Goal: Task Accomplishment & Management: Manage account settings

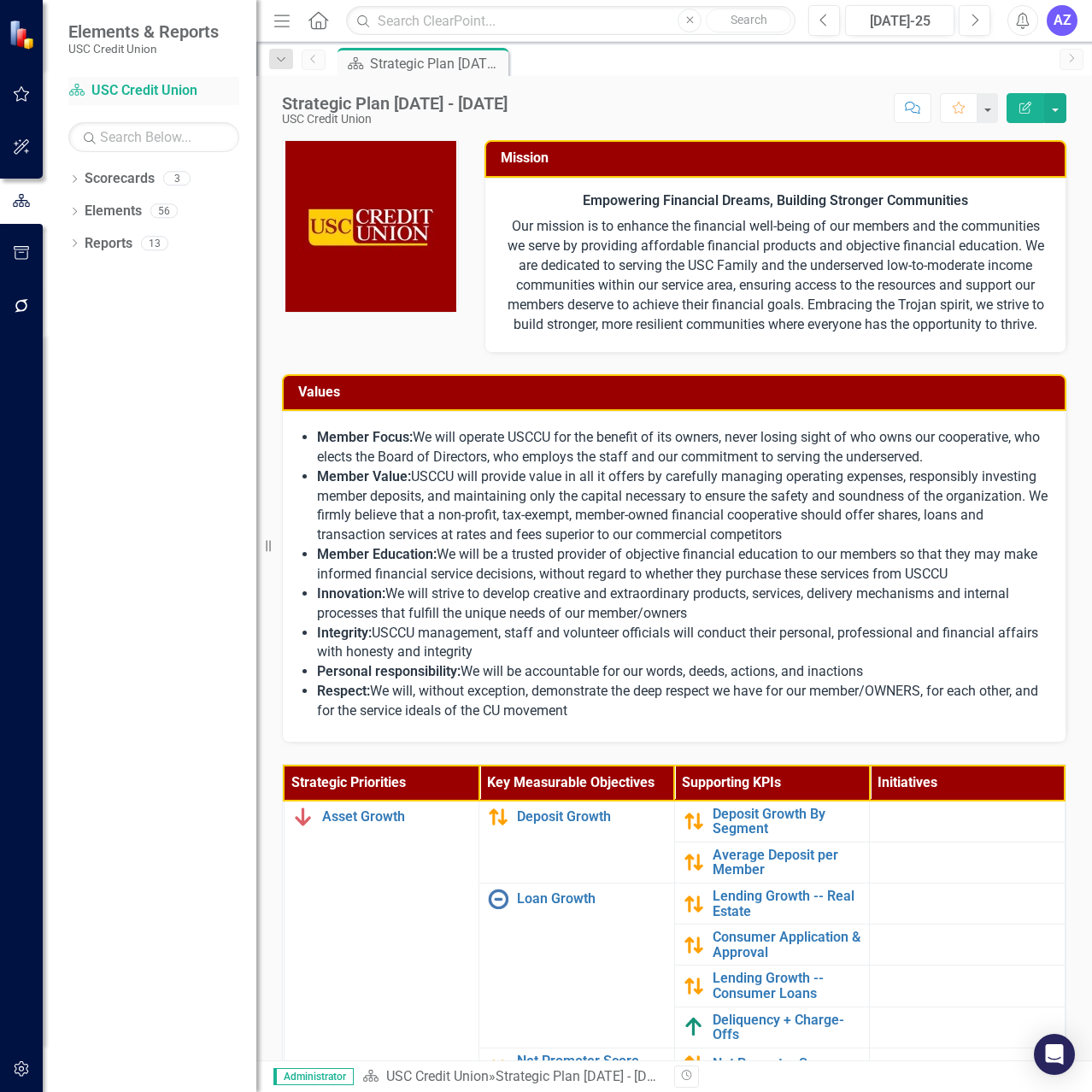
click at [154, 90] on link "Scorecard USC Credit Union" at bounding box center [154, 90] width 171 height 19
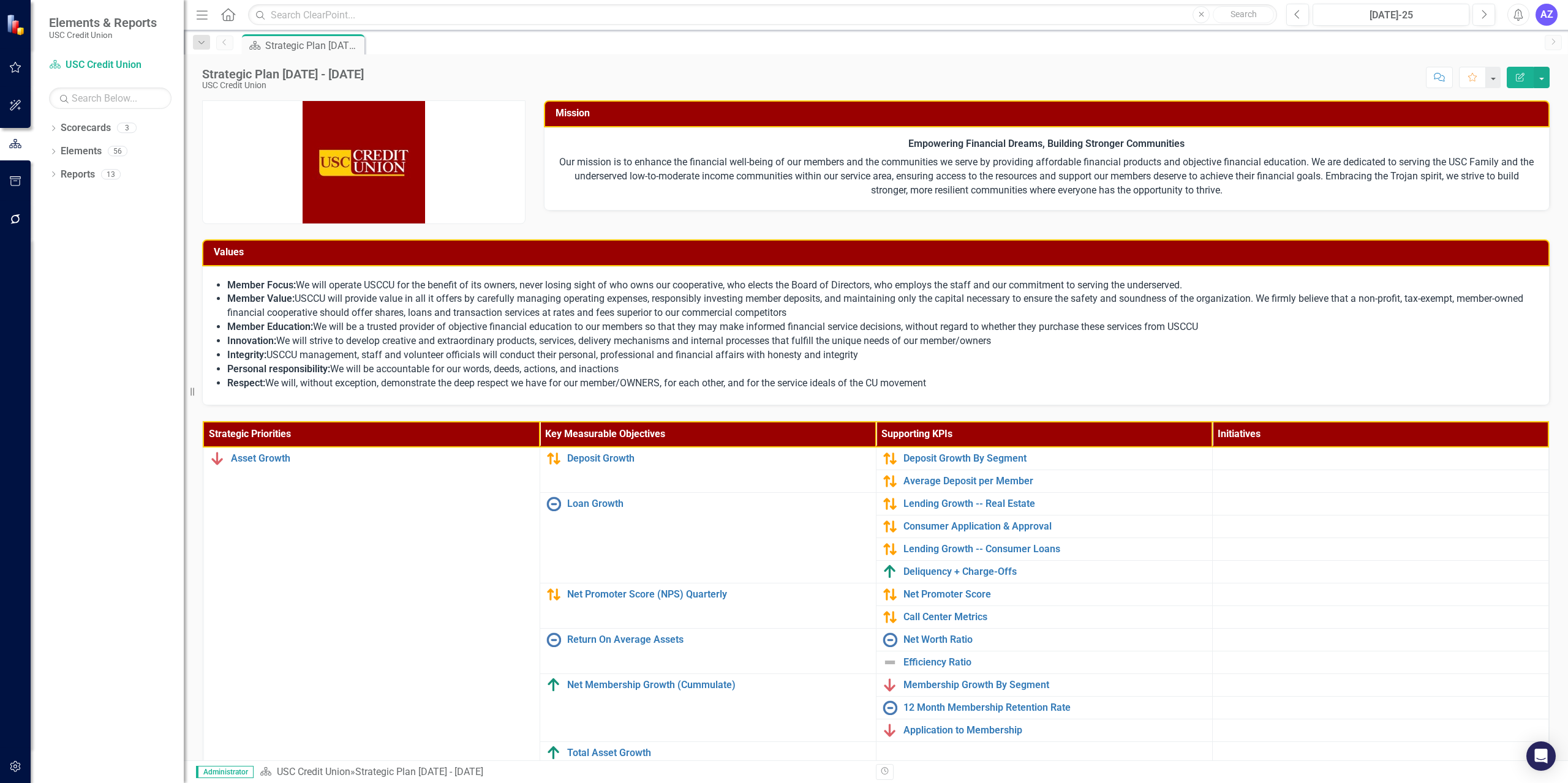
click at [782, 56] on div "Strategic Plan [DATE] - [DATE] USC Credit Union Score: N/A [DATE]-25 Completed …" at bounding box center [876, 73] width 1384 height 37
click at [782, 102] on div "Mission" at bounding box center [1047, 113] width 1006 height 27
click at [768, 59] on div "Strategic Plan [DATE] - [DATE] USC Credit Union Score: N/A [DATE]-25 Completed …" at bounding box center [876, 73] width 1384 height 37
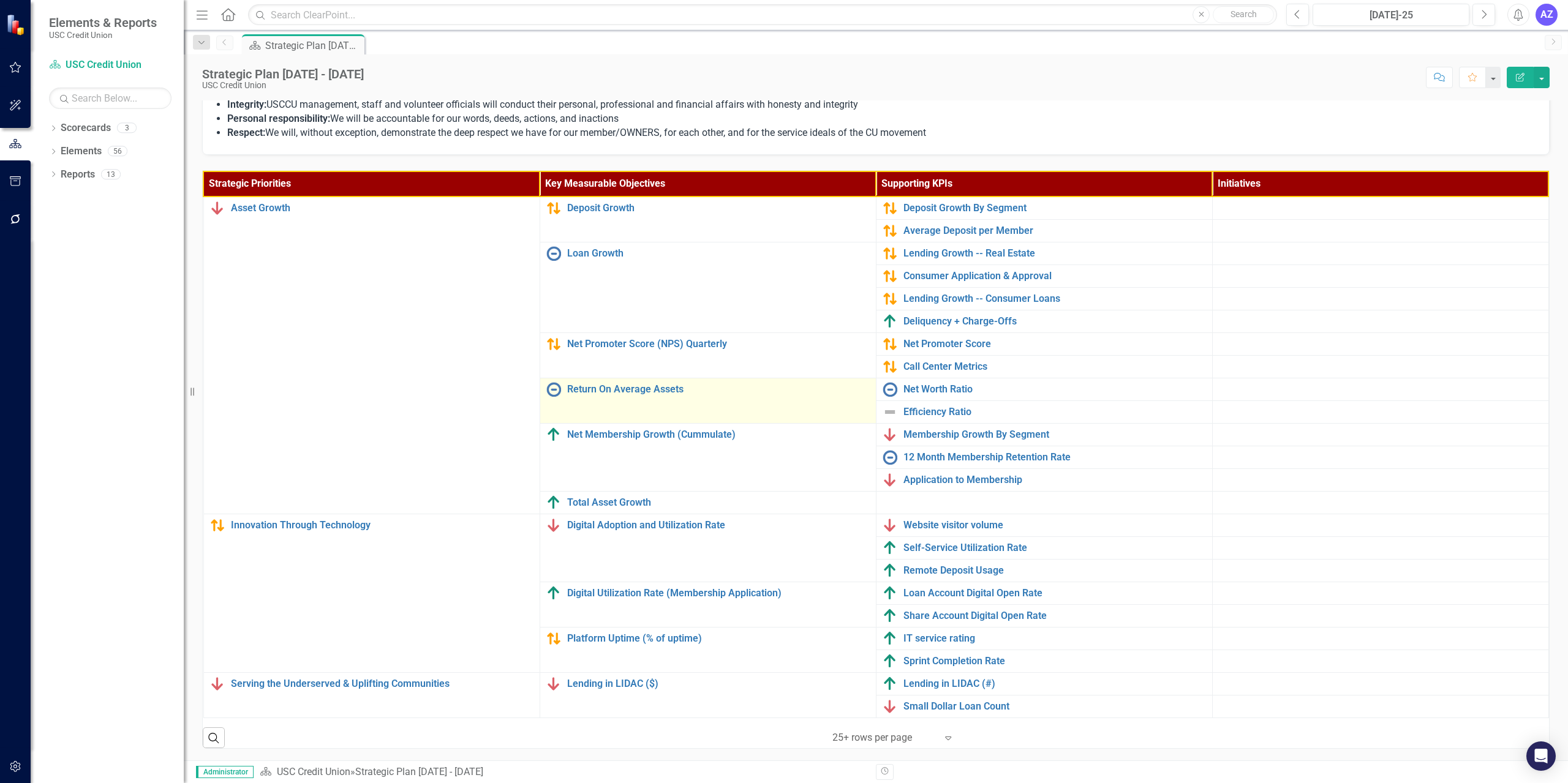
scroll to position [251, 0]
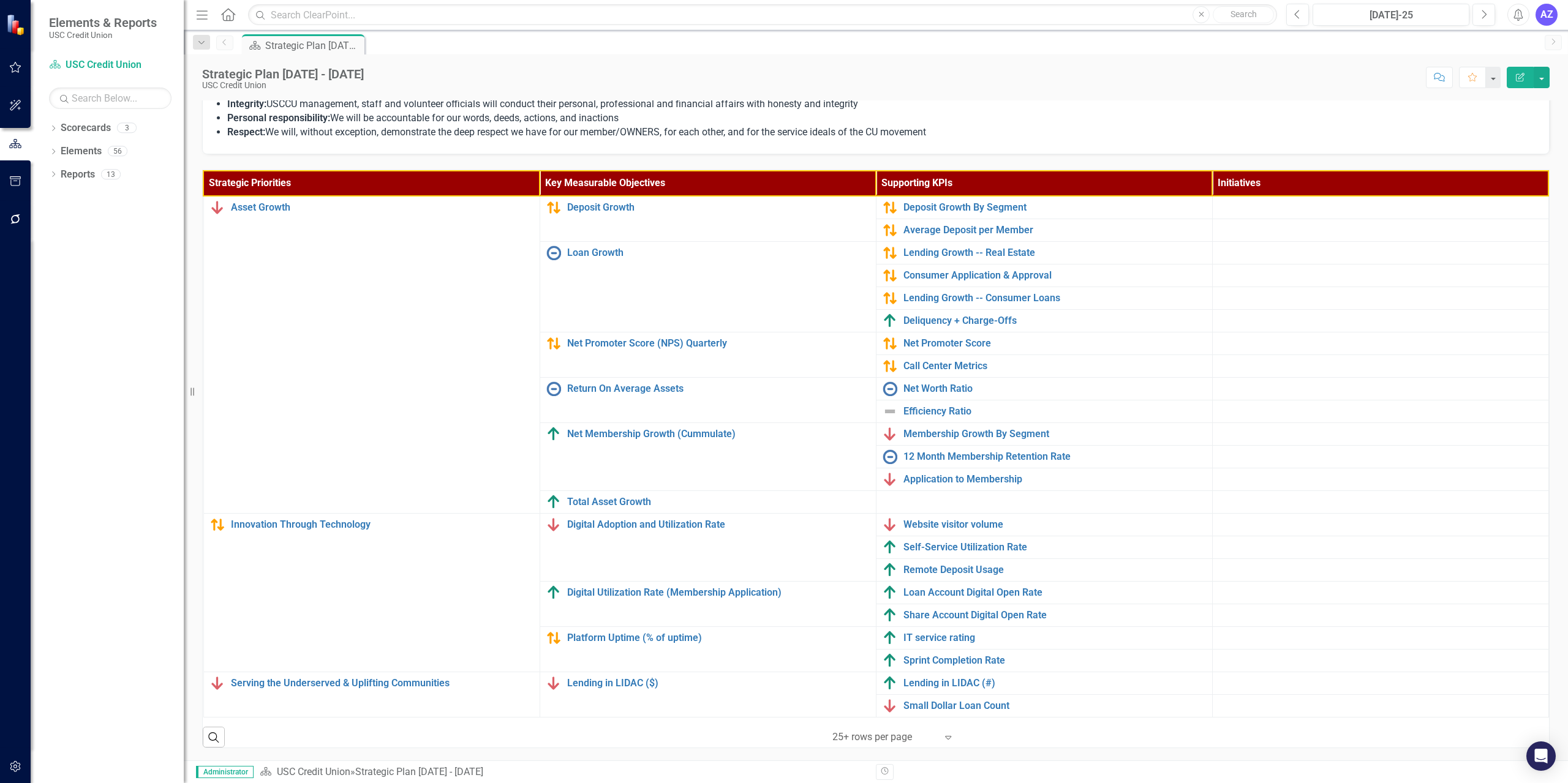
click at [782, 52] on div "Scorecard Strategic Plan [DATE] - [DATE] Pin" at bounding box center [889, 44] width 1299 height 20
drag, startPoint x: 194, startPoint y: 393, endPoint x: -32, endPoint y: 432, distance: 229.3
click at [0, 432] on html "Elements & Reports USC Credit Union Scorecard USC Credit Union Search Dropdown …" at bounding box center [784, 392] width 1568 height 783
click at [320, 679] on link "Serving the Underserved & Uplifting Communities" at bounding box center [382, 683] width 303 height 11
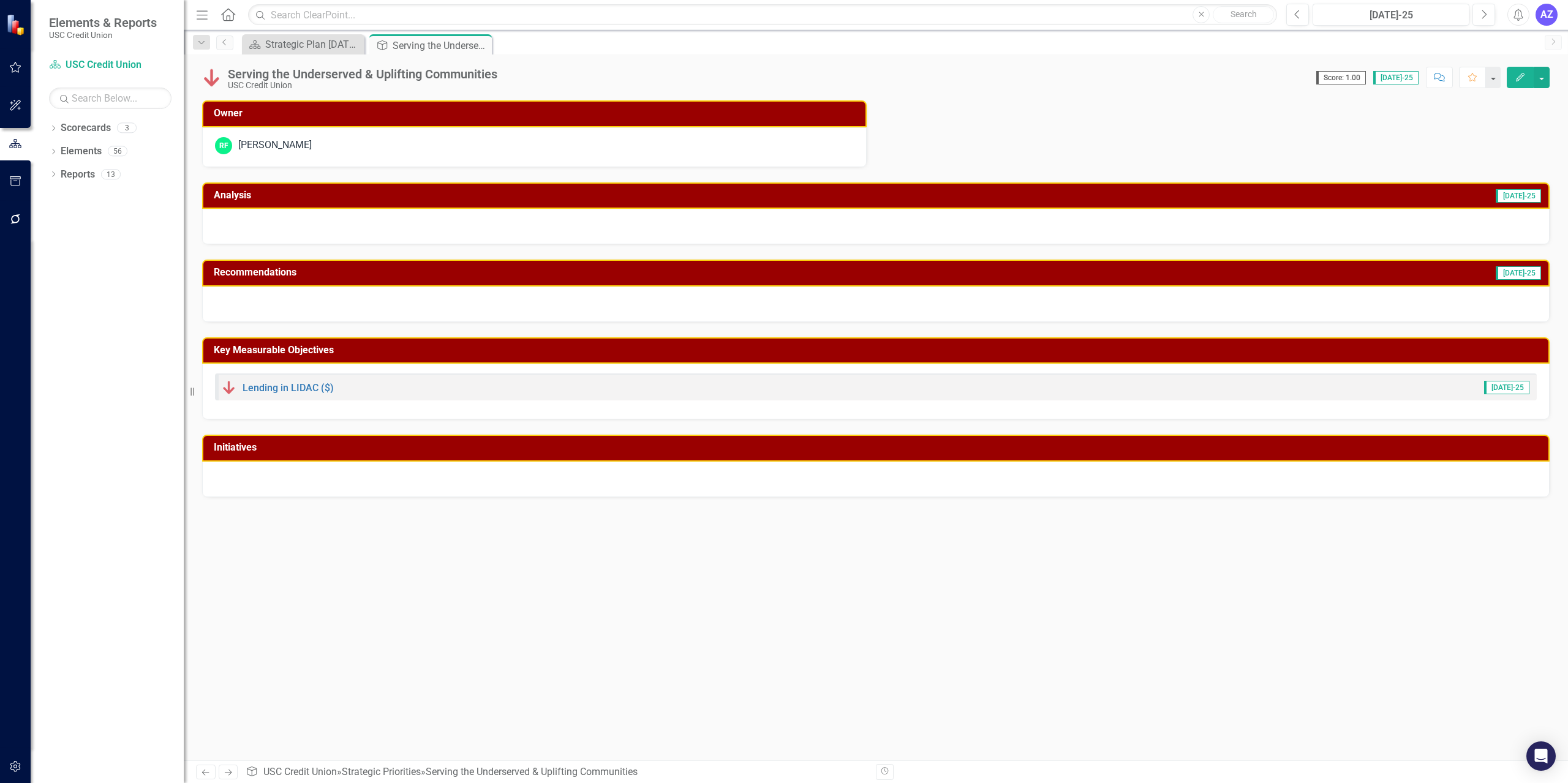
click at [409, 229] on div at bounding box center [876, 227] width 1347 height 36
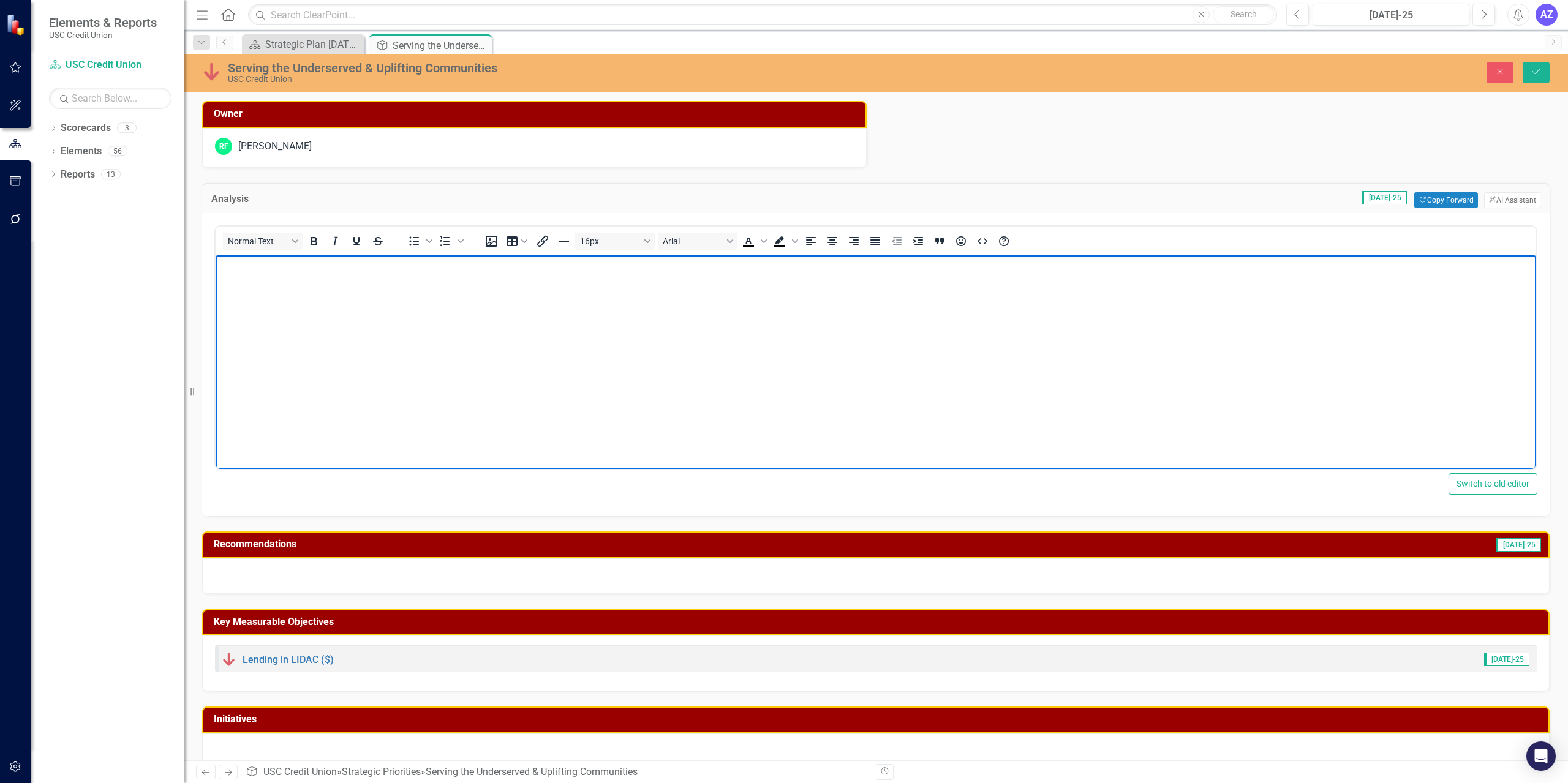
click at [363, 260] on p "Rich Text Area. Press ALT-0 for help." at bounding box center [876, 266] width 1314 height 14
click at [782, 198] on button "ClearPoint AI AI Assistant" at bounding box center [1511, 200] width 56 height 16
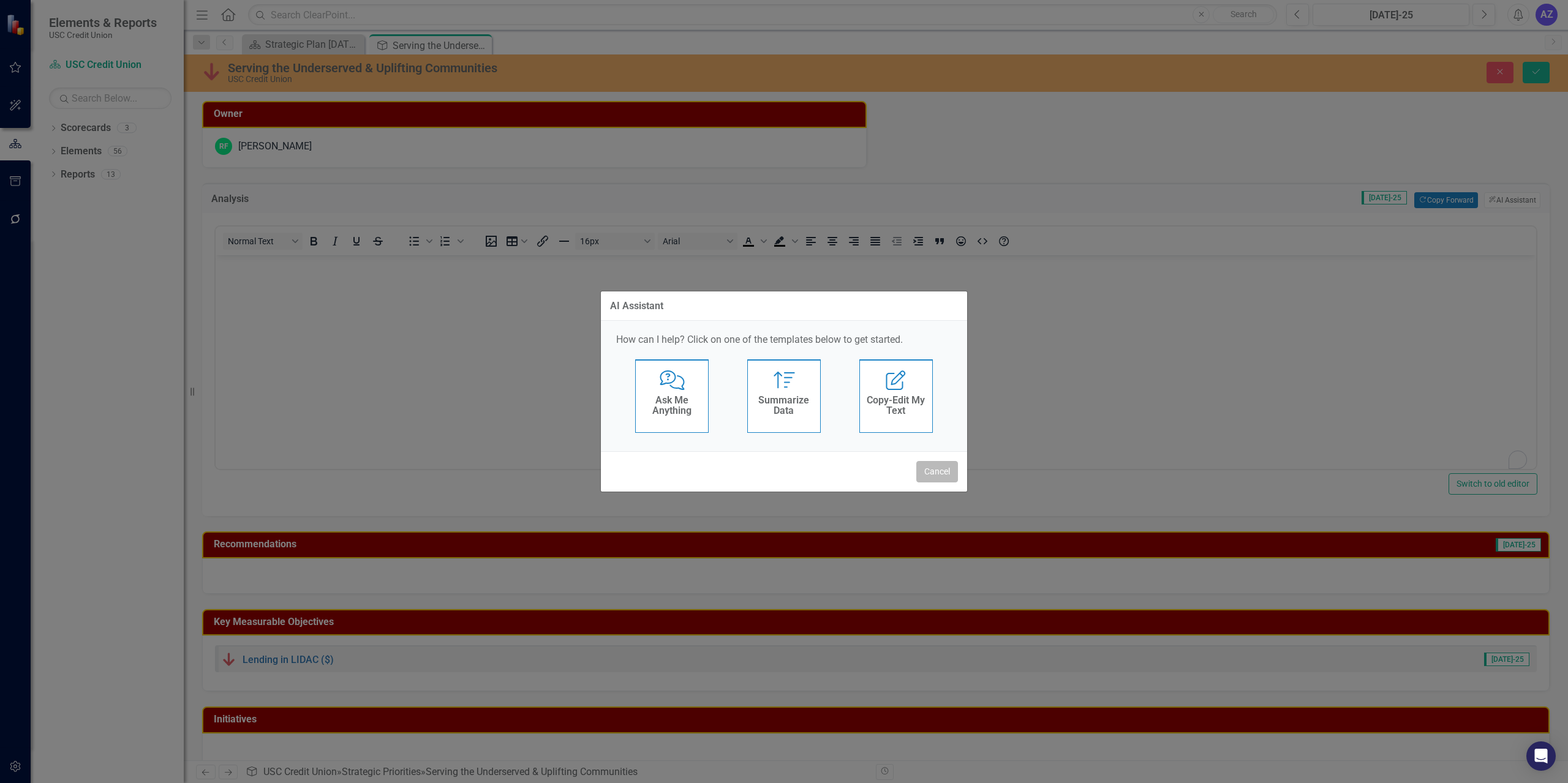
click at [782, 474] on button "Cancel" at bounding box center [936, 471] width 42 height 22
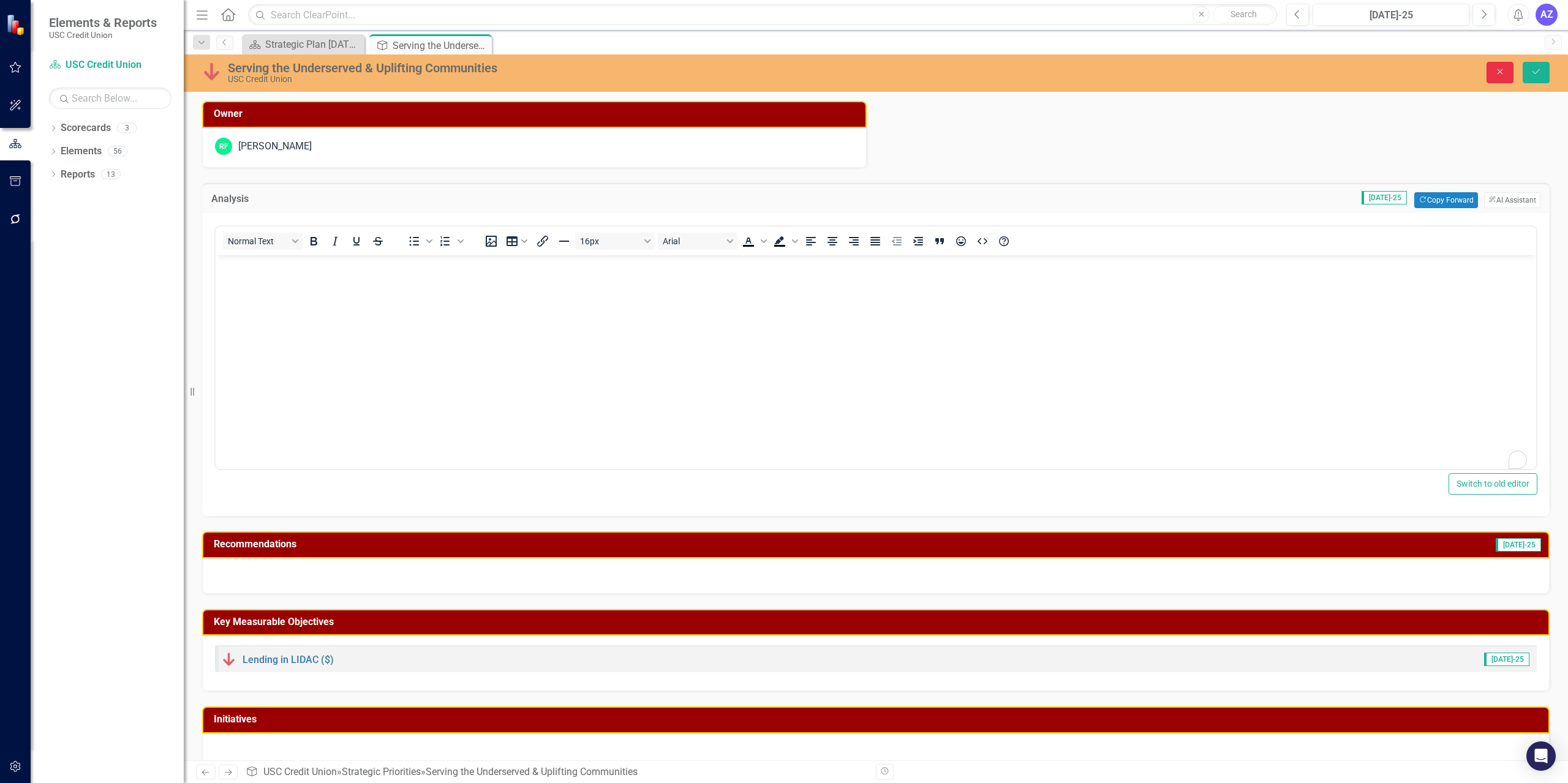
click at [782, 72] on icon "button" at bounding box center [1500, 72] width 5 height 5
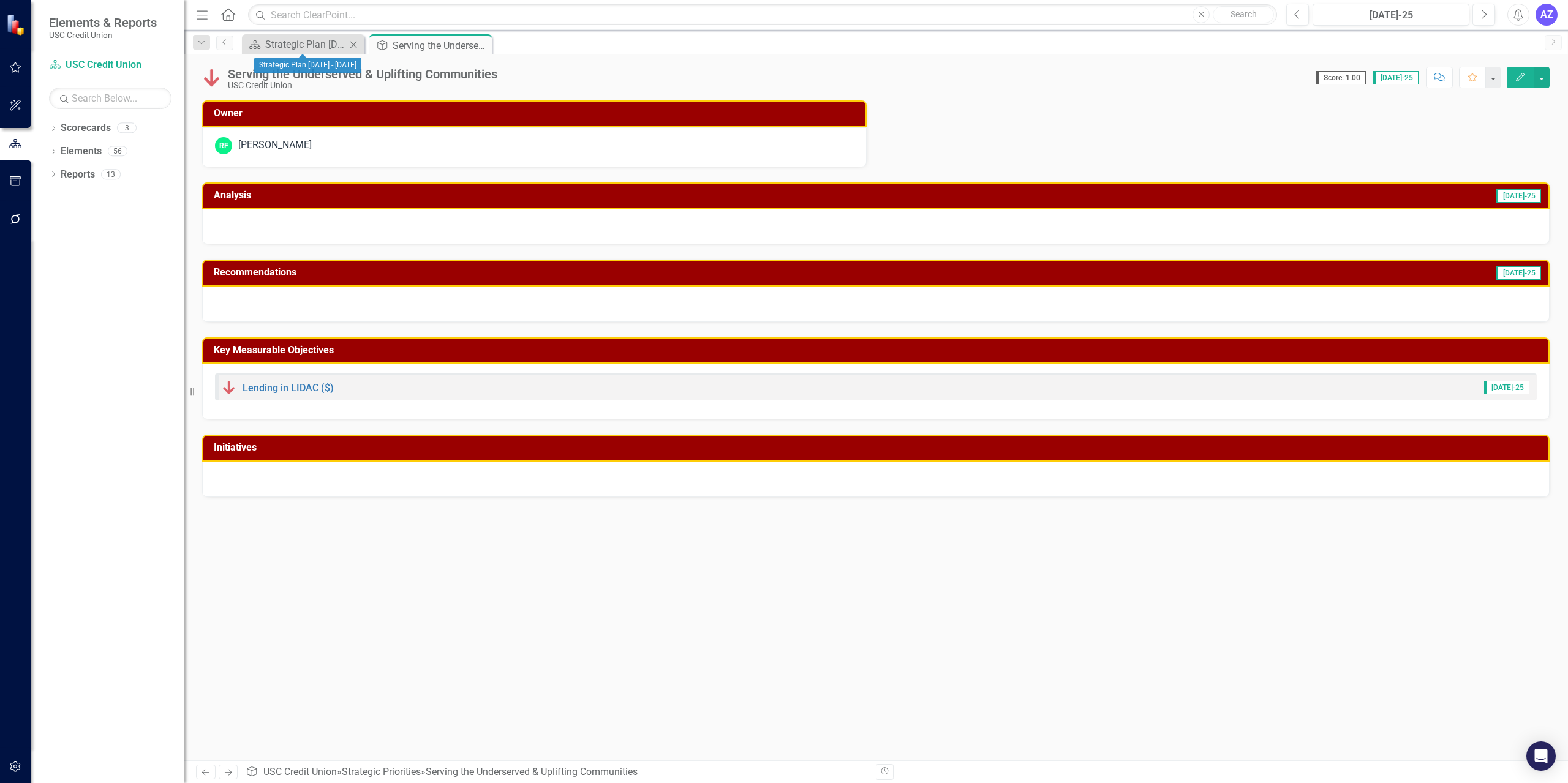
click at [314, 53] on div "Scorecard Strategic Plan [DATE] - [DATE] Close" at bounding box center [303, 44] width 123 height 20
click at [295, 42] on div "Strategic Plan [DATE] - [DATE]" at bounding box center [305, 44] width 81 height 15
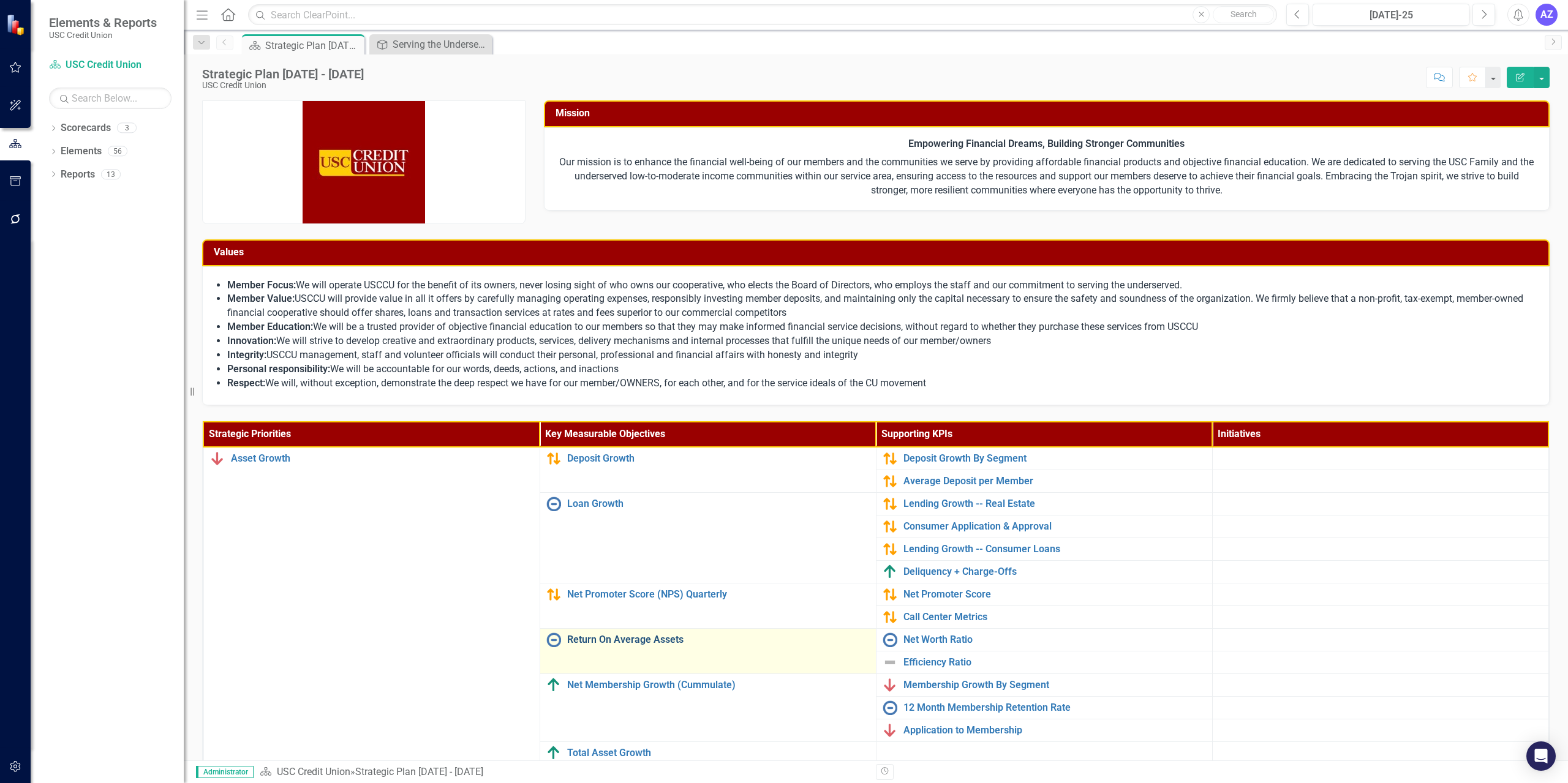
scroll to position [251, 0]
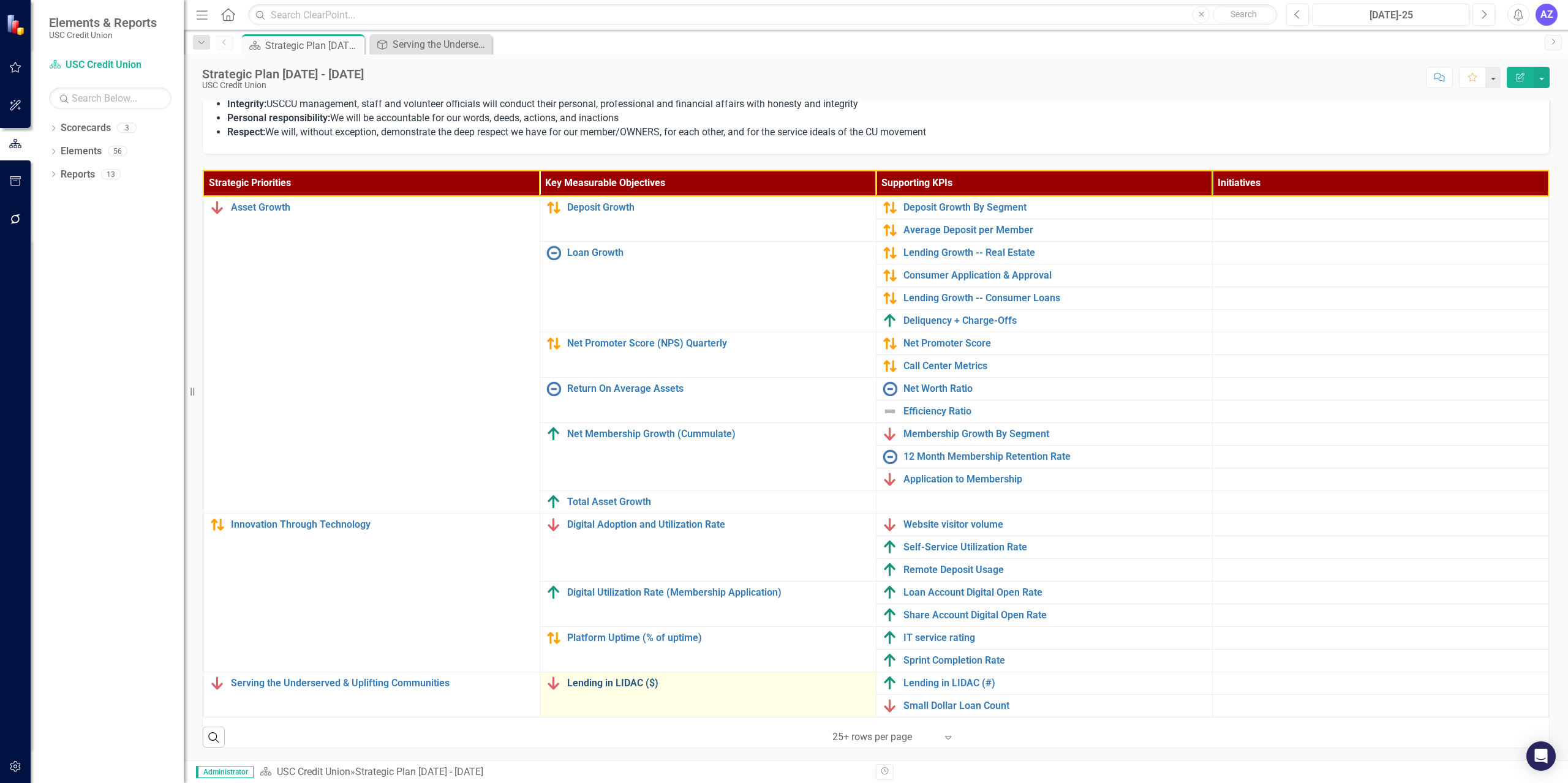
click at [591, 682] on link "Lending in LIDAC ($)" at bounding box center [718, 683] width 303 height 11
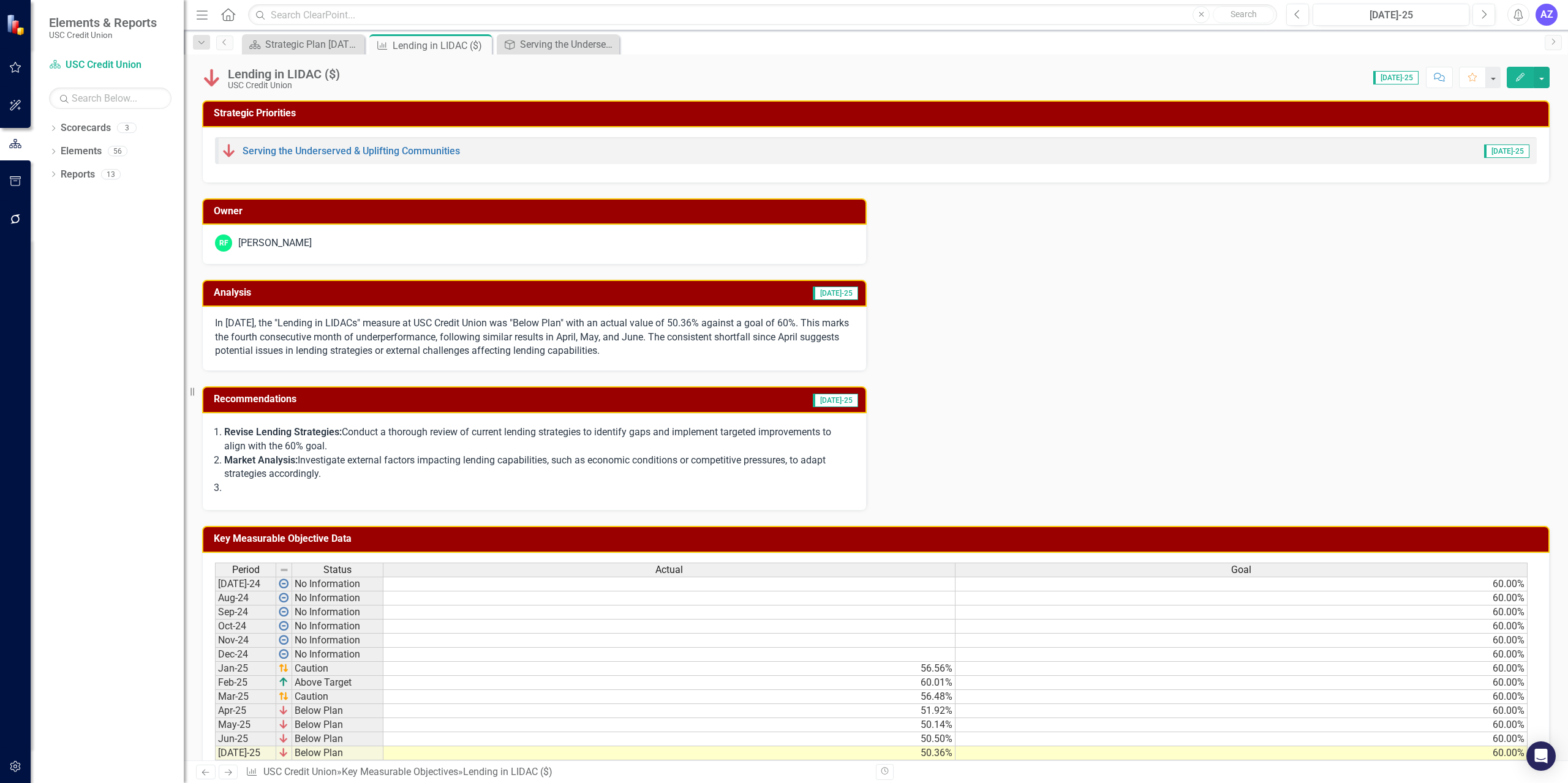
click at [782, 370] on div "Owner RF [PERSON_NAME] Analysis [DATE]-25 In [DATE], the "Lending in LIDACs" me…" at bounding box center [876, 347] width 1366 height 328
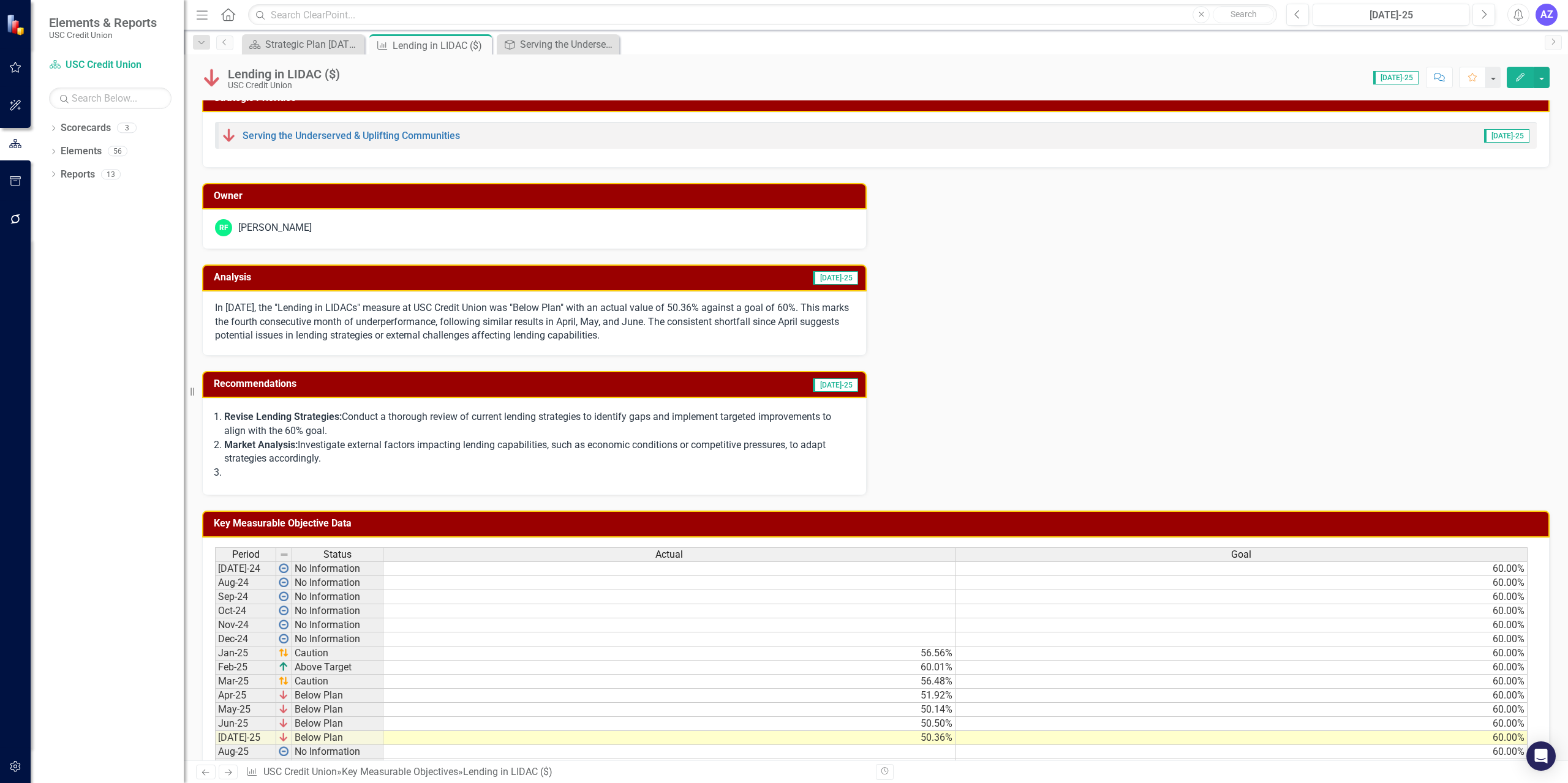
scroll to position [14, 0]
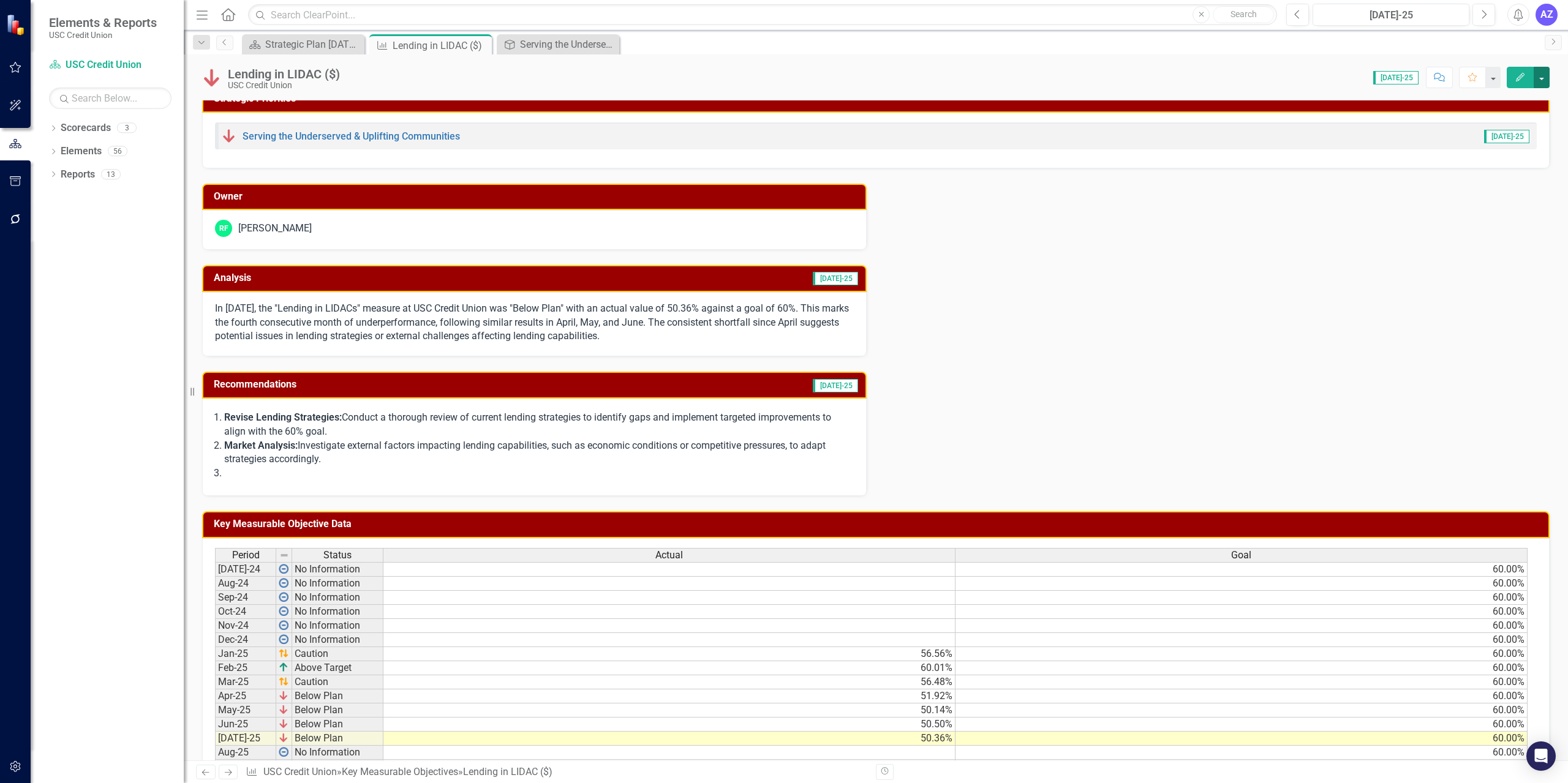
click at [782, 73] on button "button" at bounding box center [1542, 77] width 16 height 22
click at [782, 101] on link "Edit Edit Key Measurable Objective" at bounding box center [1452, 100] width 194 height 22
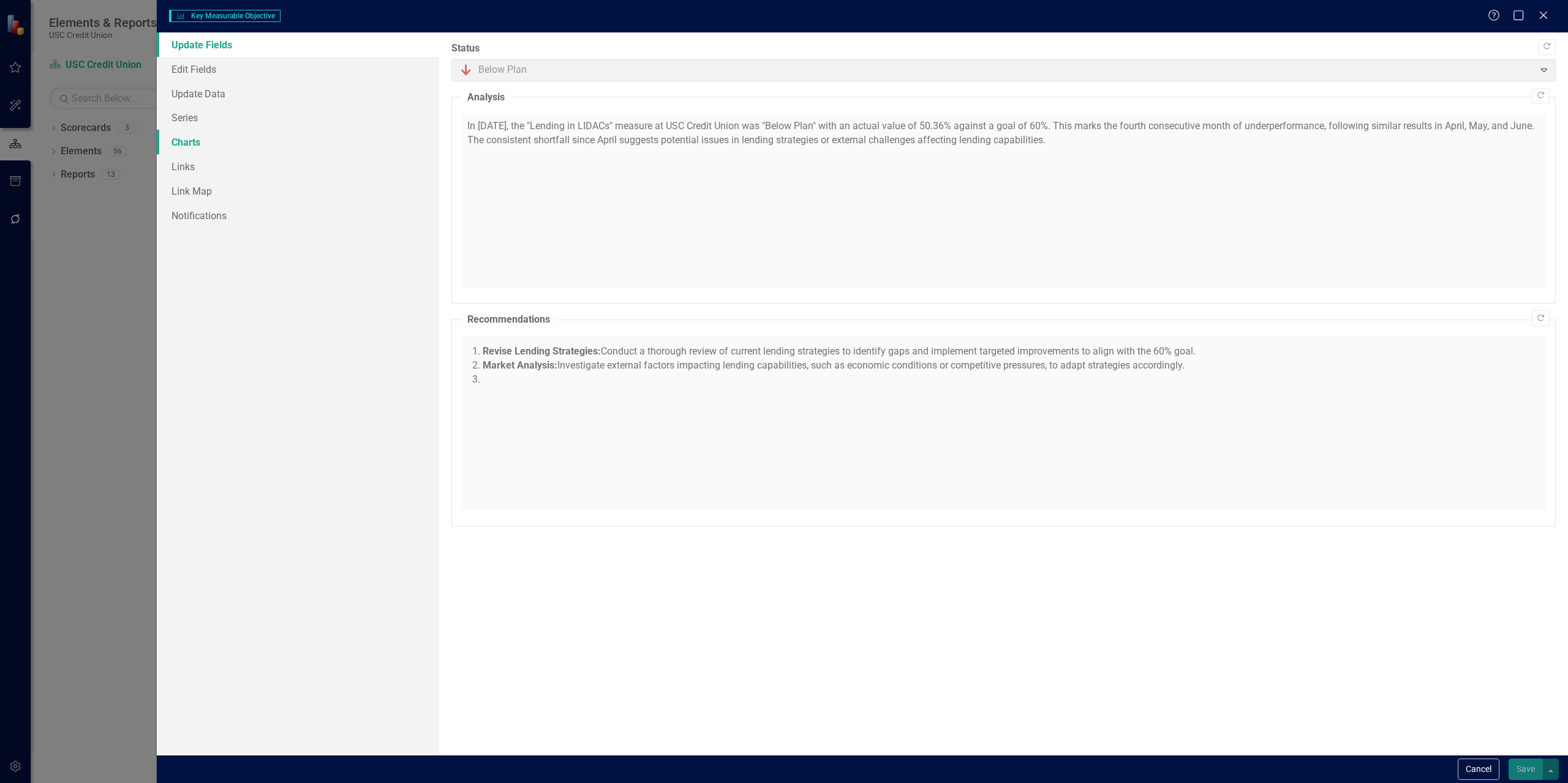
click at [254, 138] on link "Charts" at bounding box center [298, 142] width 282 height 24
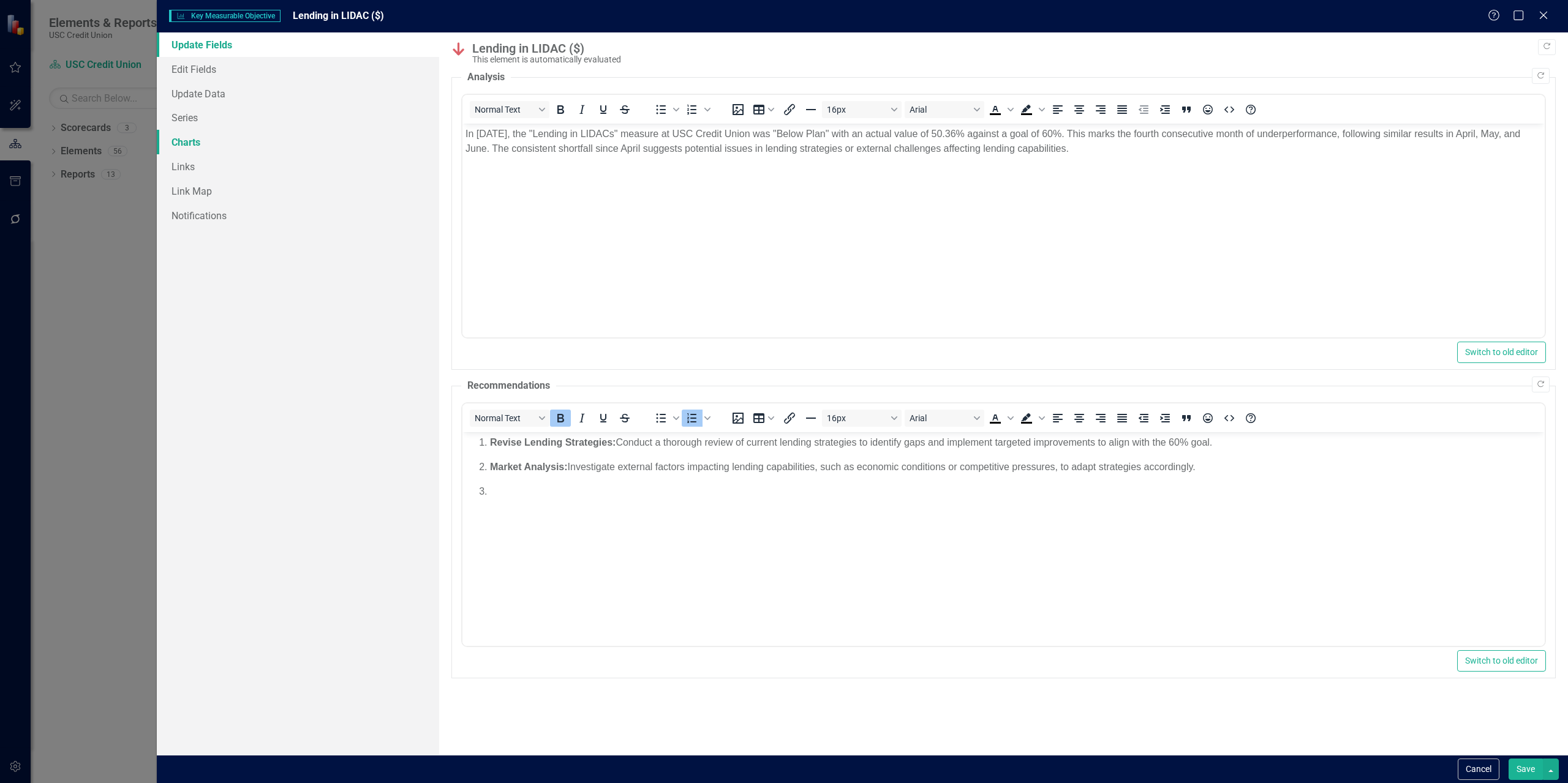
scroll to position [0, 0]
click at [210, 123] on link "Series" at bounding box center [298, 117] width 282 height 24
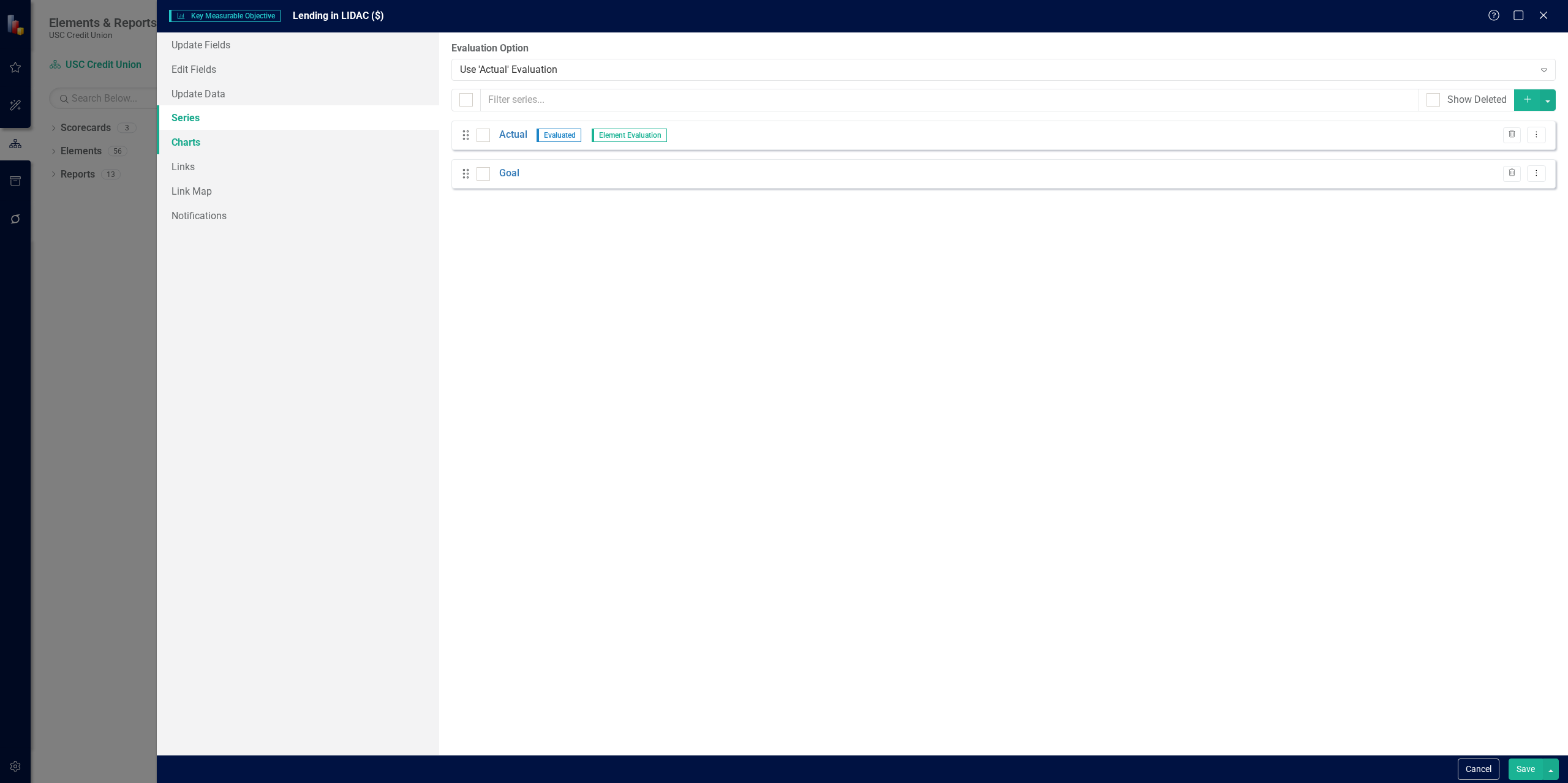
click at [198, 140] on link "Charts" at bounding box center [298, 142] width 282 height 24
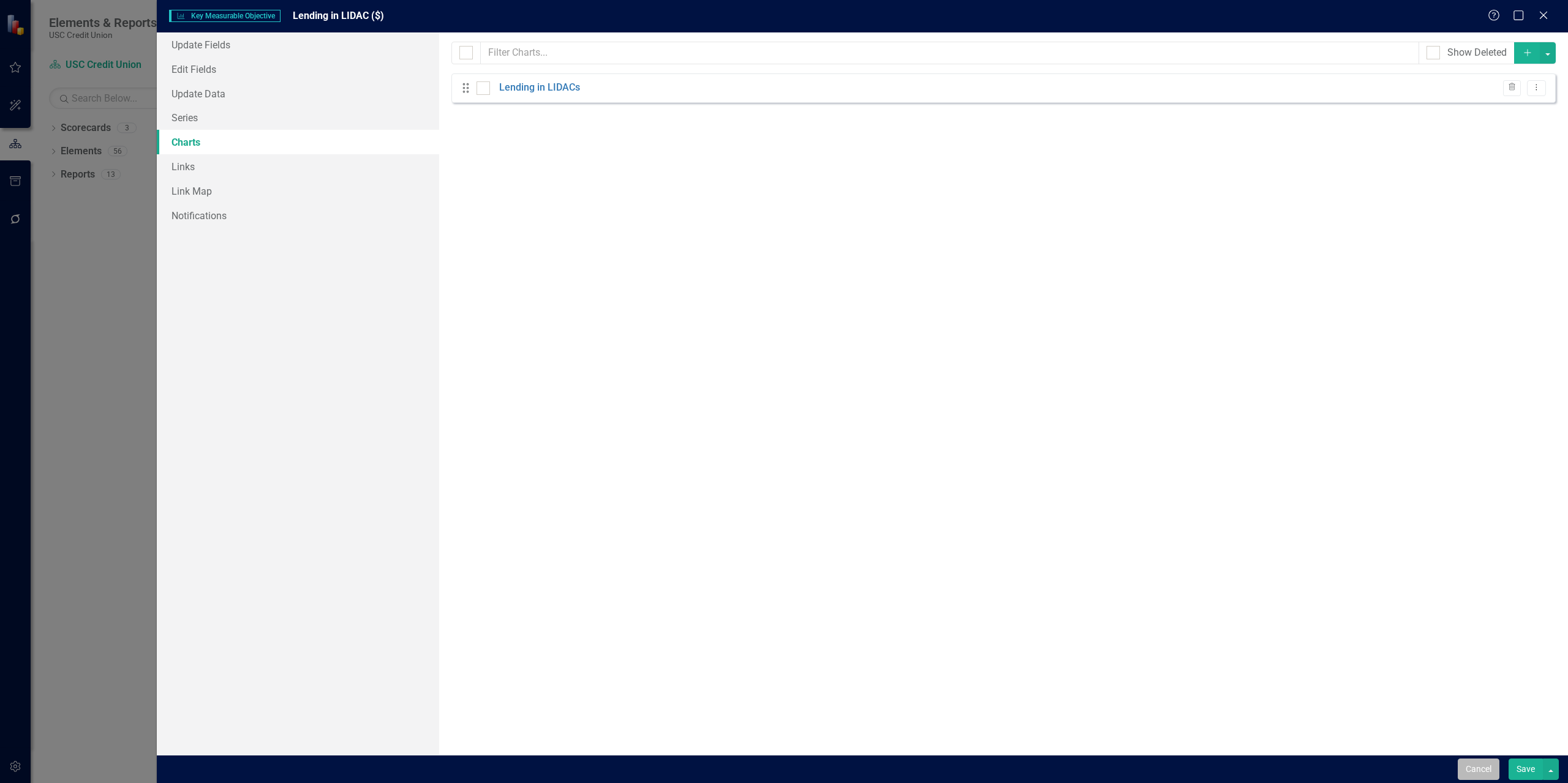
click at [782, 770] on button "Cancel" at bounding box center [1478, 769] width 42 height 22
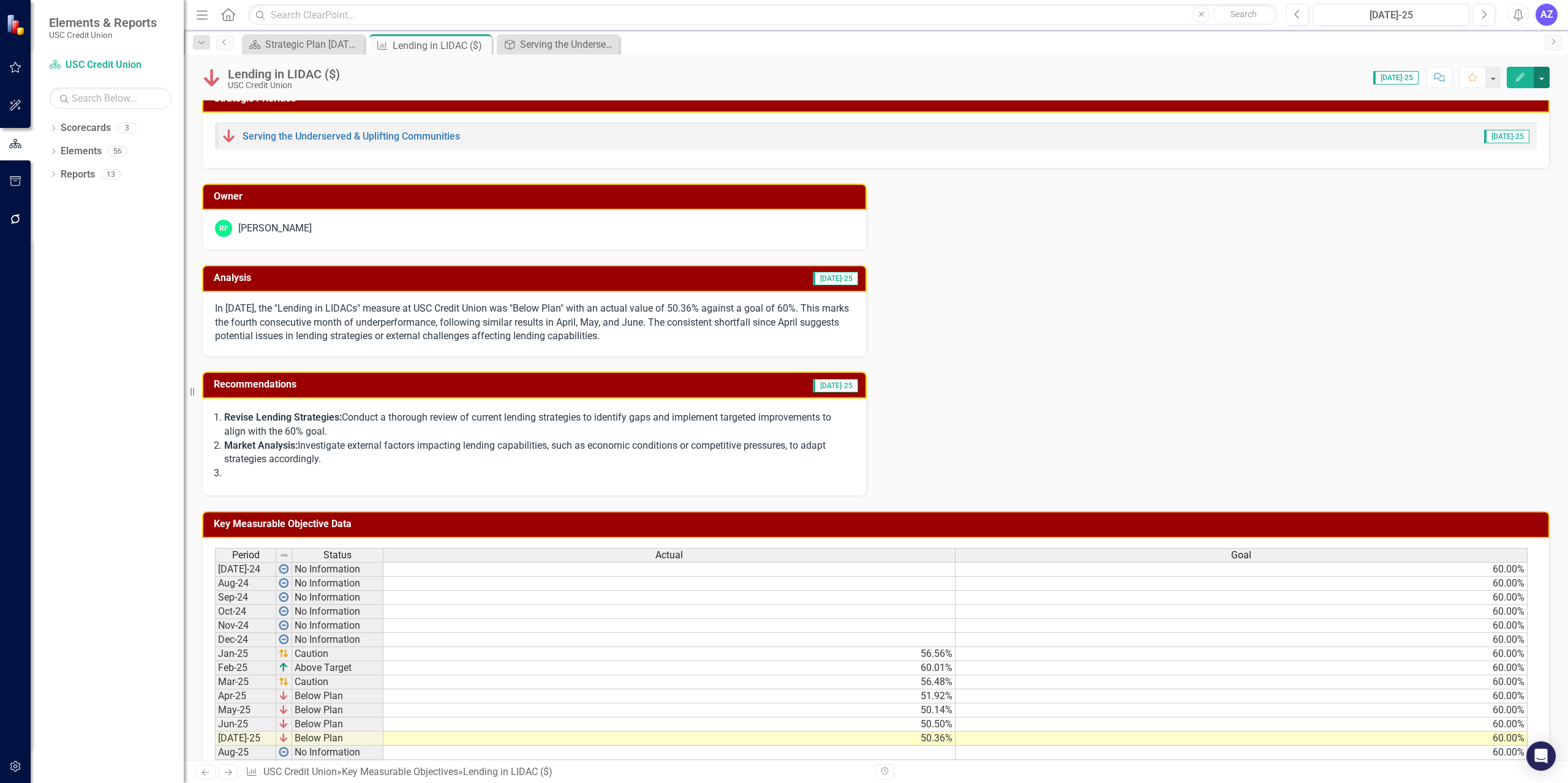
click at [782, 84] on button "button" at bounding box center [1542, 77] width 16 height 22
click at [782, 117] on link "Edit Report Edit Layout" at bounding box center [1452, 123] width 194 height 22
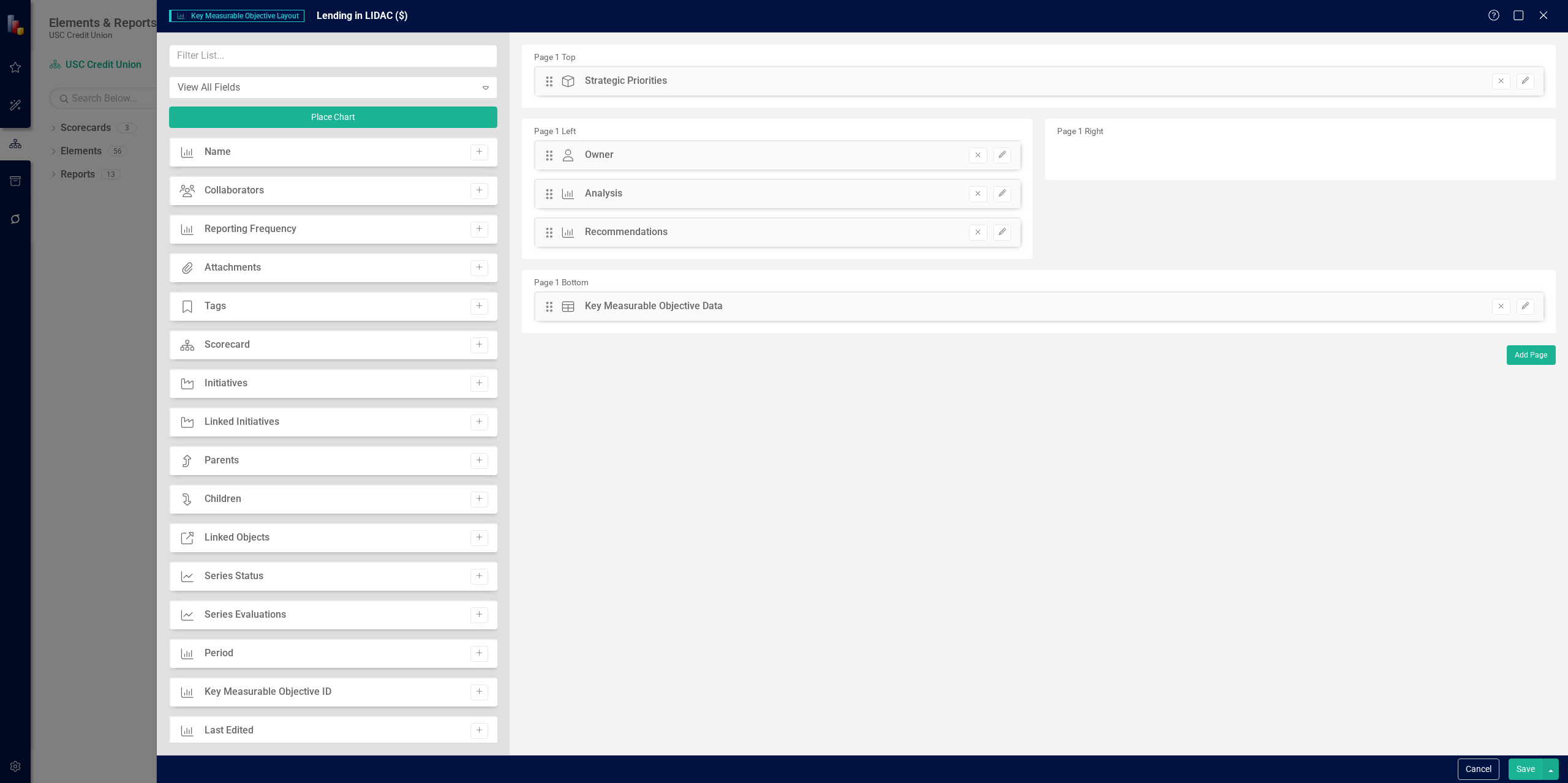
scroll to position [513, 0]
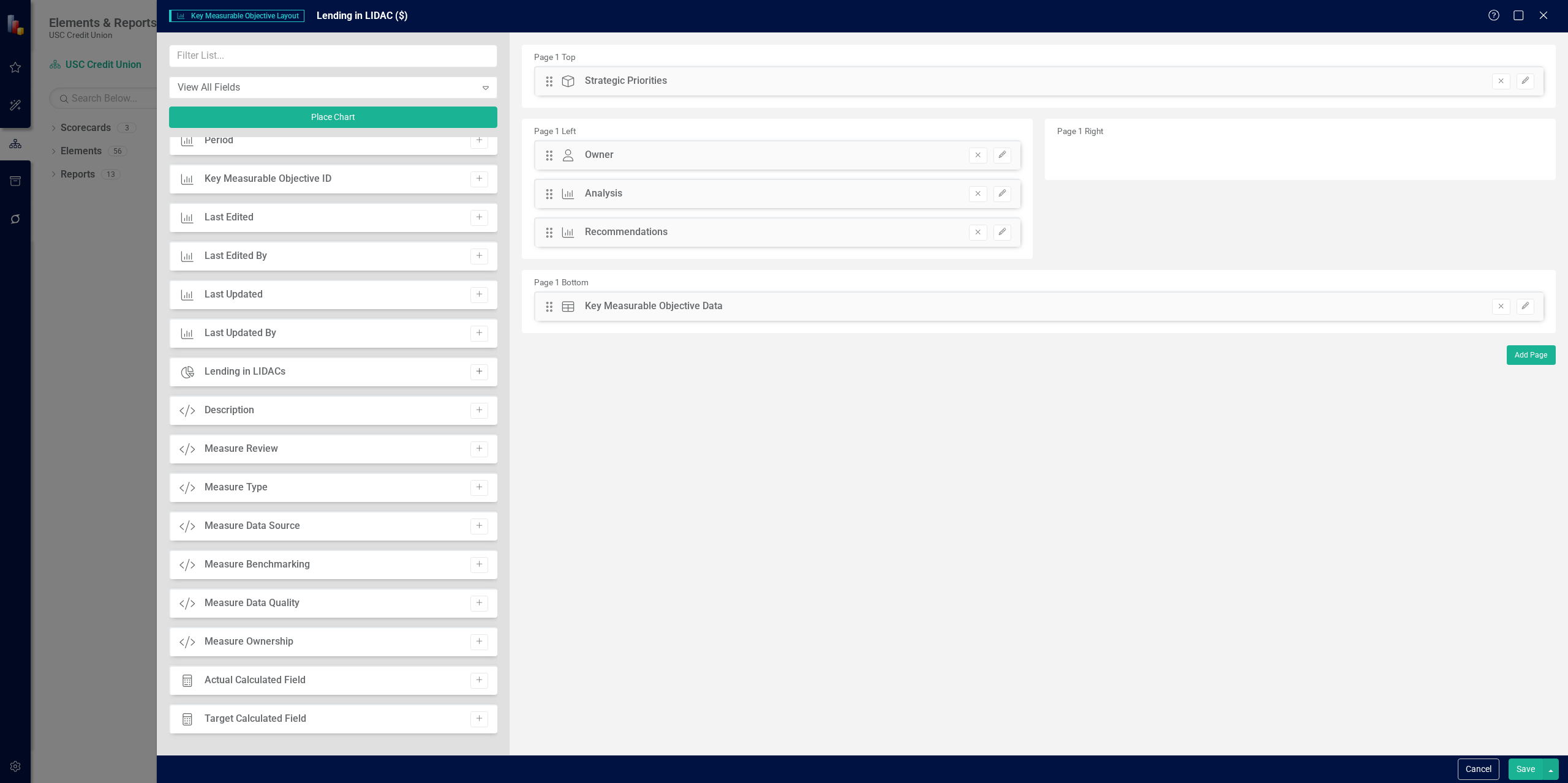
click at [475, 373] on icon "Add" at bounding box center [479, 371] width 9 height 7
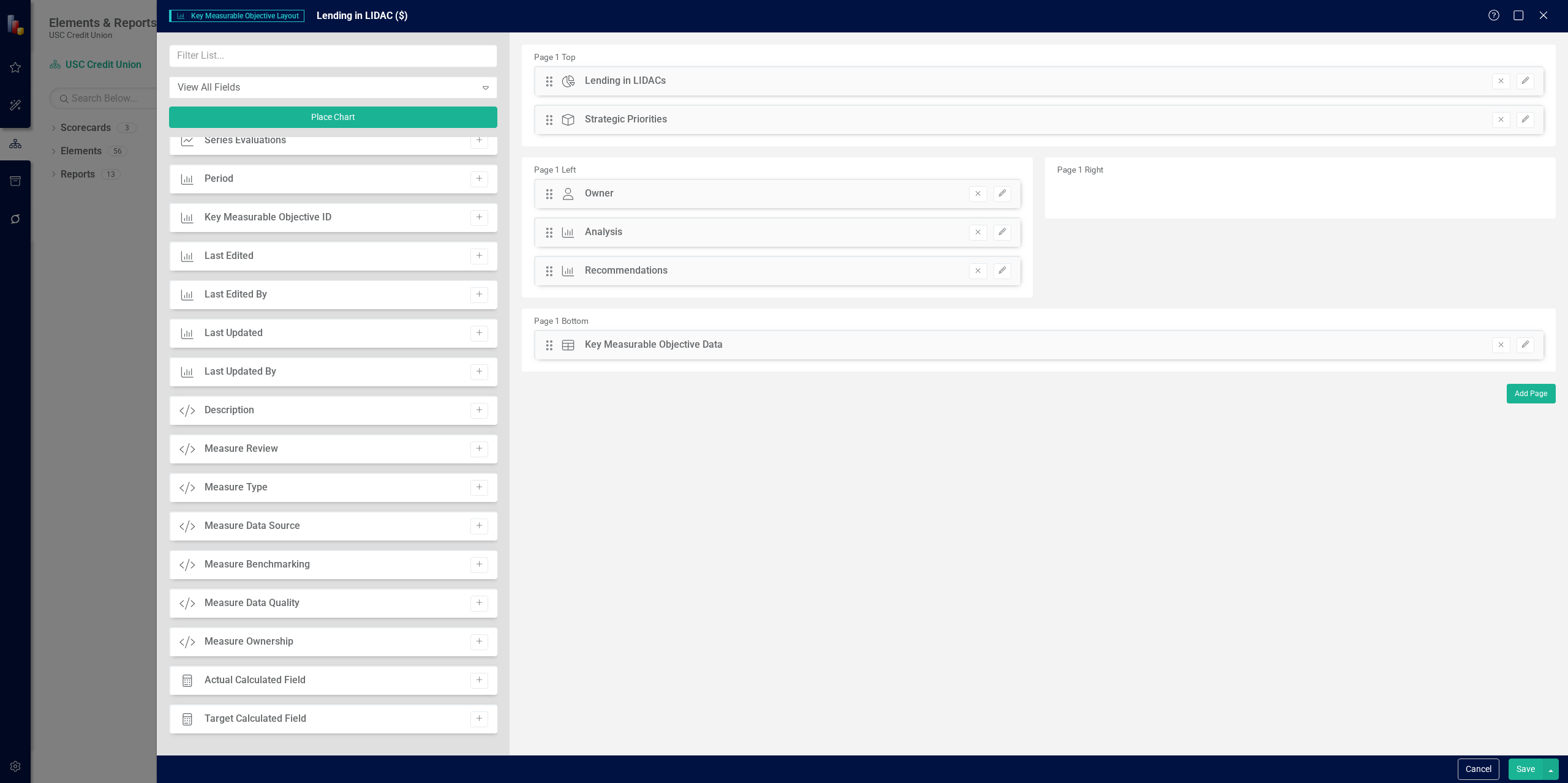
scroll to position [475, 0]
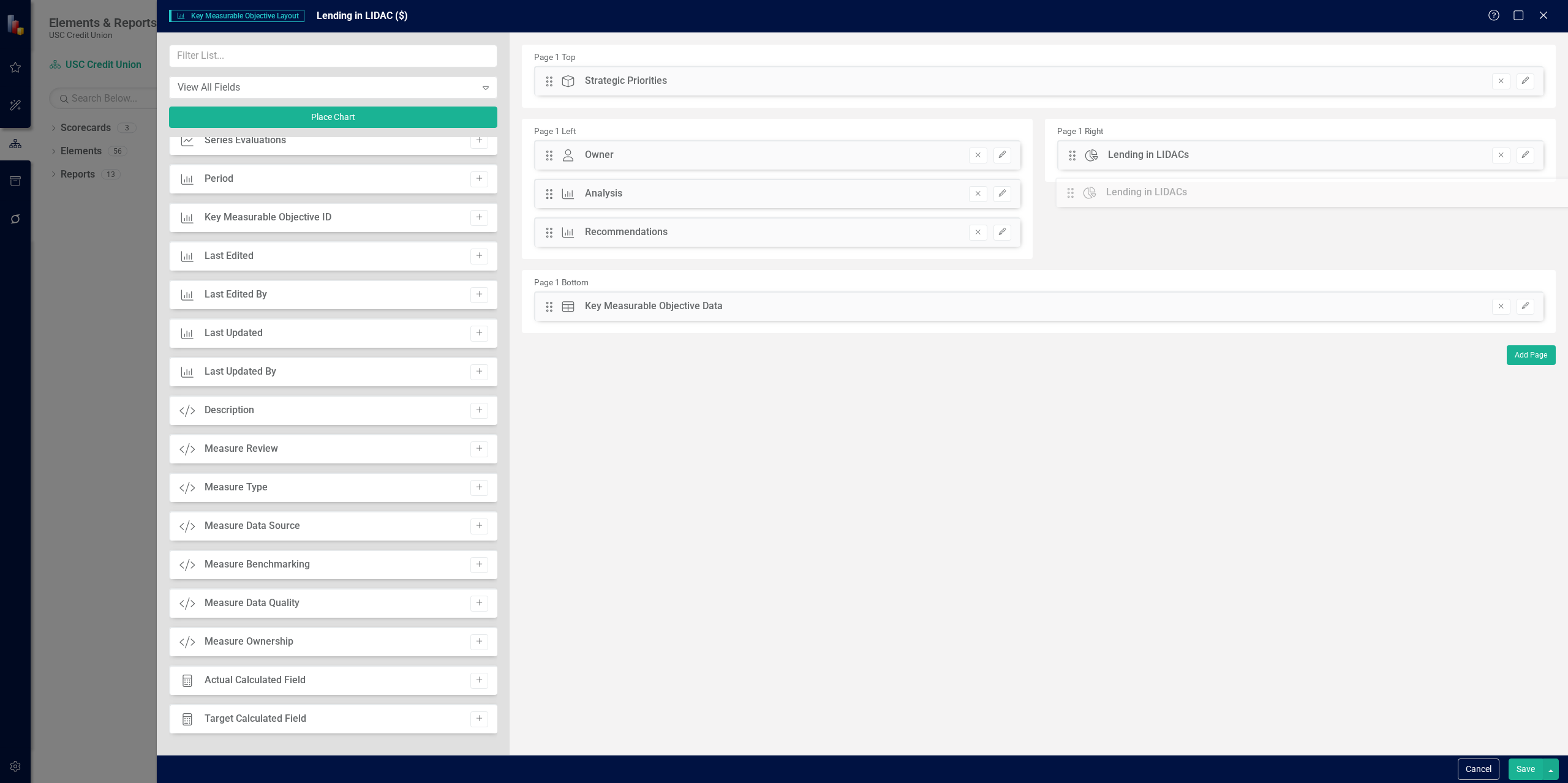
drag, startPoint x: 546, startPoint y: 80, endPoint x: 1077, endPoint y: 192, distance: 542.7
click at [782, 773] on button "Save" at bounding box center [1526, 769] width 34 height 22
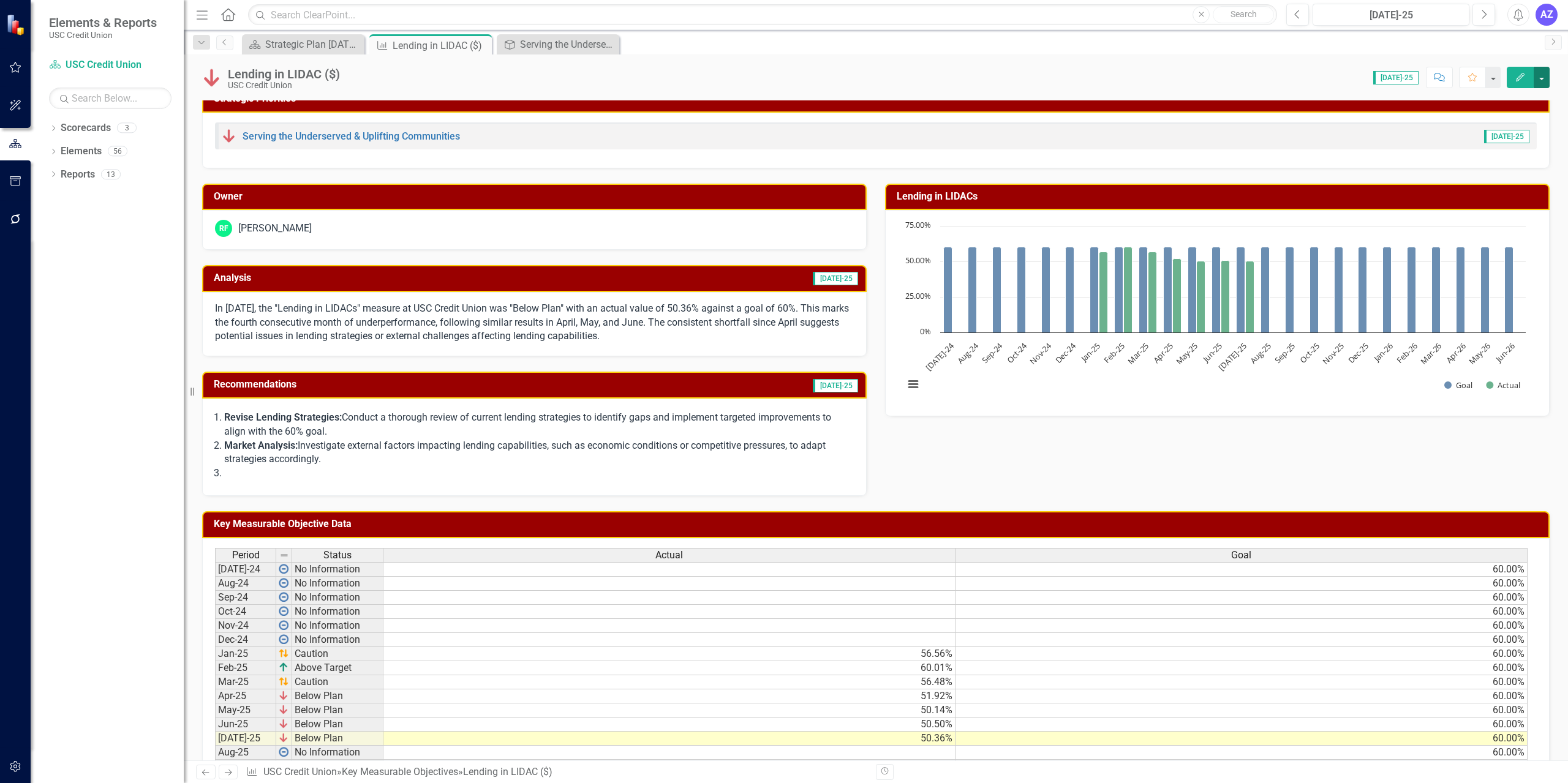
click at [782, 80] on button "button" at bounding box center [1542, 77] width 16 height 22
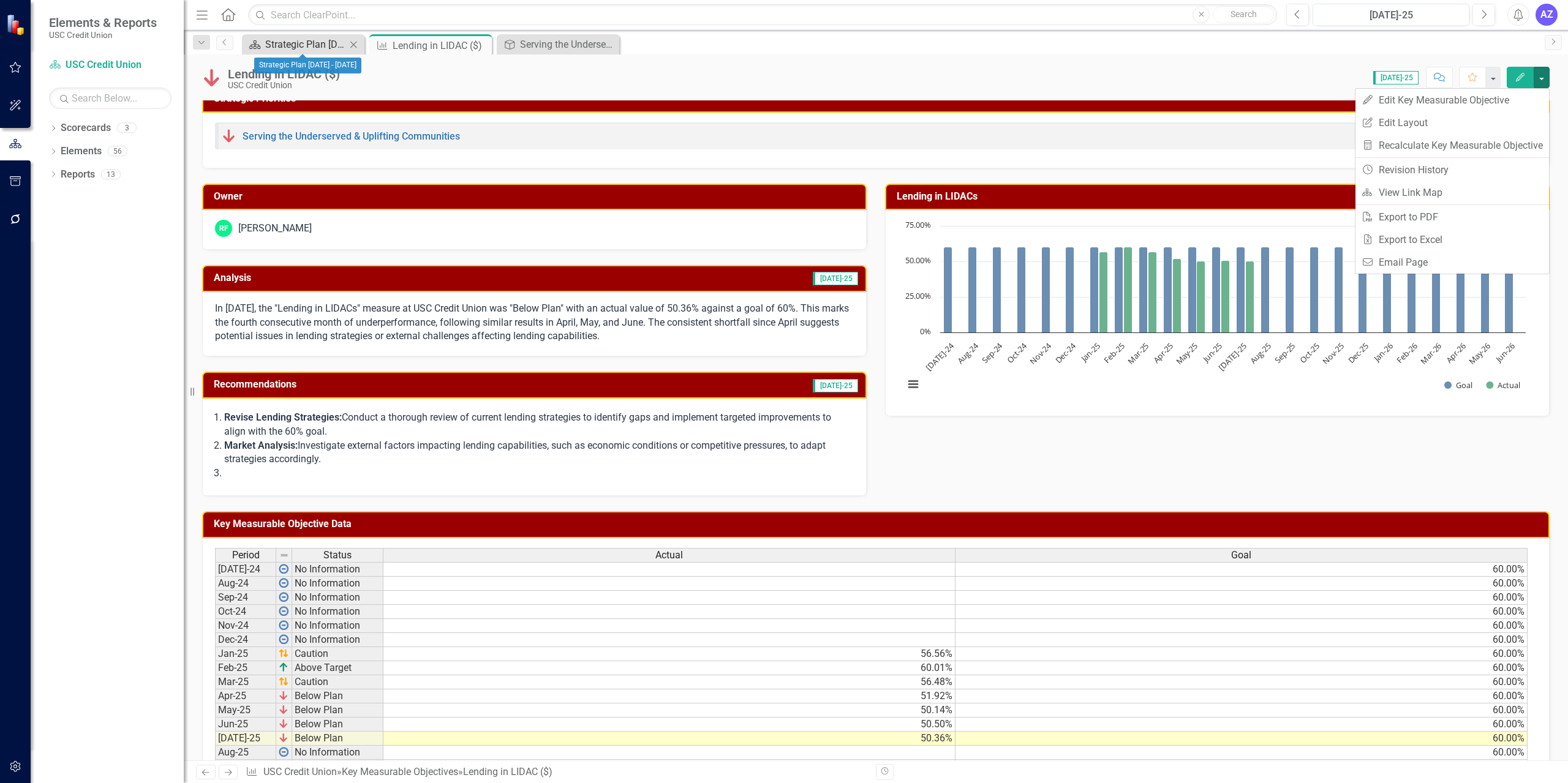
click at [301, 47] on div "Strategic Plan [DATE] - [DATE]" at bounding box center [305, 44] width 81 height 15
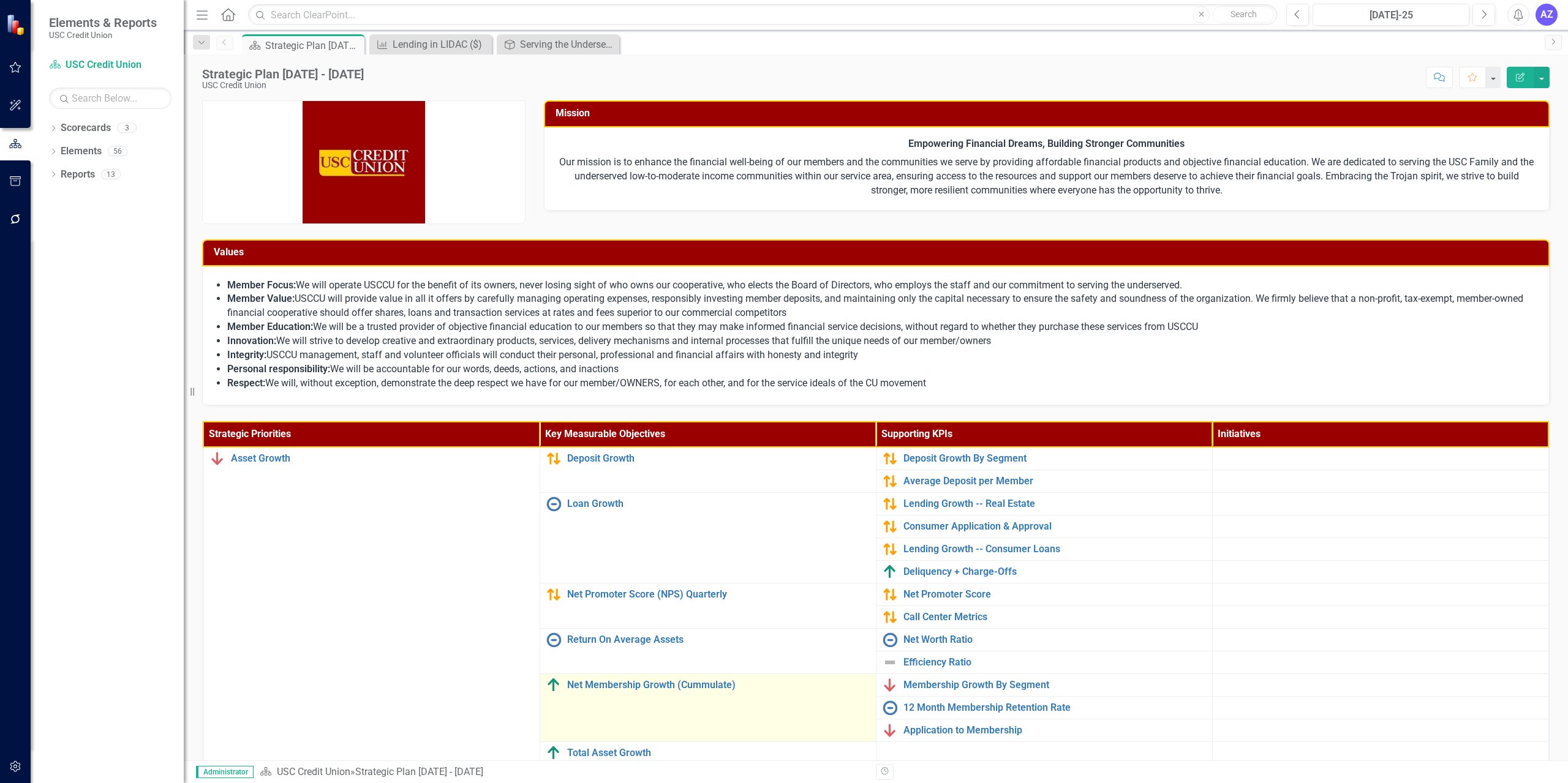
scroll to position [251, 0]
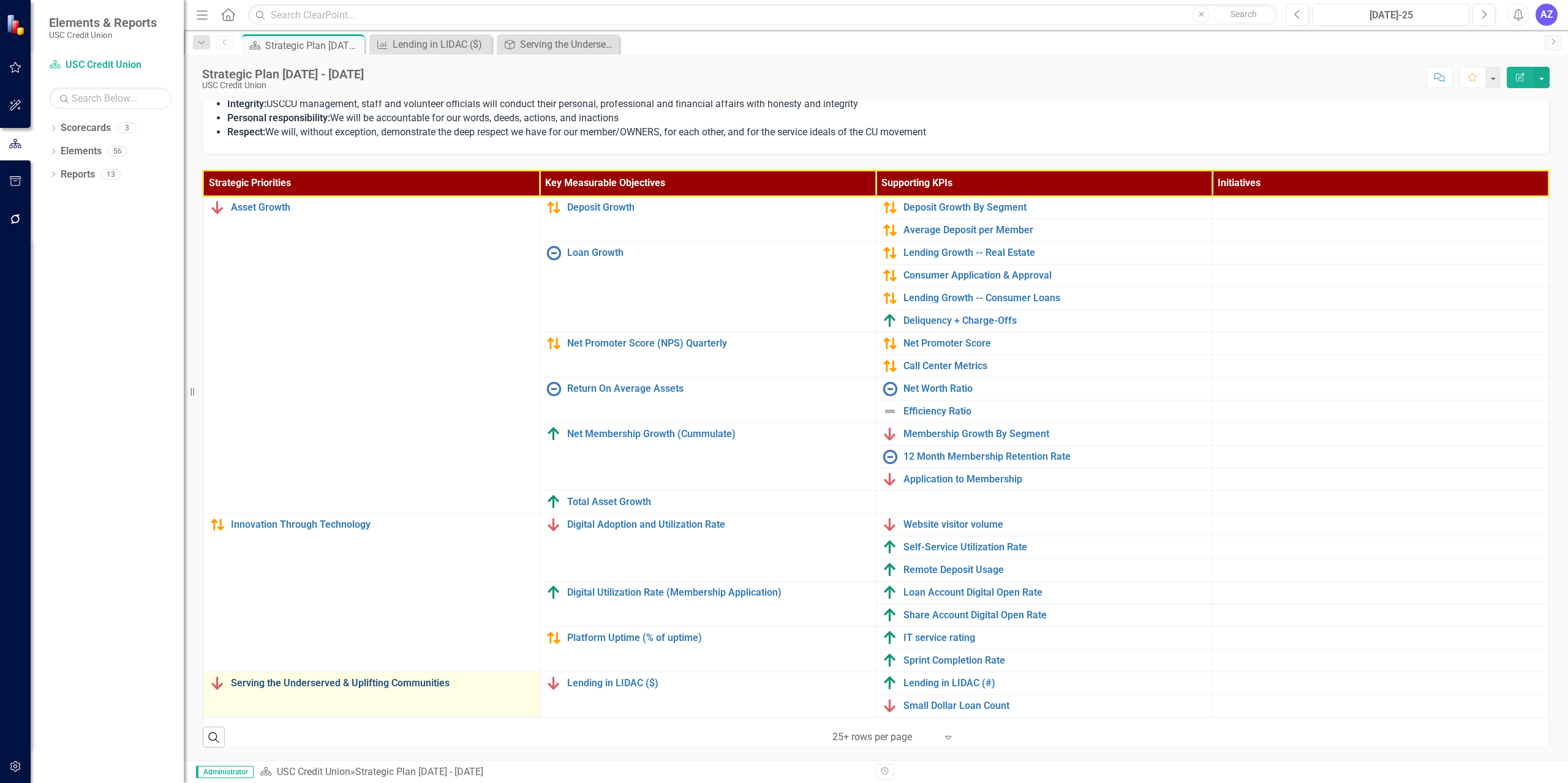
click at [434, 687] on link "Serving the Underserved & Uplifting Communities" at bounding box center [382, 683] width 303 height 11
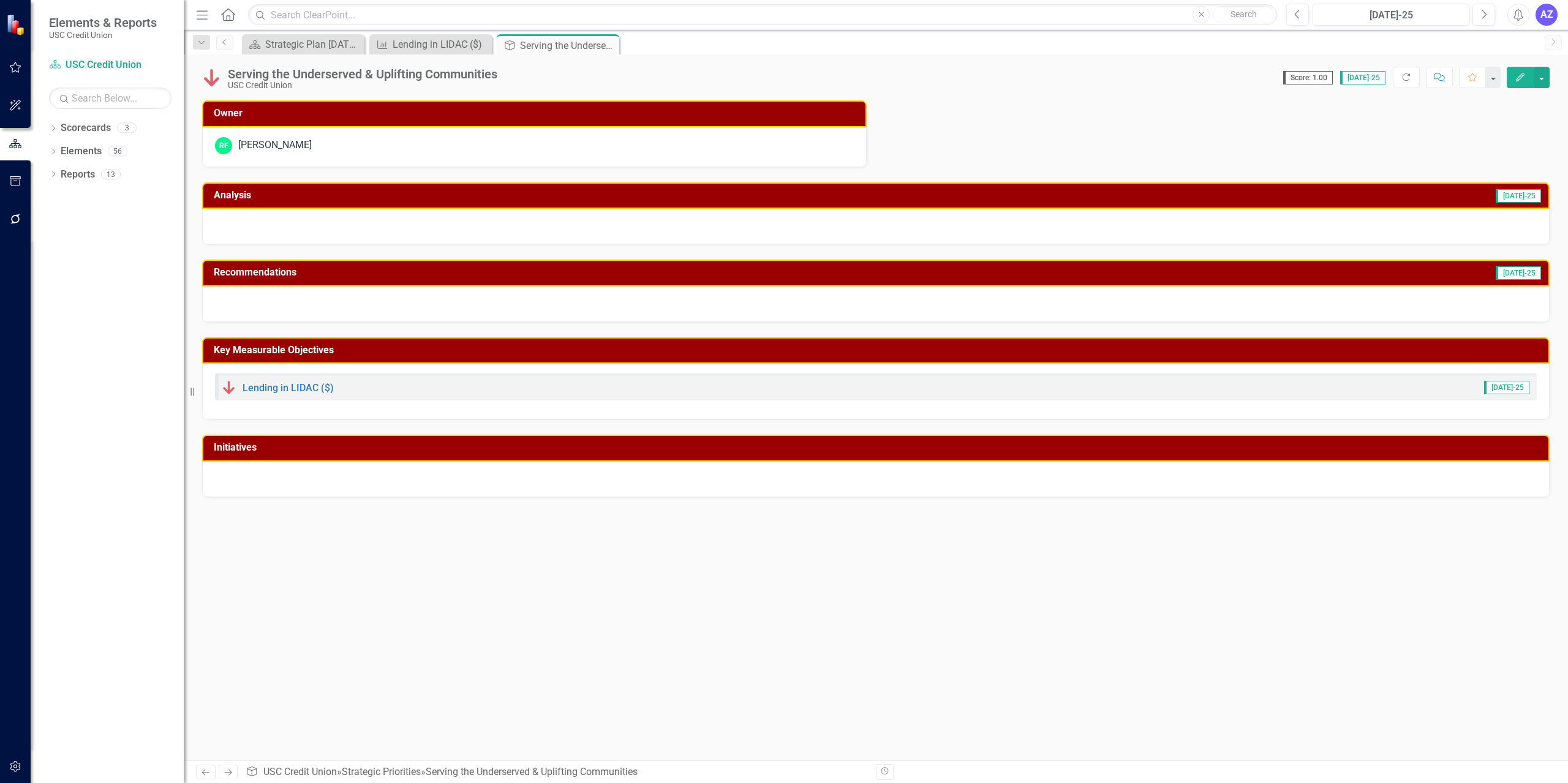
click at [639, 480] on div at bounding box center [876, 479] width 1347 height 36
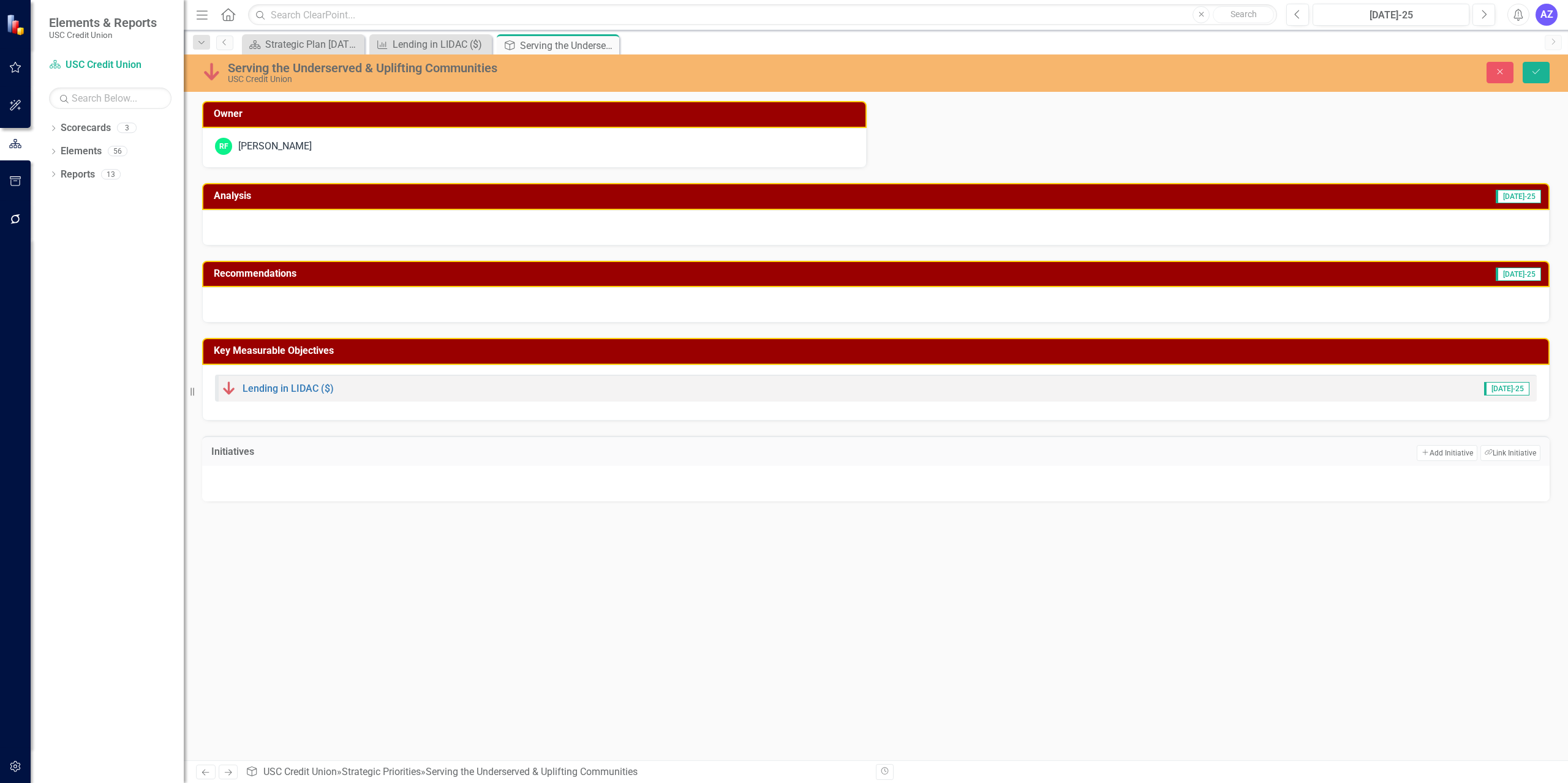
click at [422, 471] on div at bounding box center [876, 484] width 1347 height 36
click at [609, 47] on icon at bounding box center [608, 45] width 7 height 7
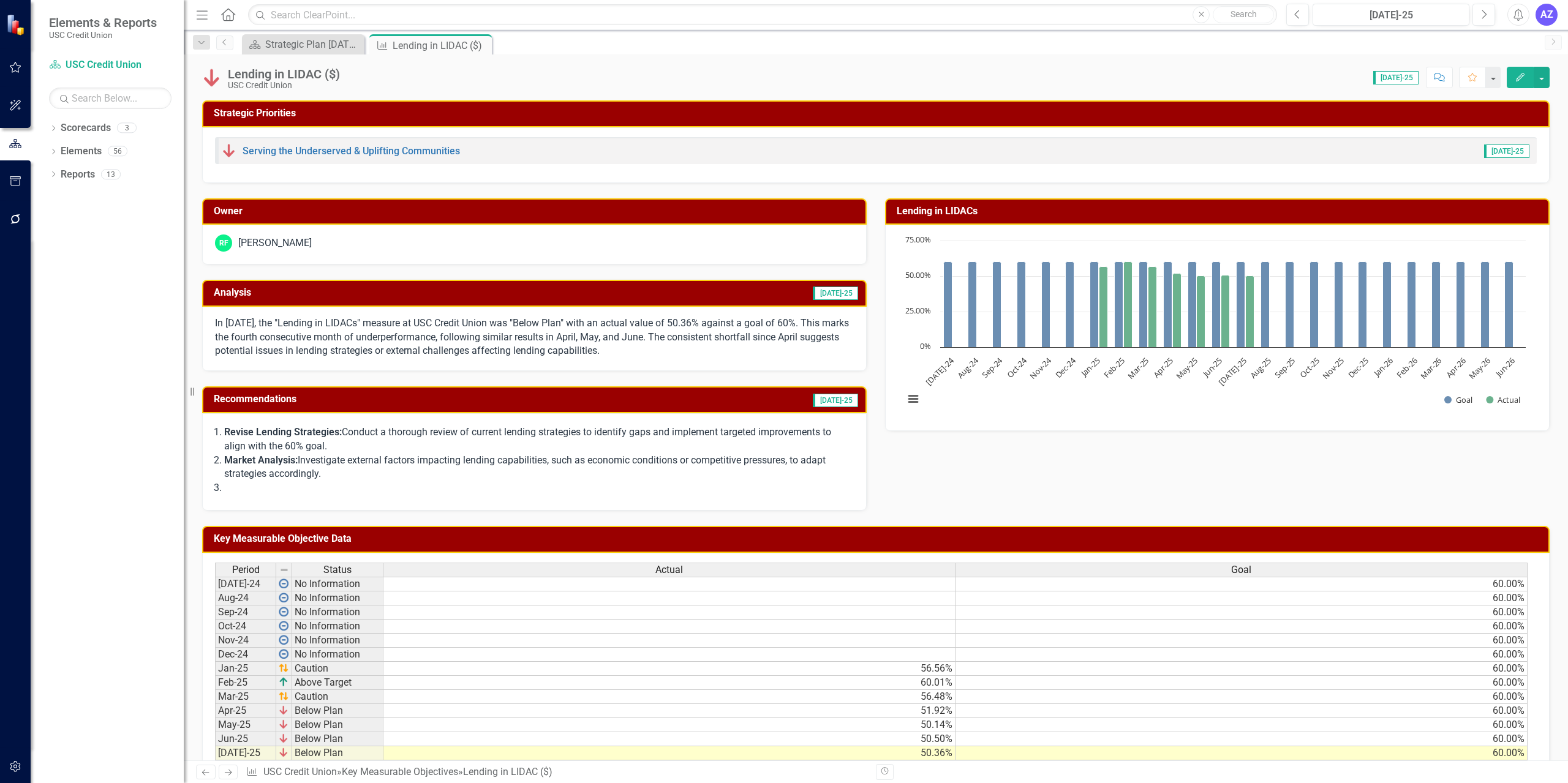
click at [311, 55] on div "Lending in LIDAC ($) USC Credit Union Score: 0.00 [DATE]-25 Completed Comment F…" at bounding box center [876, 73] width 1384 height 37
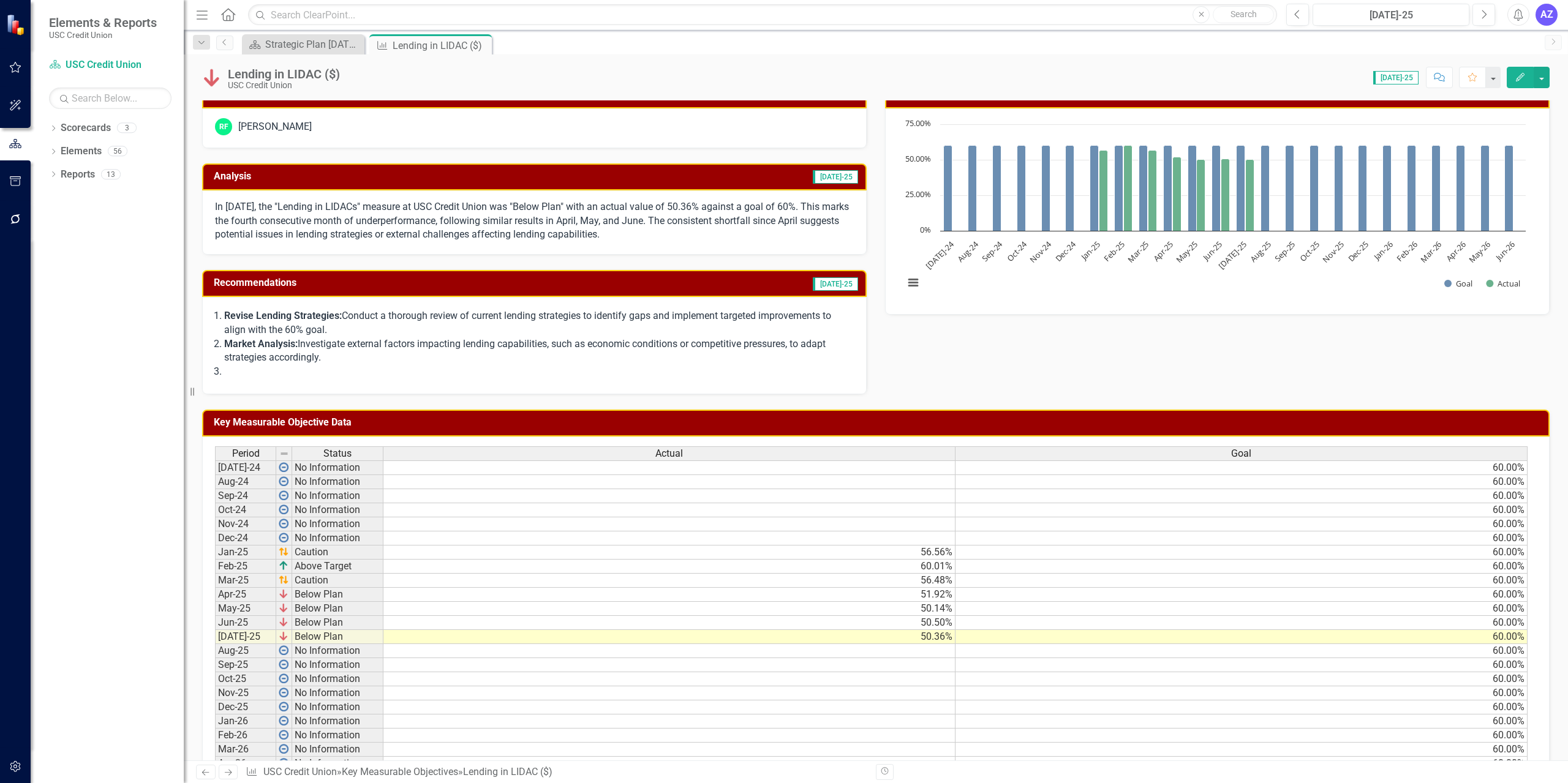
scroll to position [112, 0]
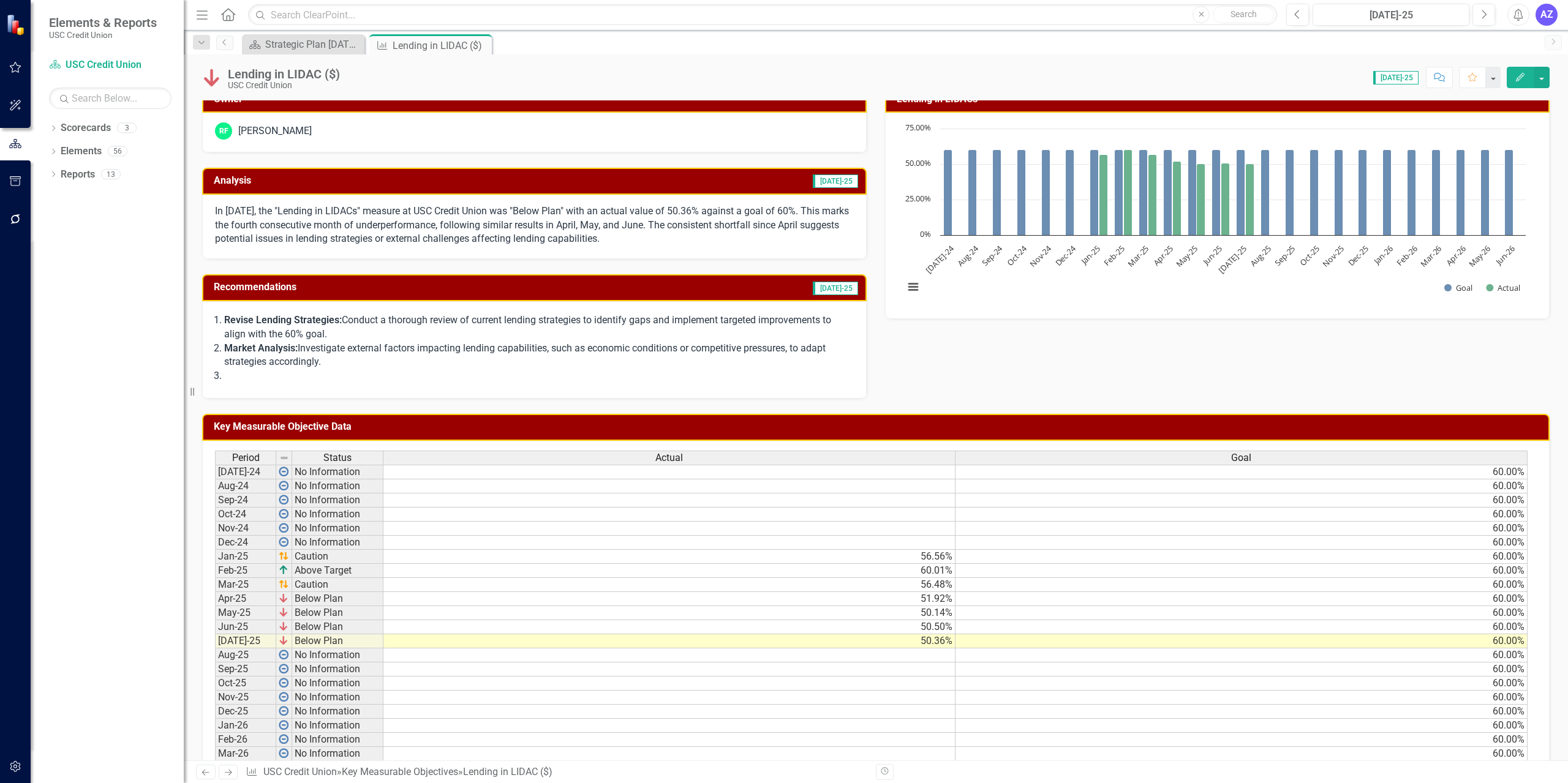
click at [485, 222] on p "In [DATE], the "Lending in LIDACs" measure at USC Credit Union was "Below Plan"…" at bounding box center [534, 225] width 639 height 42
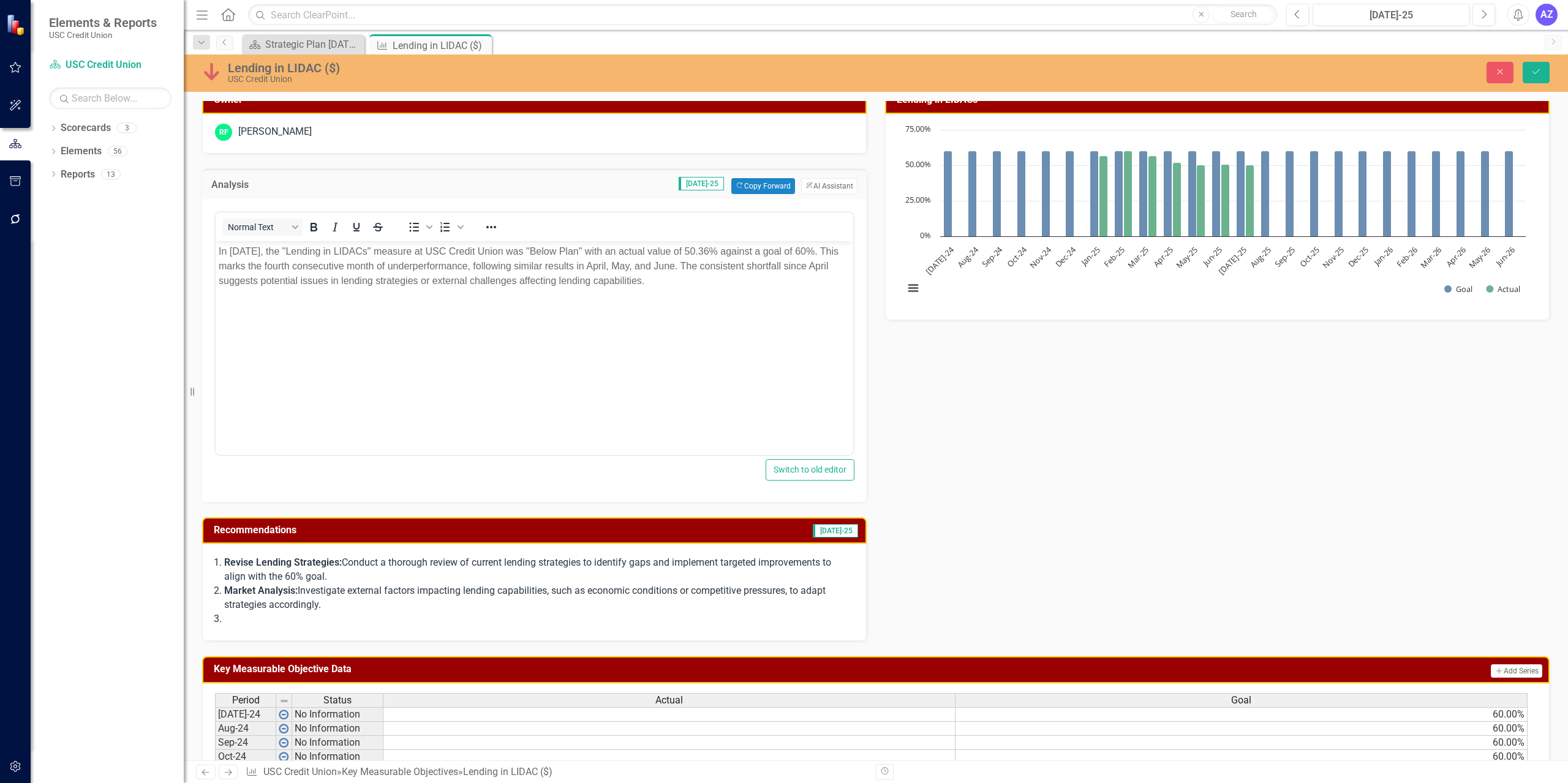
scroll to position [0, 0]
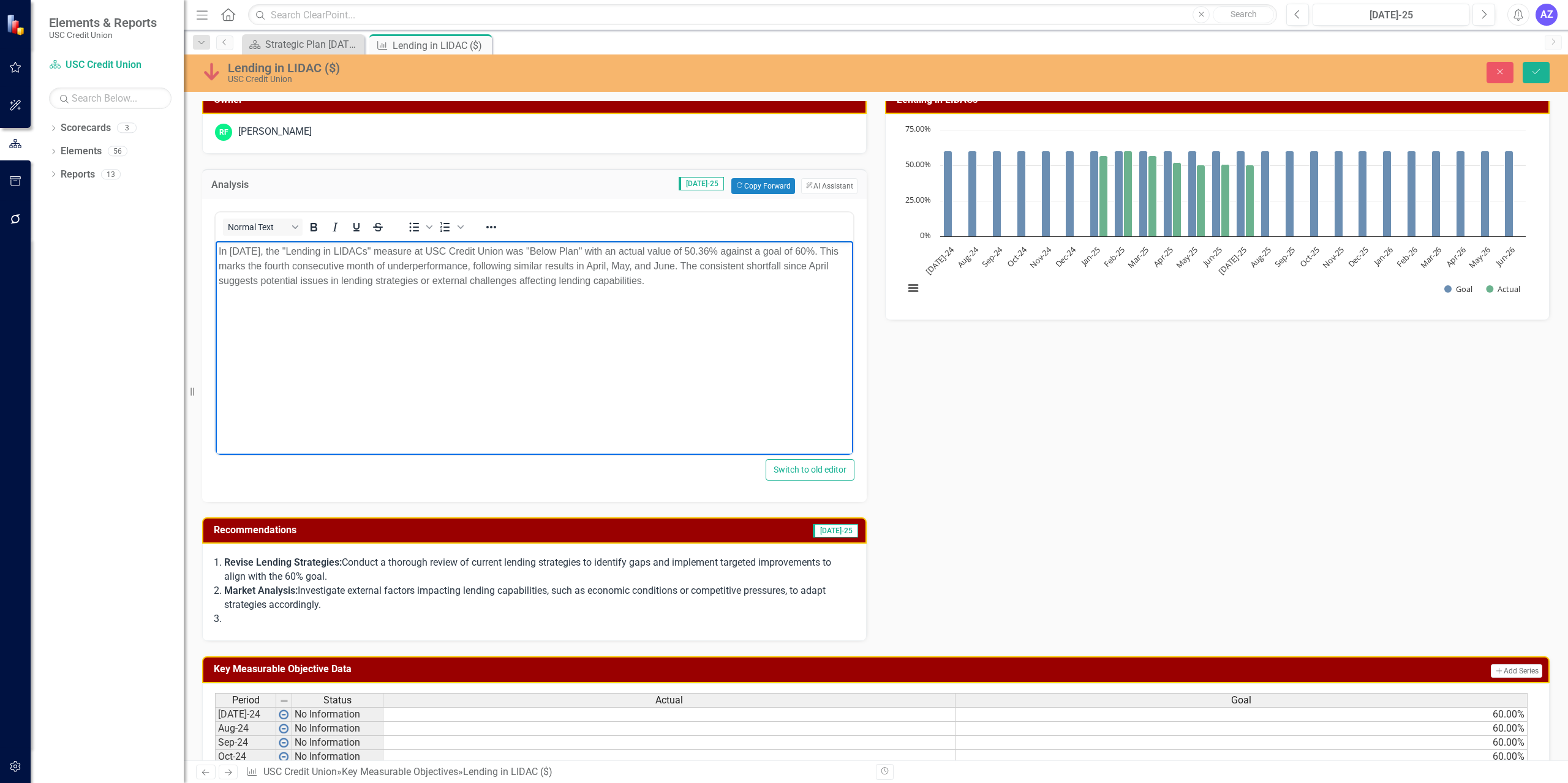
click at [723, 332] on body "In [DATE], the "Lending in LIDACs" measure at USC Credit Union was "Below Plan"…" at bounding box center [534, 332] width 638 height 184
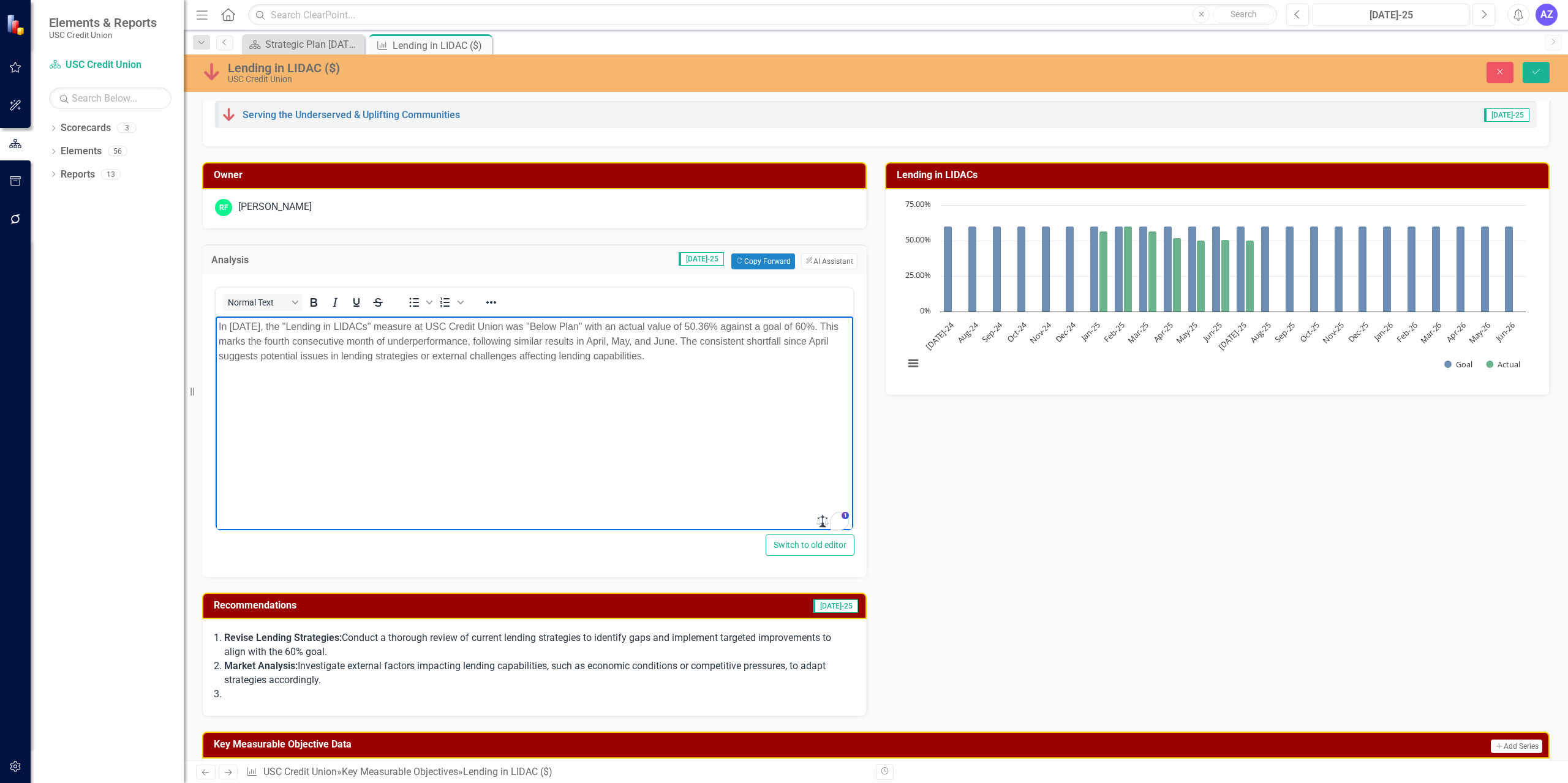
scroll to position [16, 0]
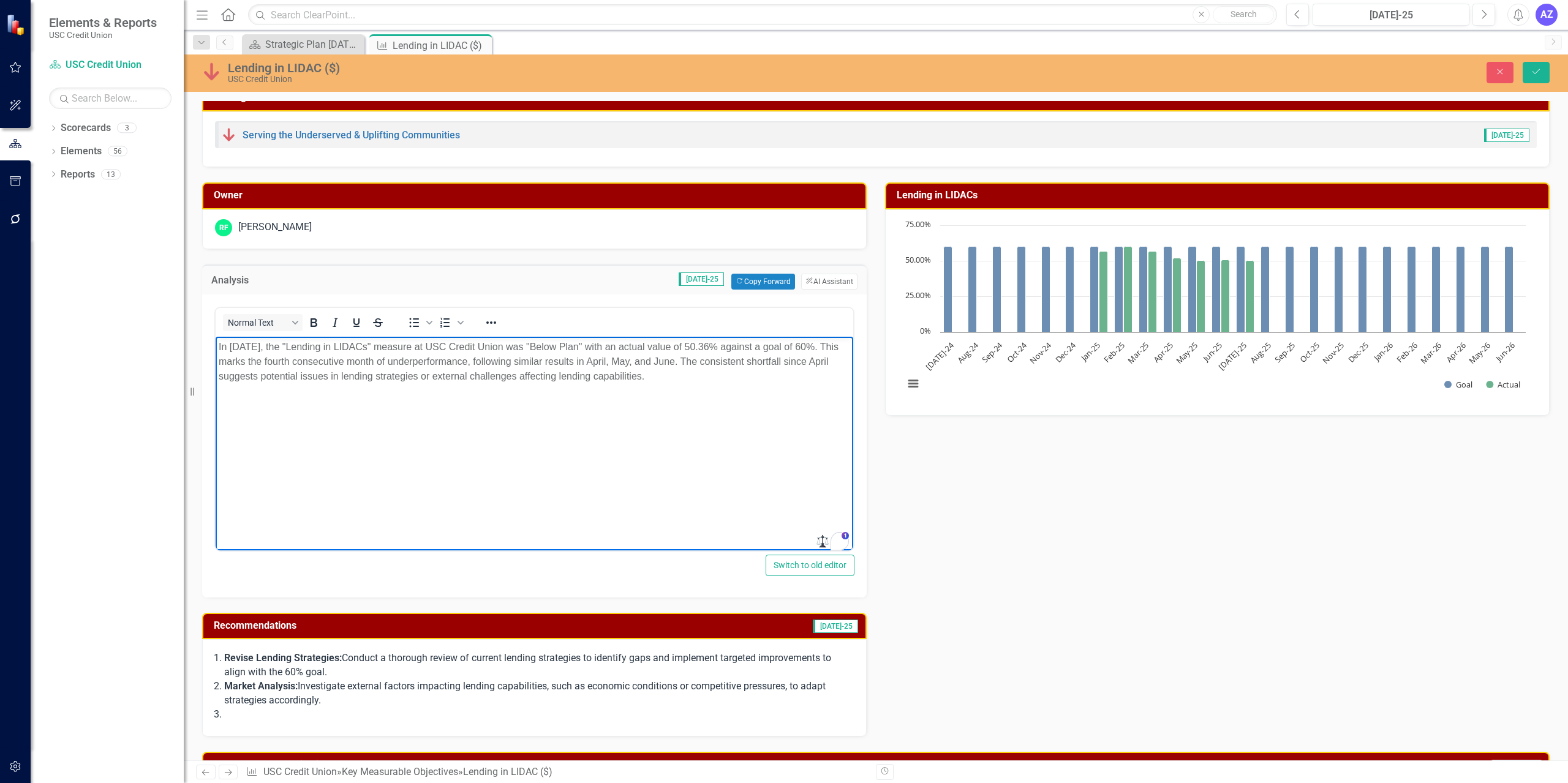
click at [782, 402] on body "In [DATE], the "Lending in LIDACs" measure at USC Credit Union was "Below Plan"…" at bounding box center [534, 428] width 638 height 184
drag, startPoint x: 792, startPoint y: 402, endPoint x: 239, endPoint y: 291, distance: 564.0
drag, startPoint x: 239, startPoint y: 291, endPoint x: 583, endPoint y: 422, distance: 368.1
click at [583, 422] on body "In [DATE], the "Lending in LIDACs" measure at USC Credit Union was "Below Plan"…" at bounding box center [534, 428] width 638 height 184
click at [736, 408] on body "In [DATE], the "Lending in LIDACs" measure at USC Credit Union was "Below Plan"…" at bounding box center [534, 428] width 638 height 184
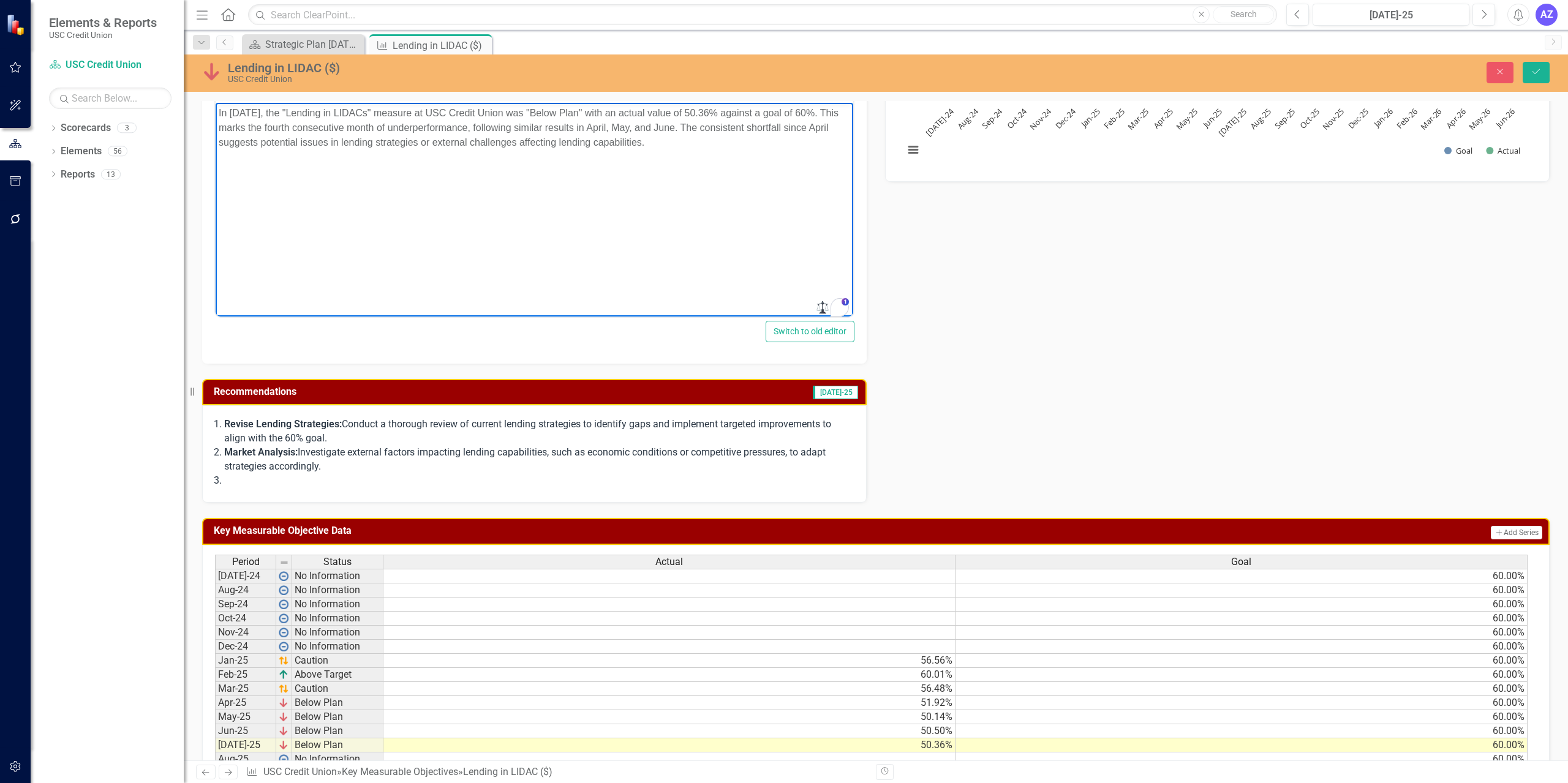
scroll to position [265, 0]
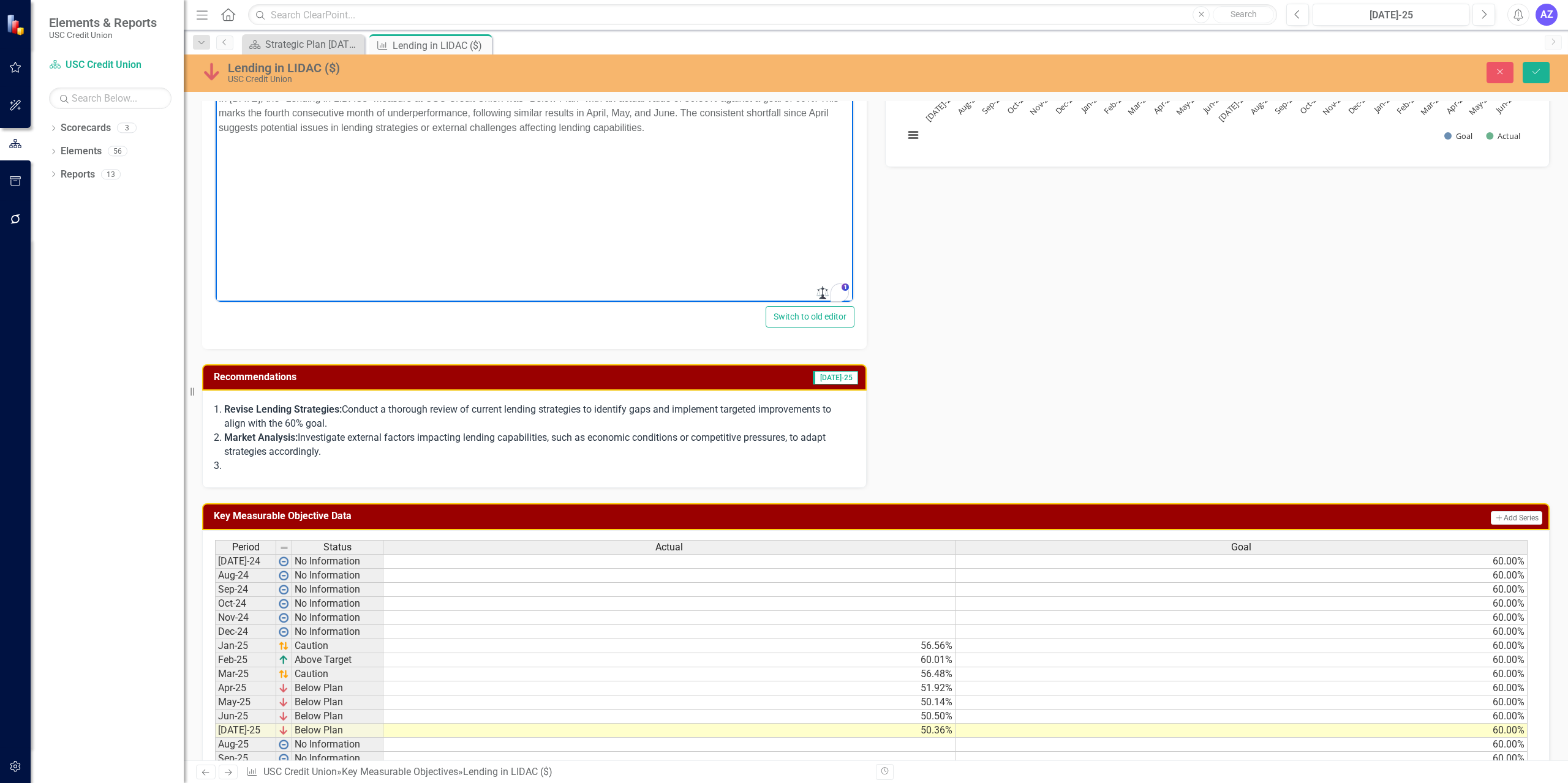
click at [636, 457] on p "Market Analysis: Investigate external factors impacting lending capabilities, s…" at bounding box center [539, 445] width 630 height 28
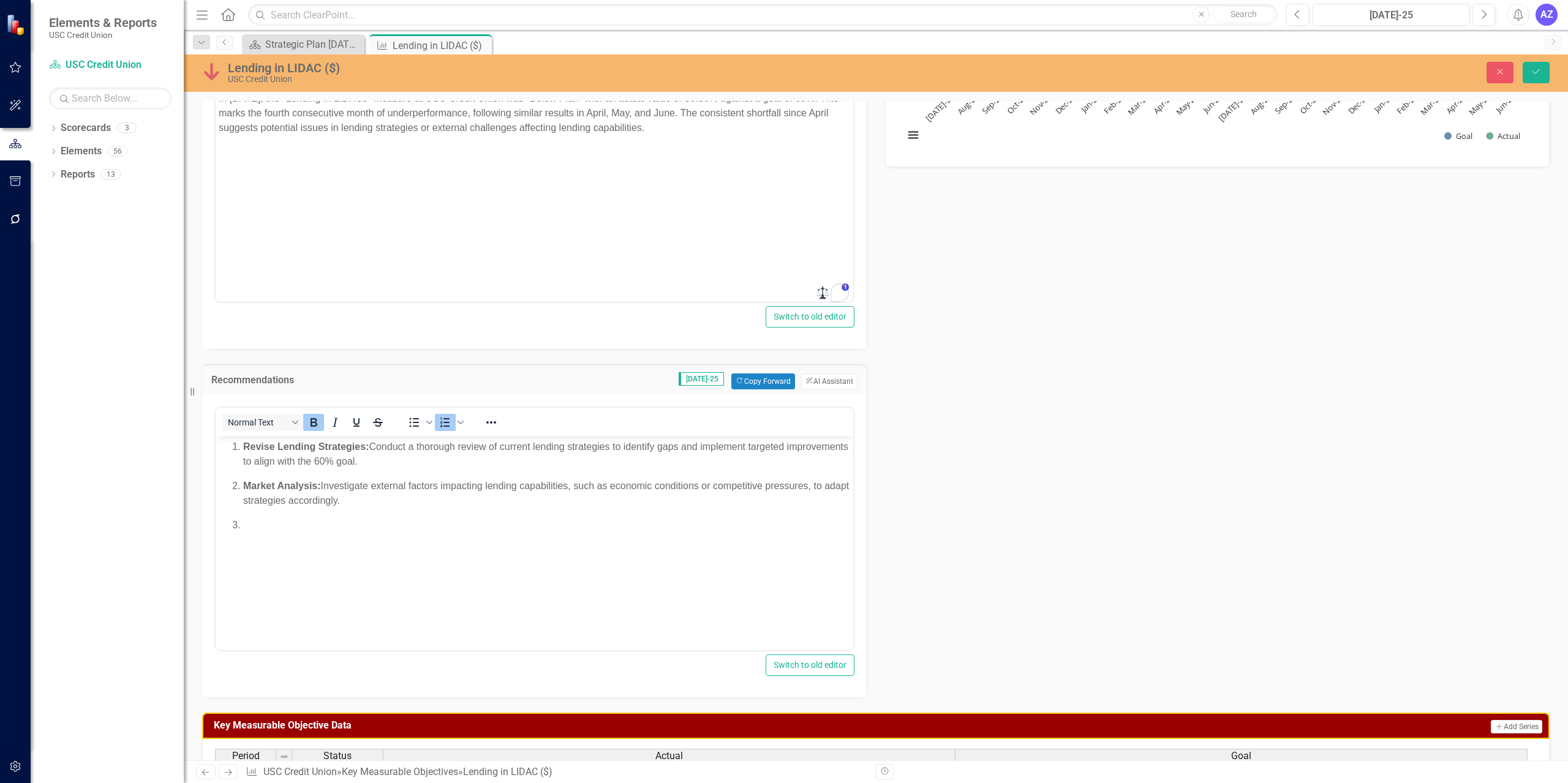
scroll to position [0, 0]
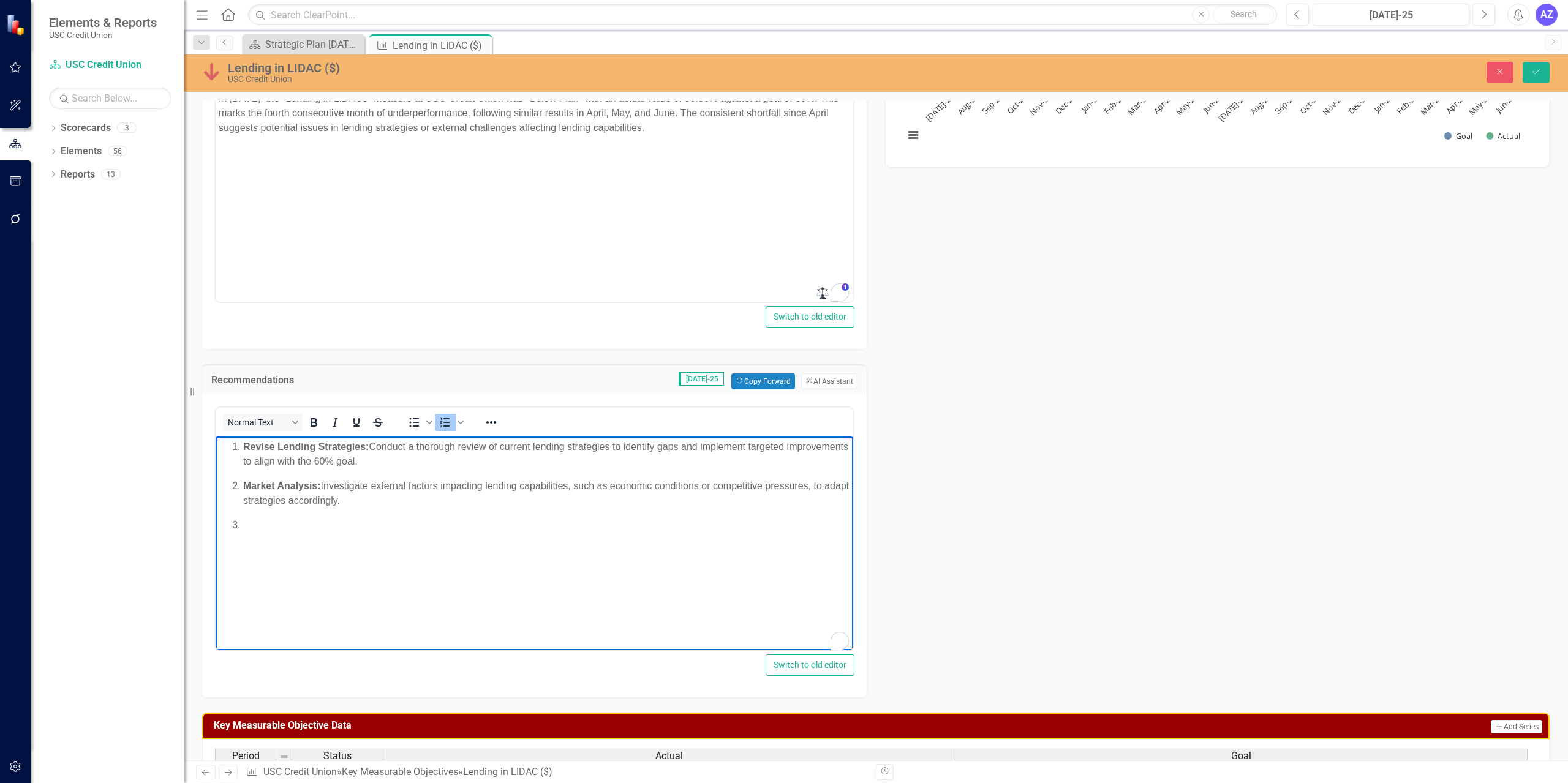
click at [356, 528] on p "To enrich screen reader interactions, please activate Accessibility in Grammarl…" at bounding box center [547, 525] width 607 height 14
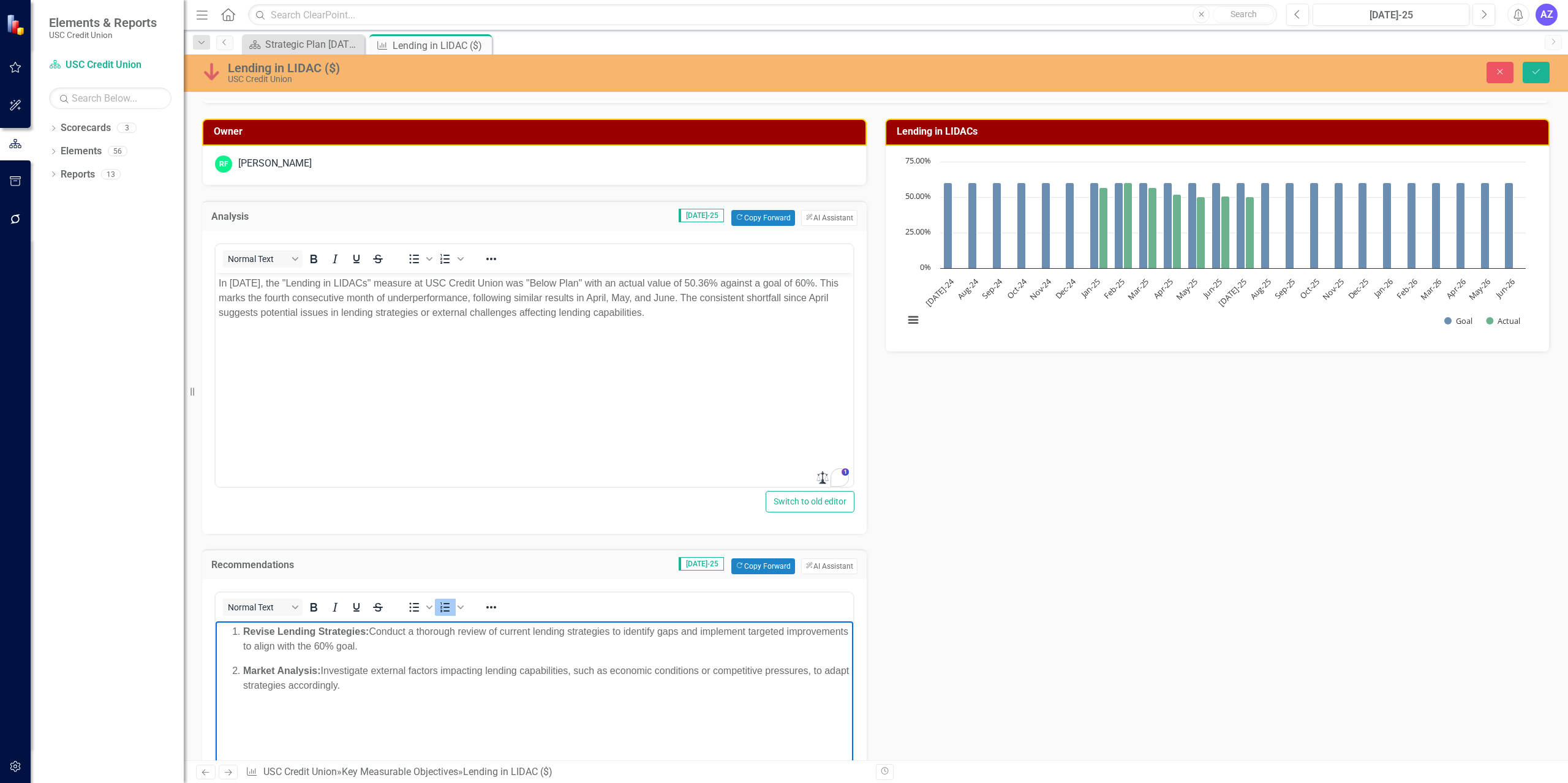
scroll to position [80, 0]
click at [578, 410] on body "In [DATE], the "Lending in LIDACs" measure at USC Credit Union was "Below Plan"…" at bounding box center [534, 364] width 638 height 184
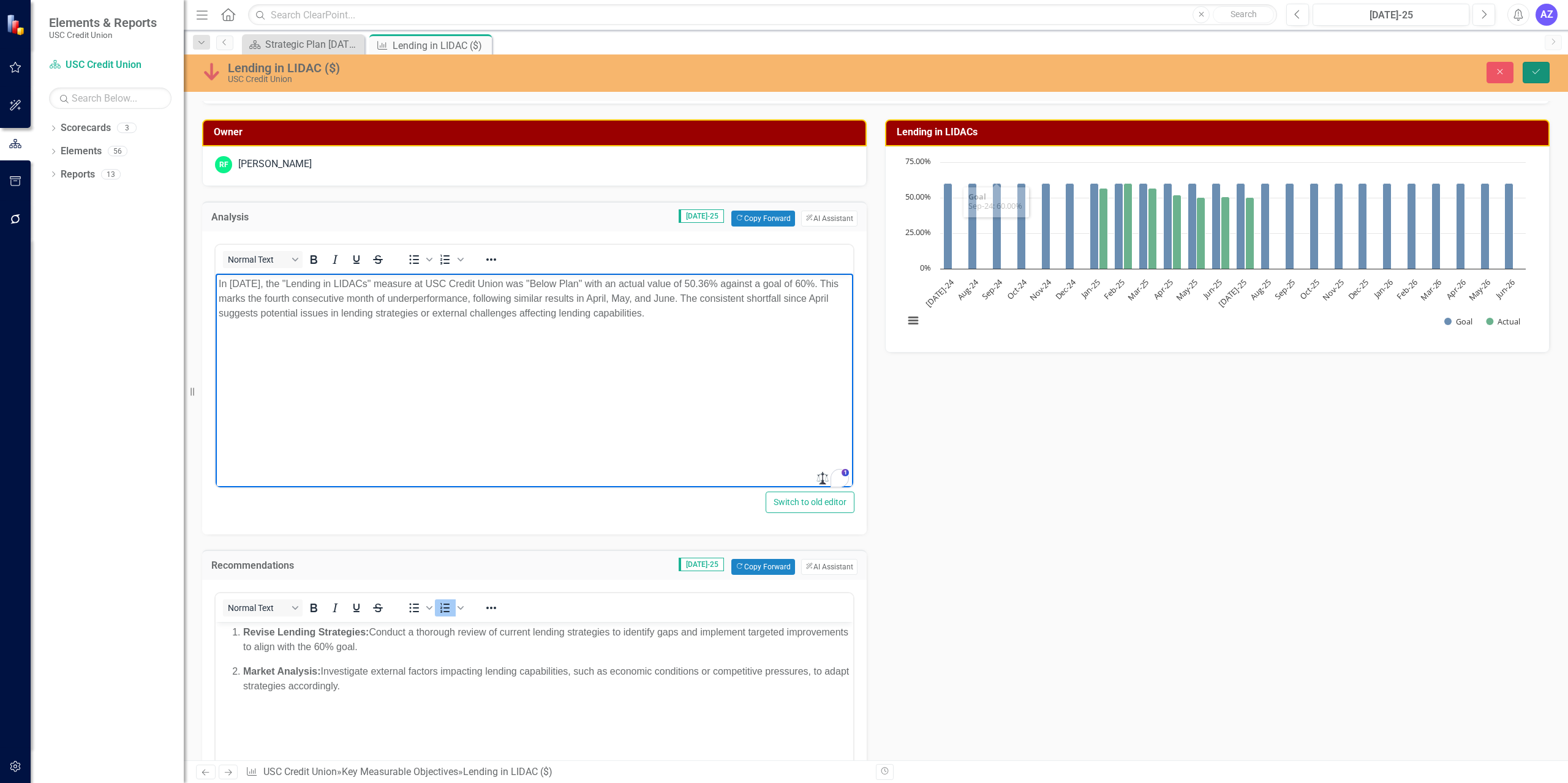
click at [782, 62] on button "Save" at bounding box center [1536, 72] width 27 height 22
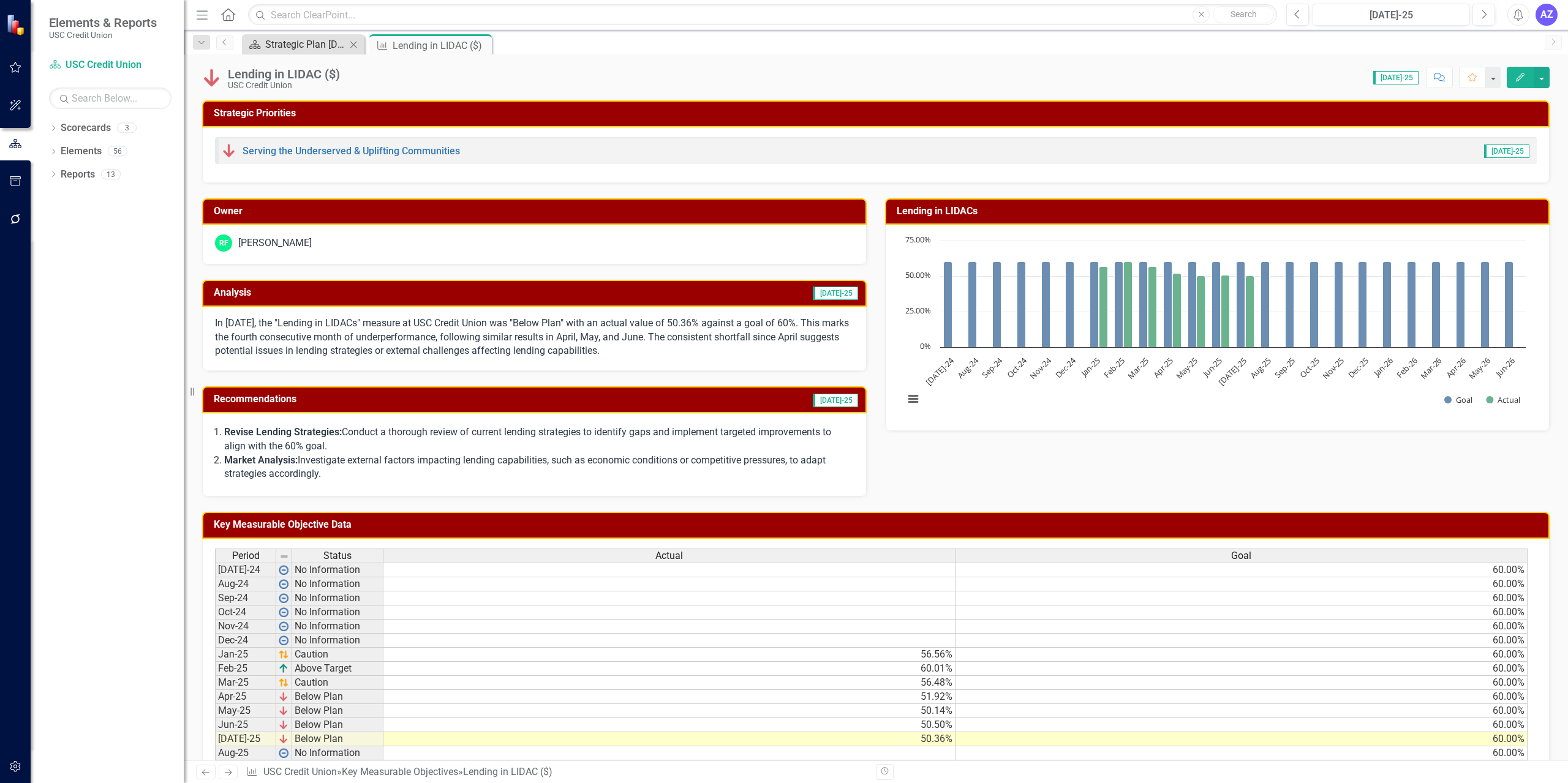
click at [314, 47] on div "Strategic Plan [DATE] - [DATE]" at bounding box center [305, 44] width 81 height 15
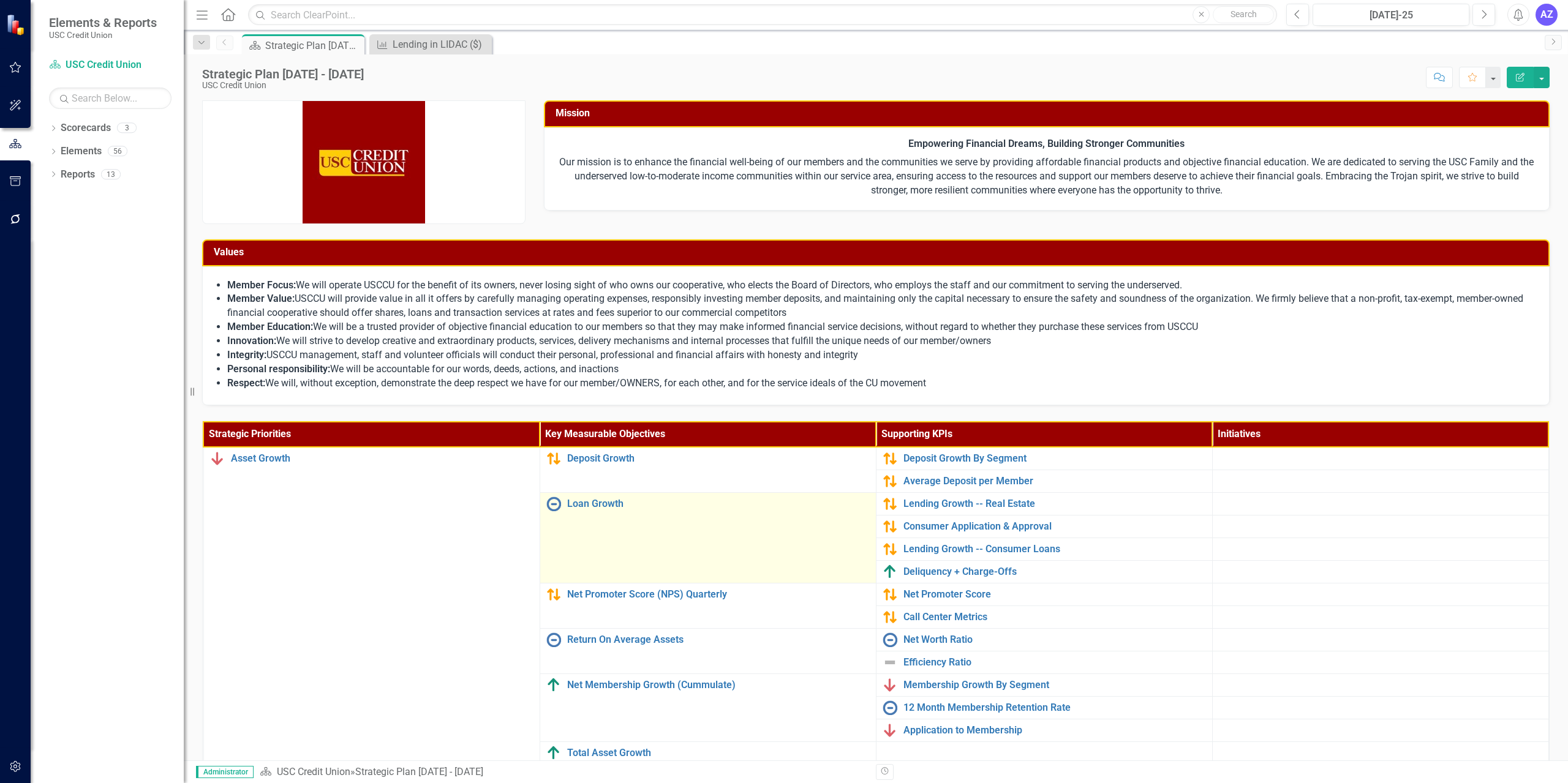
scroll to position [251, 0]
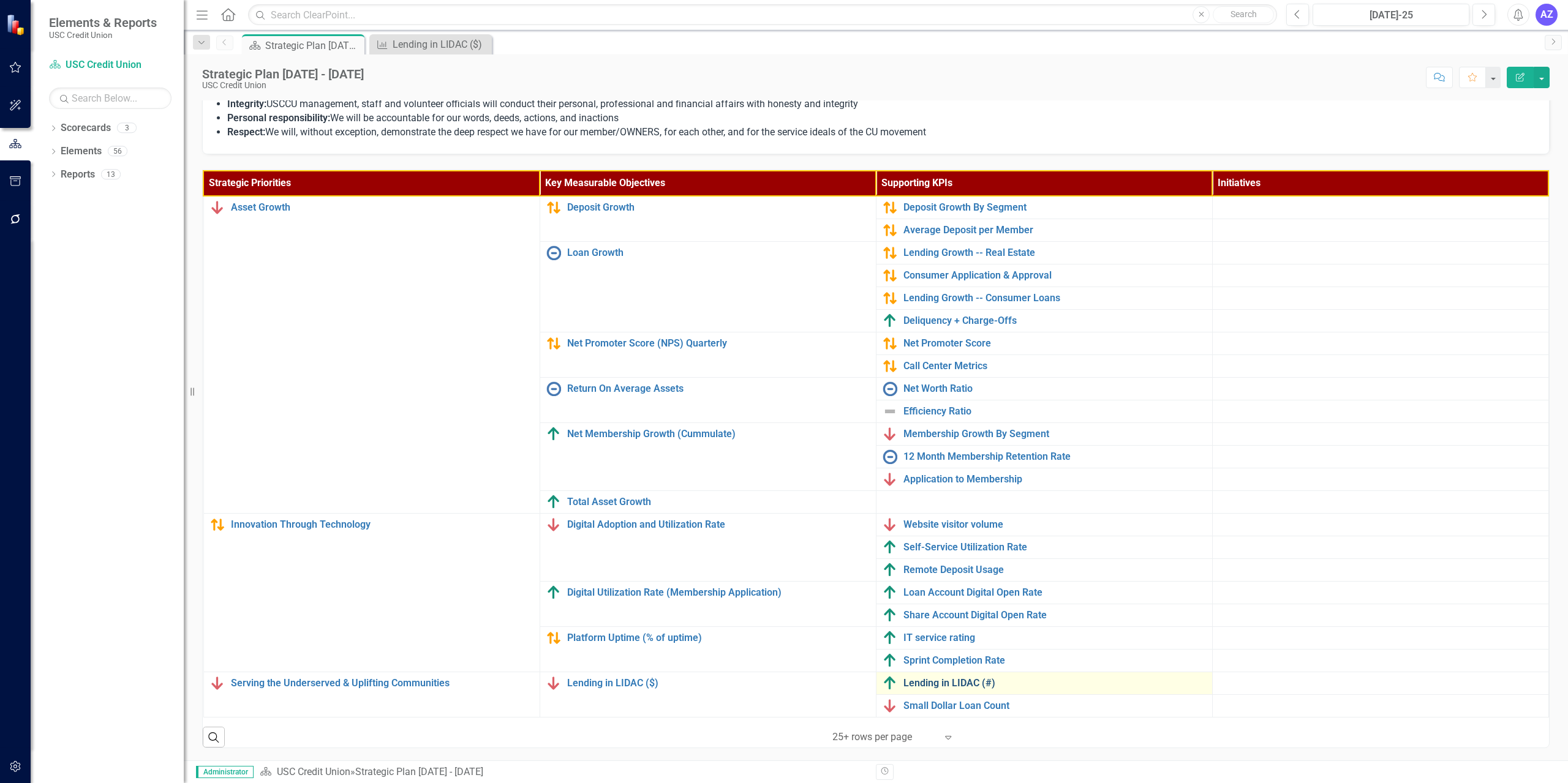
click at [782, 683] on link "Lending in LIDAC (#)" at bounding box center [1054, 683] width 303 height 11
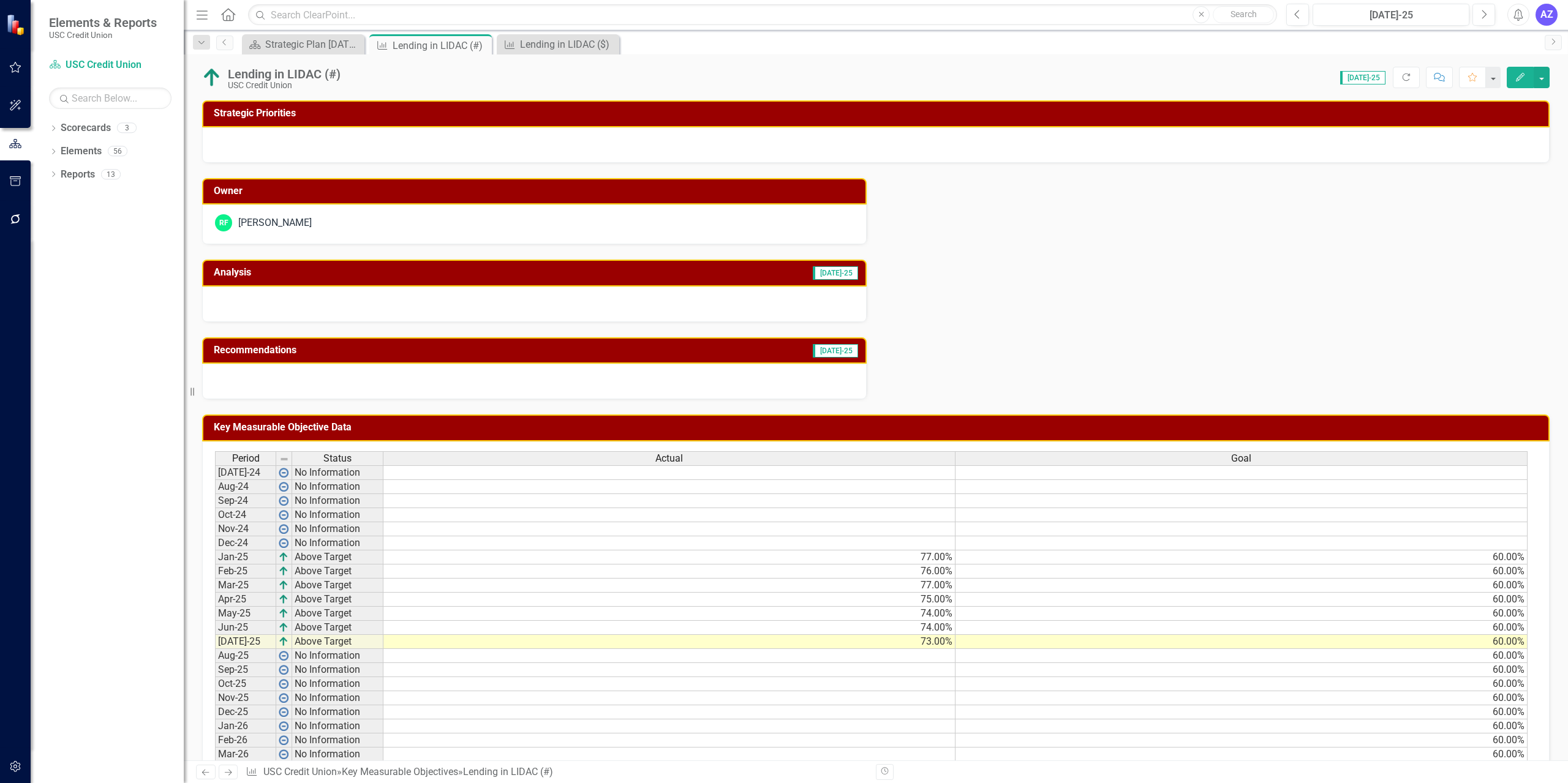
scroll to position [74, 0]
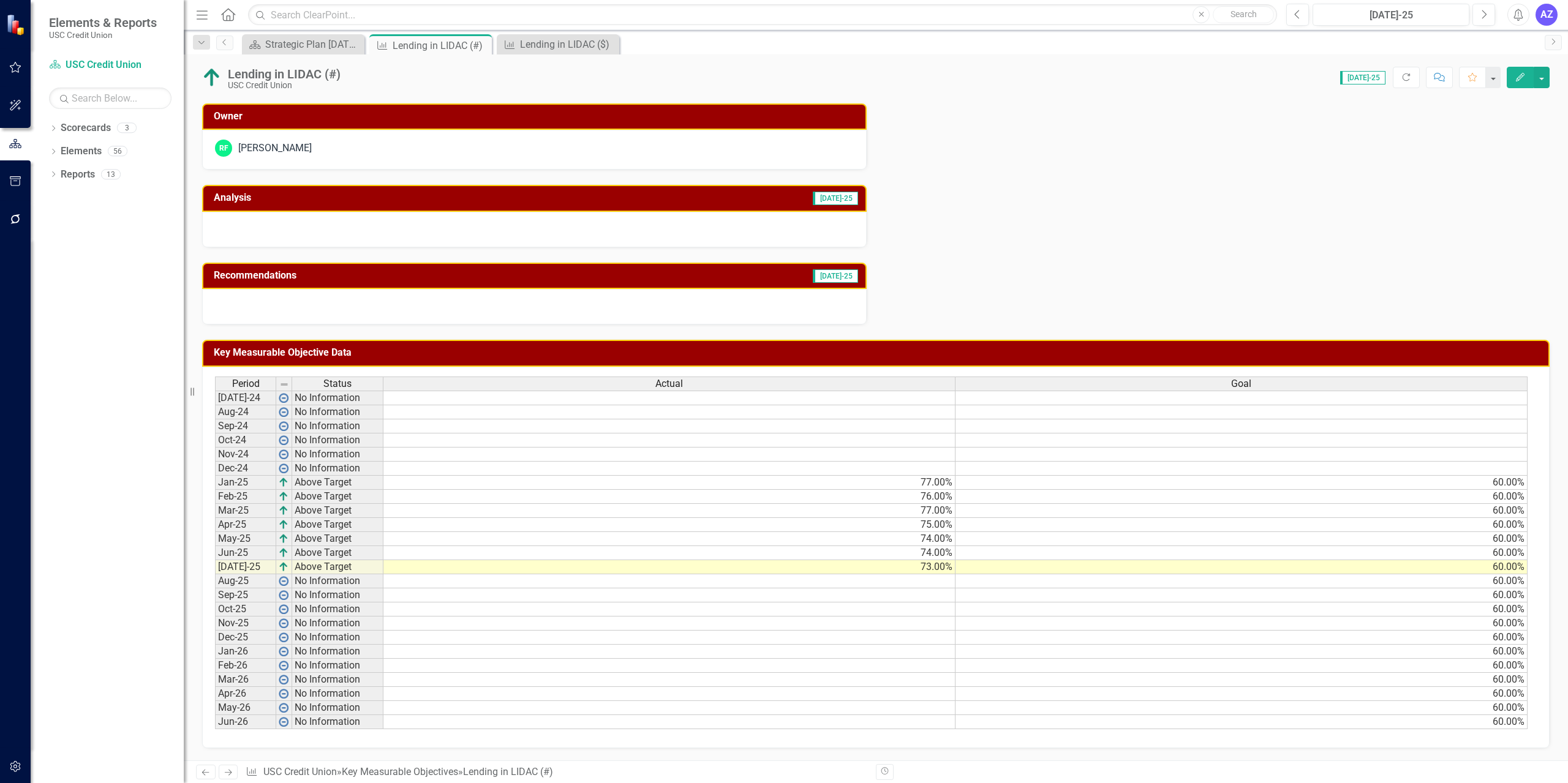
click at [744, 228] on div at bounding box center [535, 229] width 665 height 36
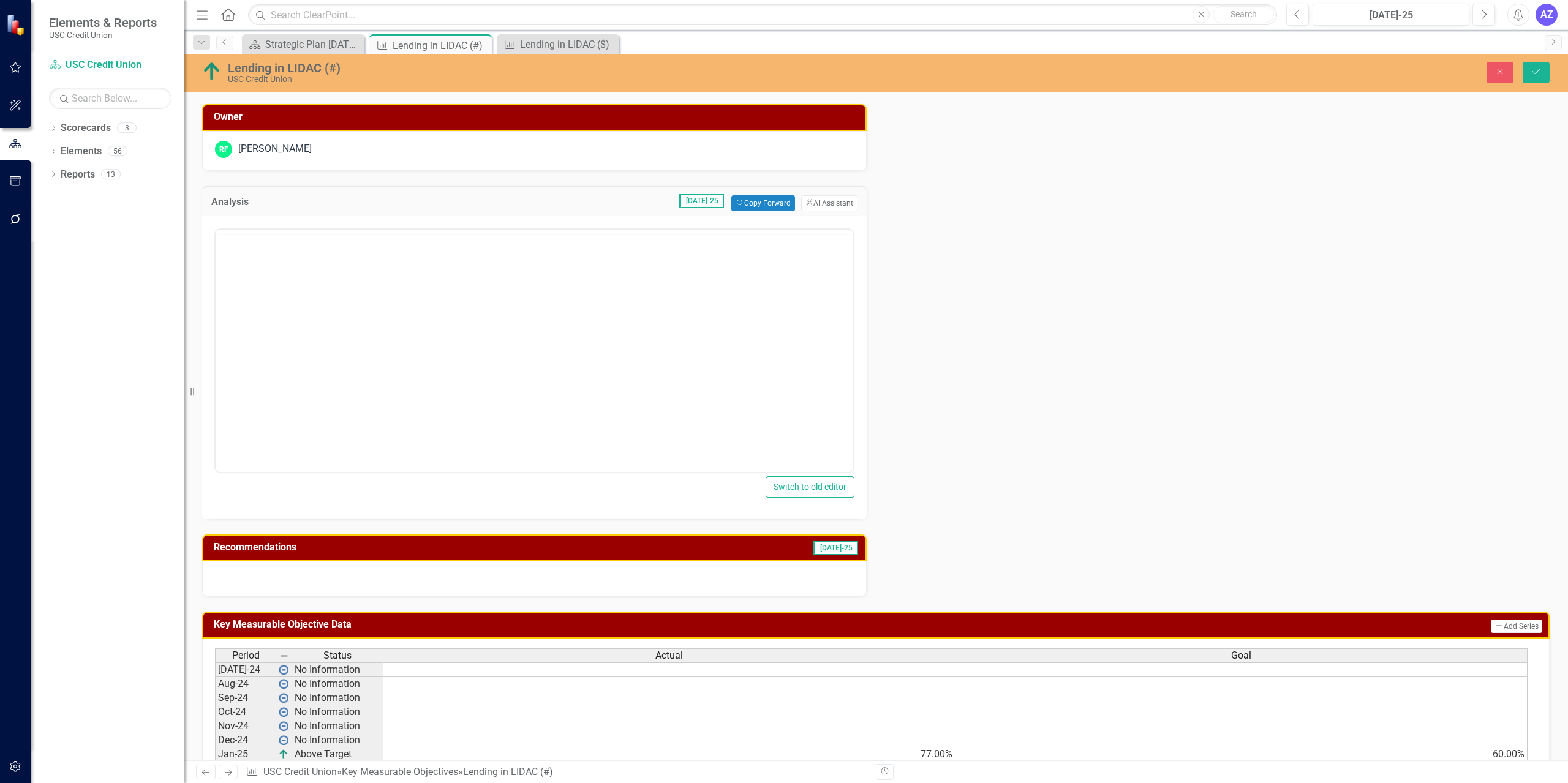
scroll to position [0, 0]
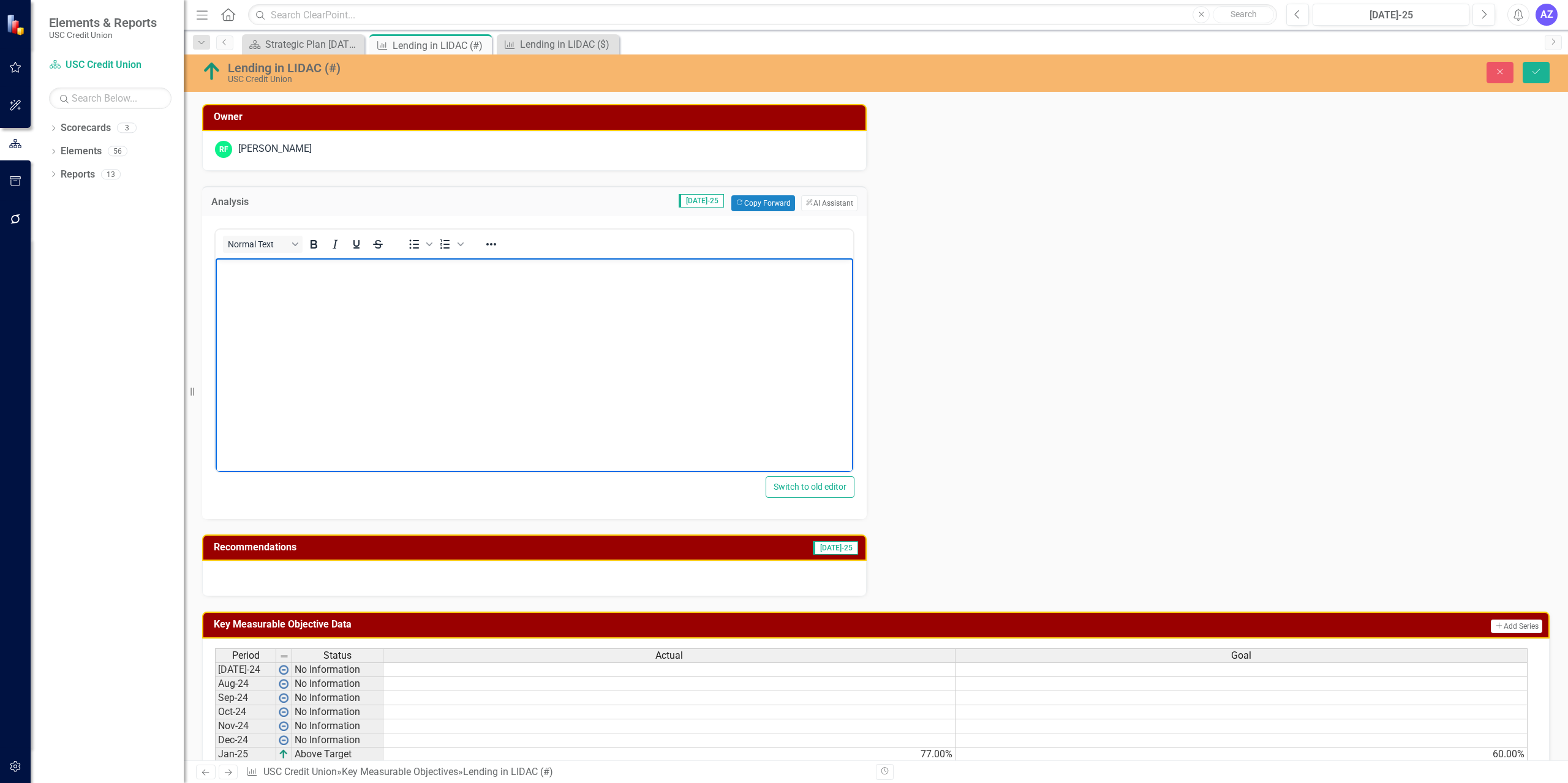
click at [694, 363] on body "Rich Text Area. Press ALT-0 for help." at bounding box center [534, 349] width 638 height 184
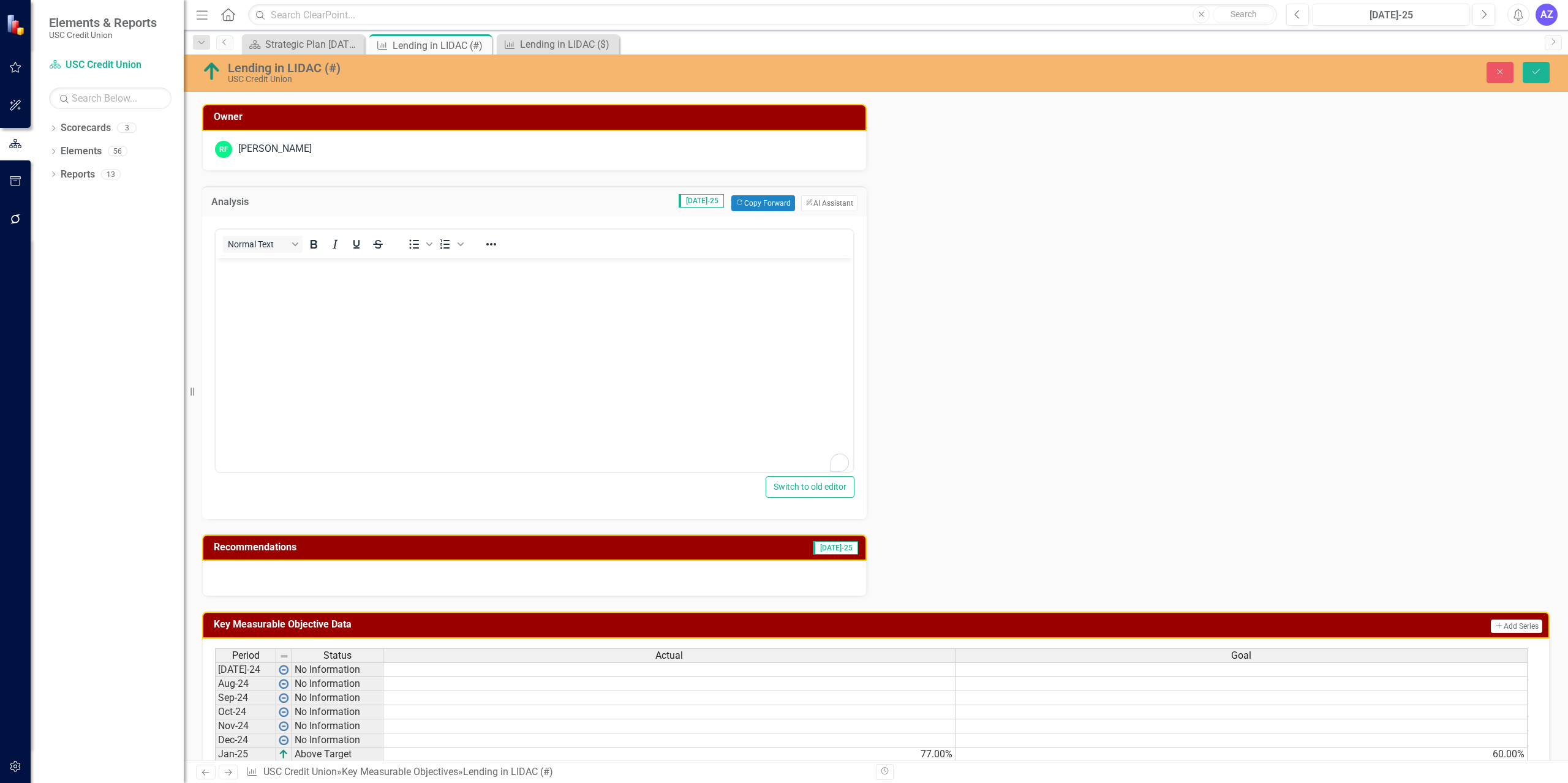
click at [782, 290] on div "Owner RF [PERSON_NAME] Analysis [DATE]-25 Copy Forward Copy Forward ClearPoint …" at bounding box center [876, 343] width 1366 height 508
click at [320, 47] on div "Strategic Plan [DATE] - [DATE]" at bounding box center [305, 44] width 81 height 15
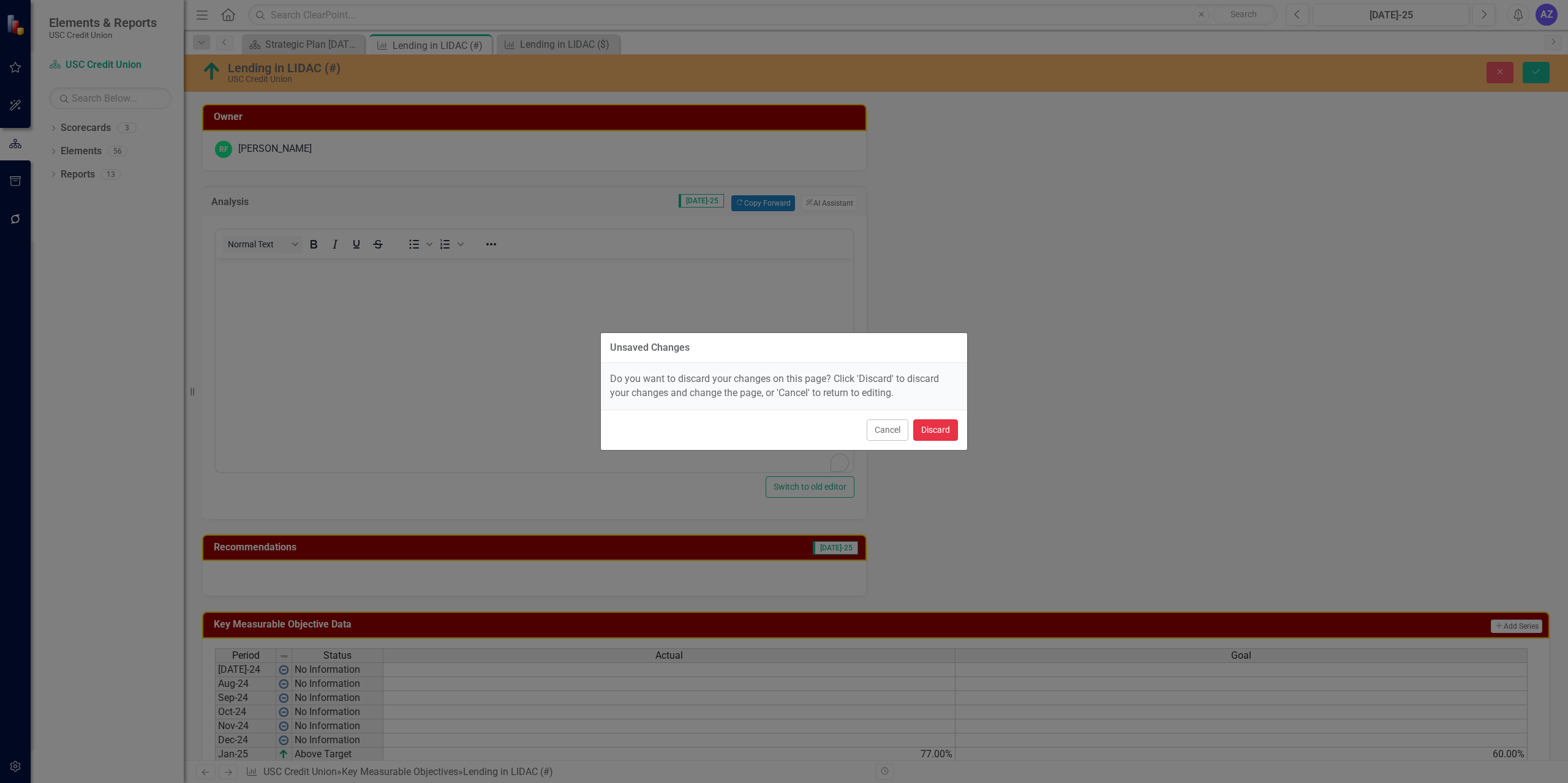
click at [782, 433] on button "Discard" at bounding box center [936, 430] width 45 height 22
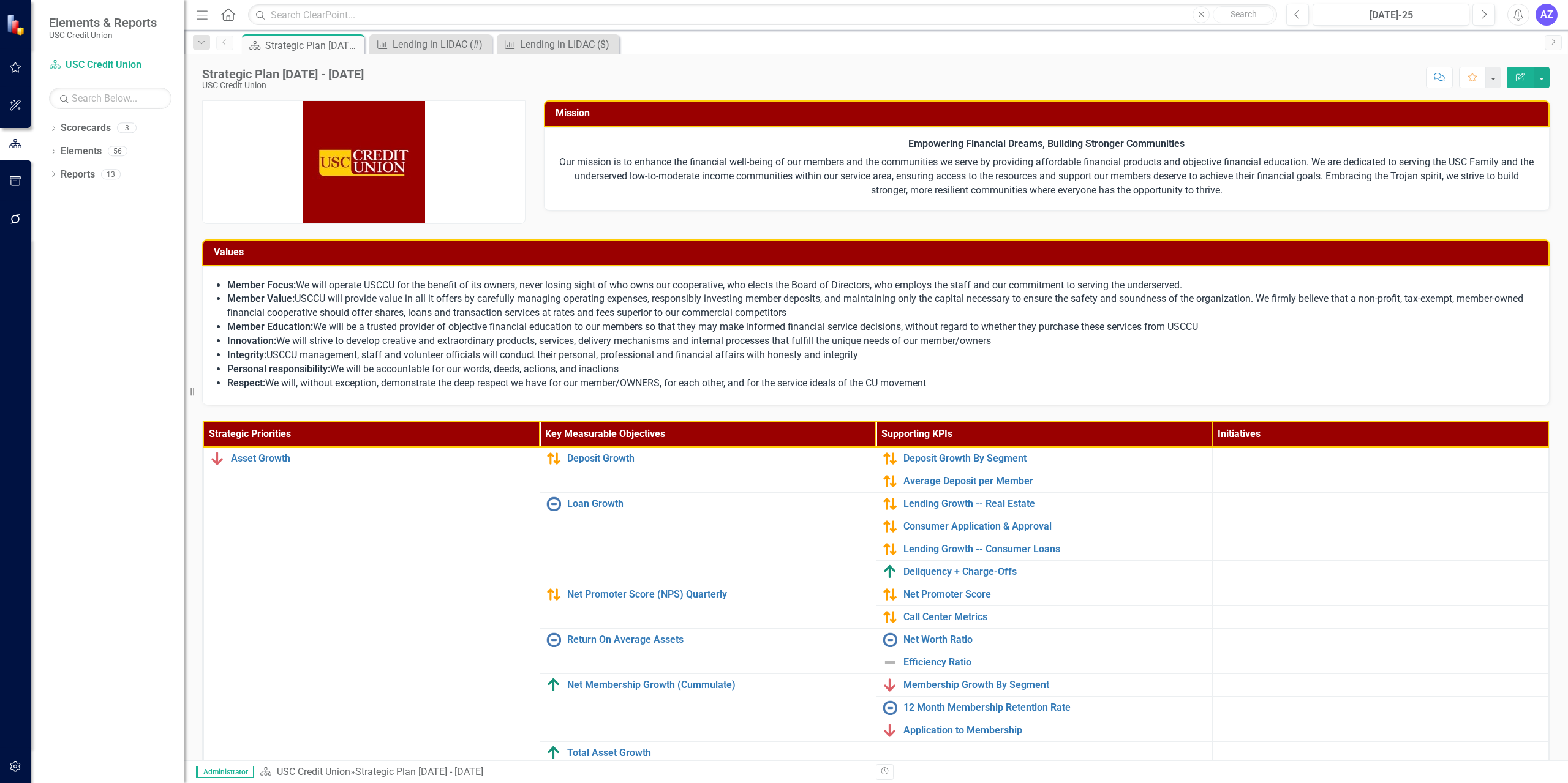
scroll to position [251, 0]
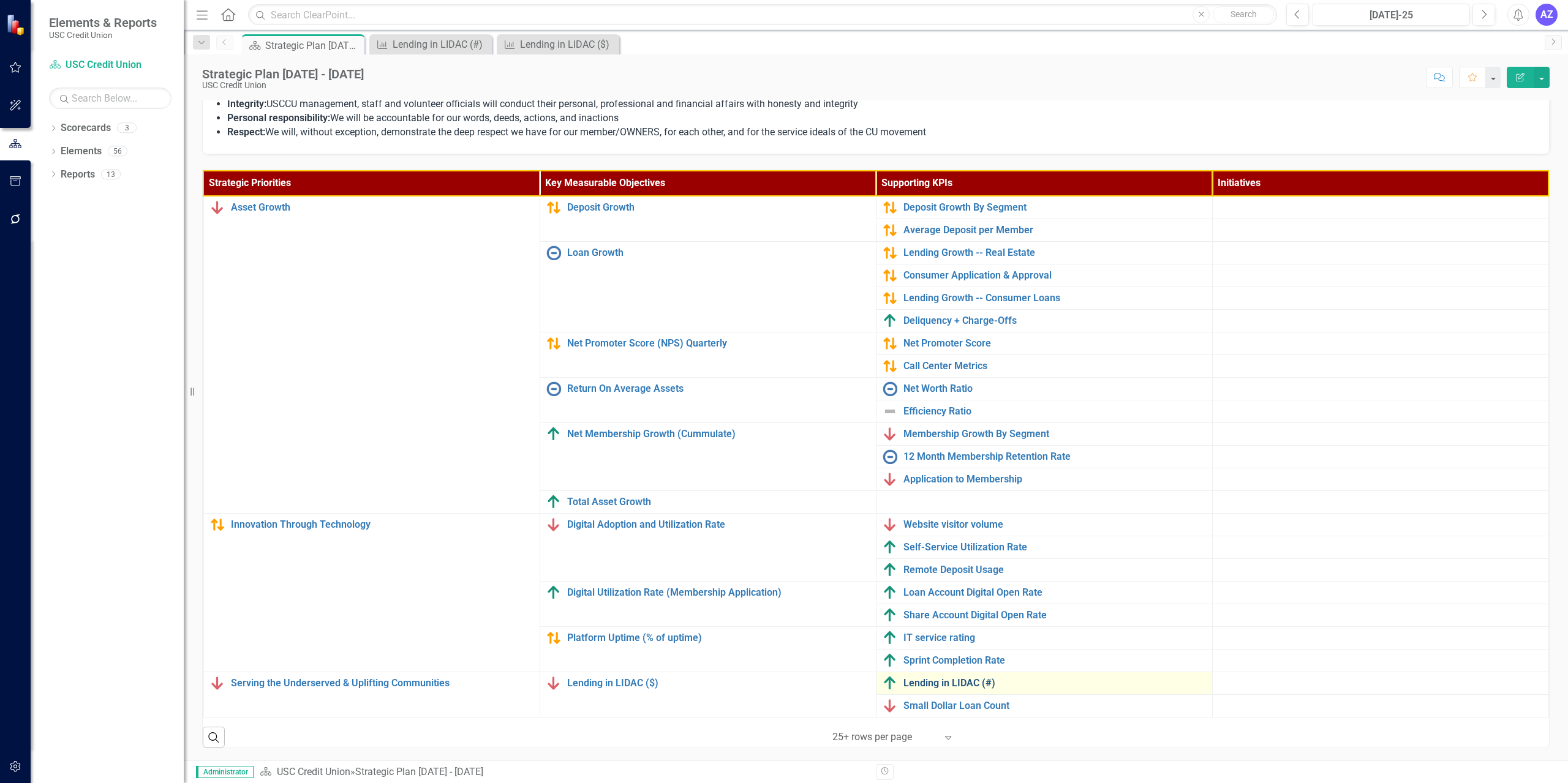
click at [782, 683] on link "Lending in LIDAC (#)" at bounding box center [1054, 683] width 303 height 11
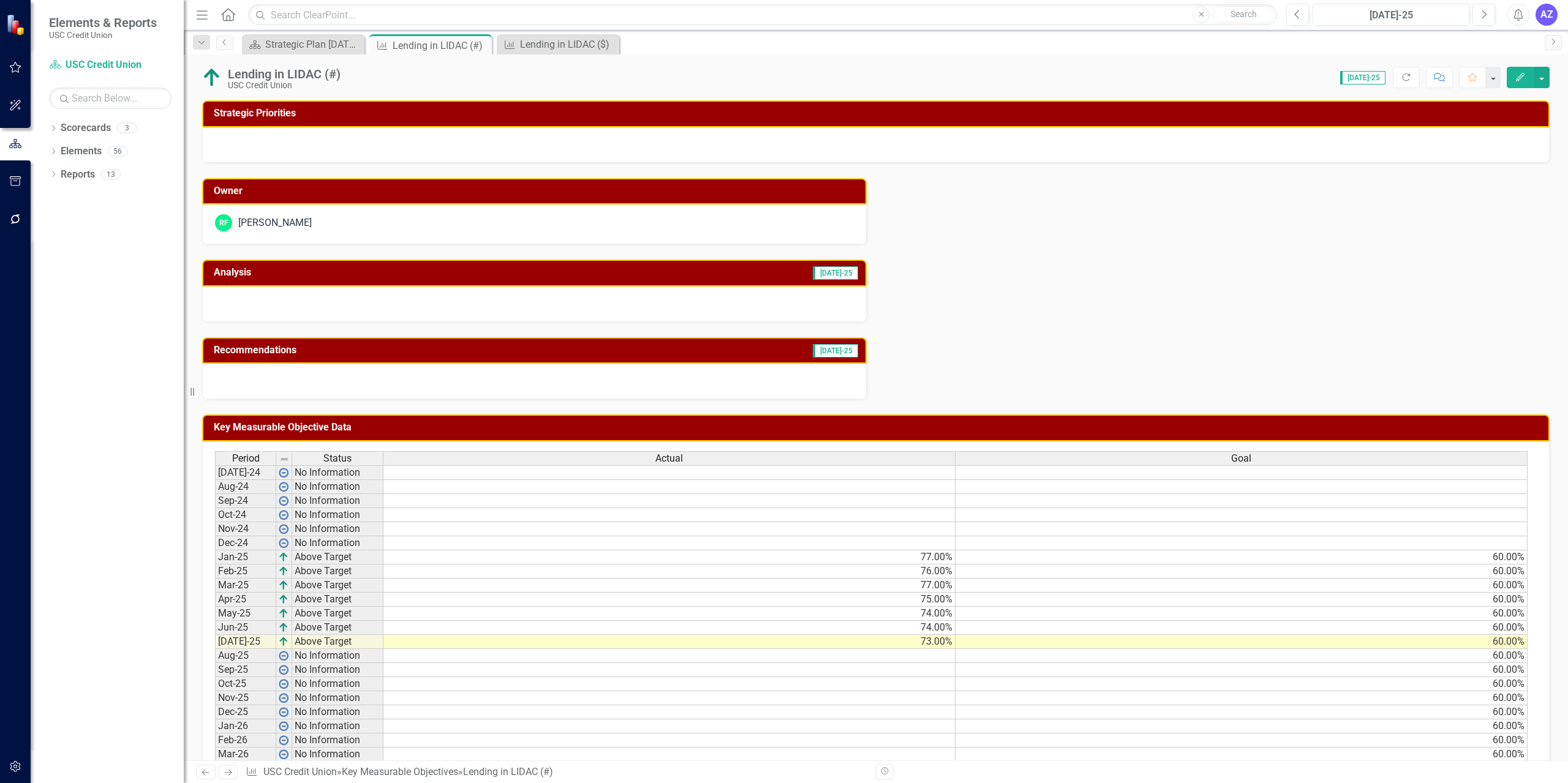
click at [462, 306] on div at bounding box center [535, 304] width 665 height 36
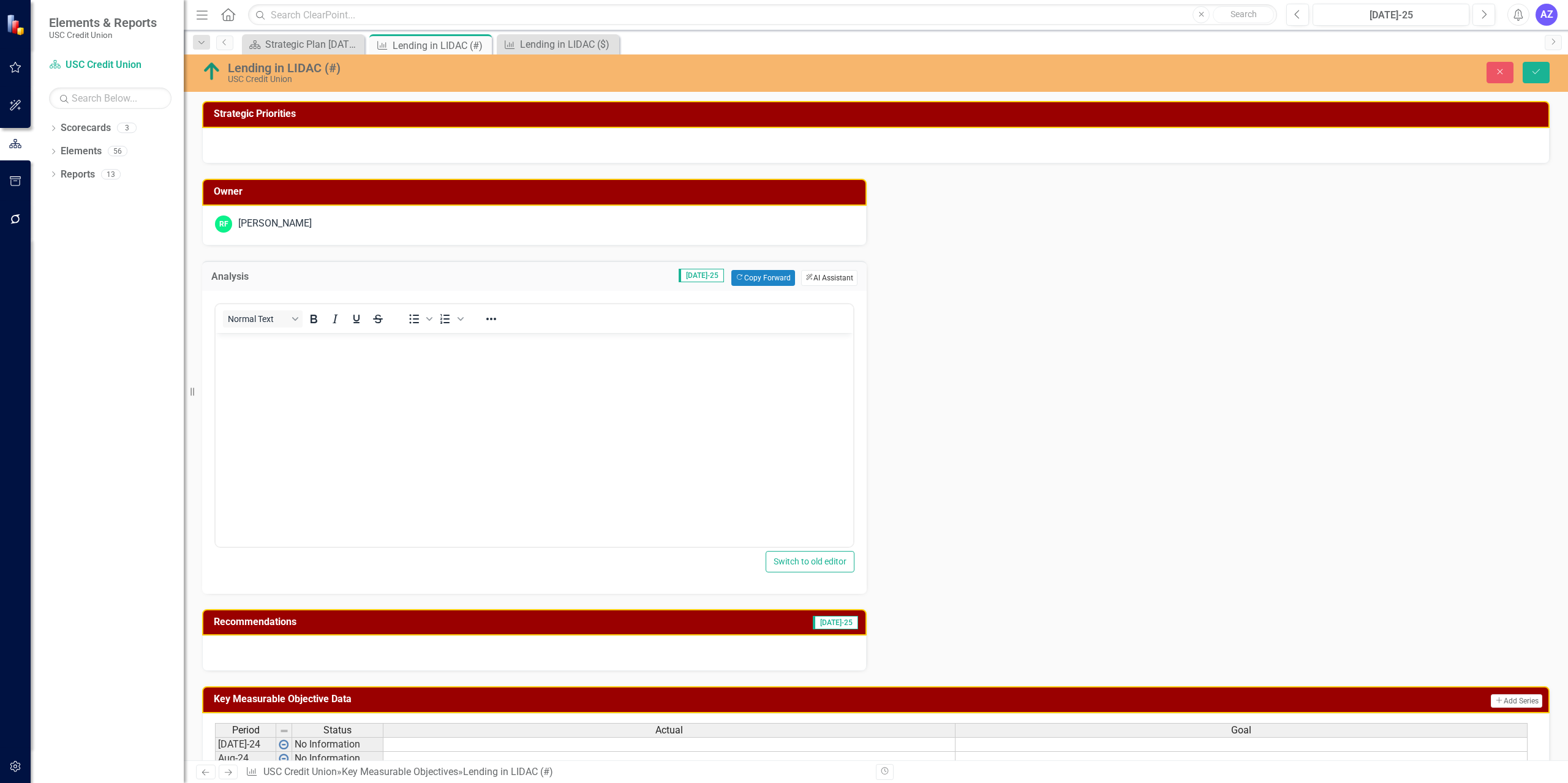
click at [782, 279] on button "ClearPoint AI AI Assistant" at bounding box center [829, 278] width 56 height 16
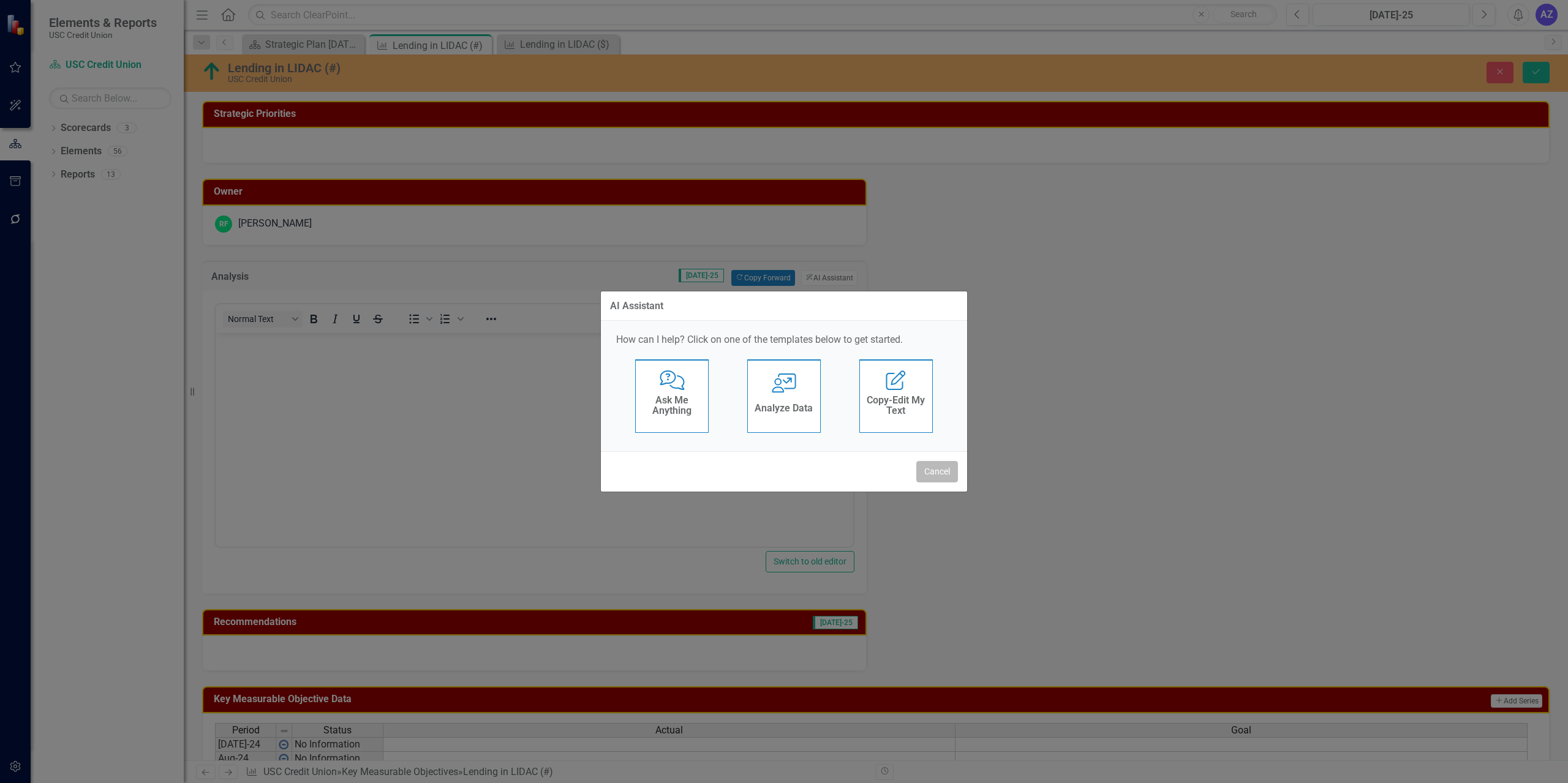
click at [782, 471] on button "Cancel" at bounding box center [936, 471] width 42 height 22
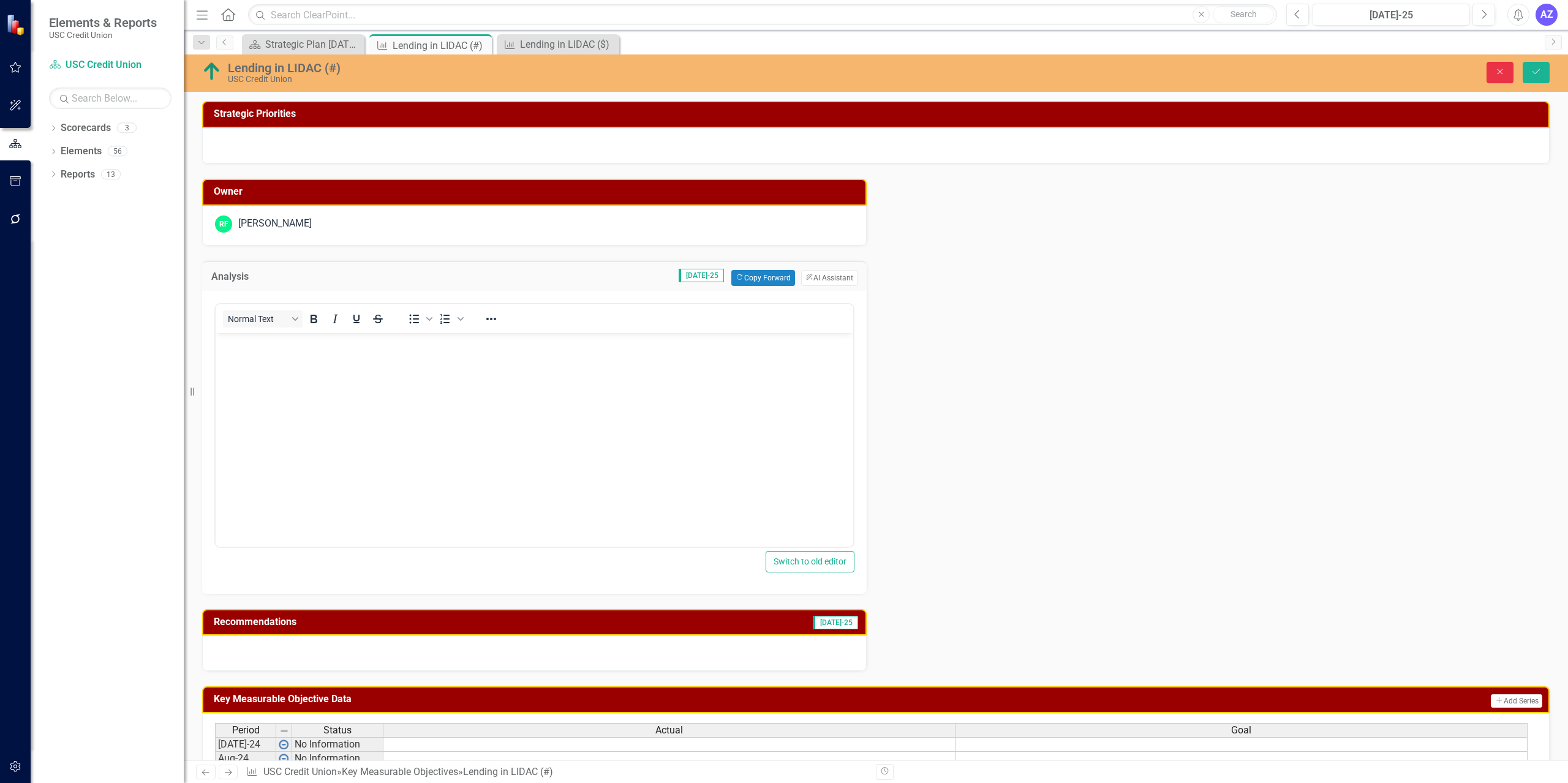
click at [782, 76] on icon "Close" at bounding box center [1499, 71] width 11 height 9
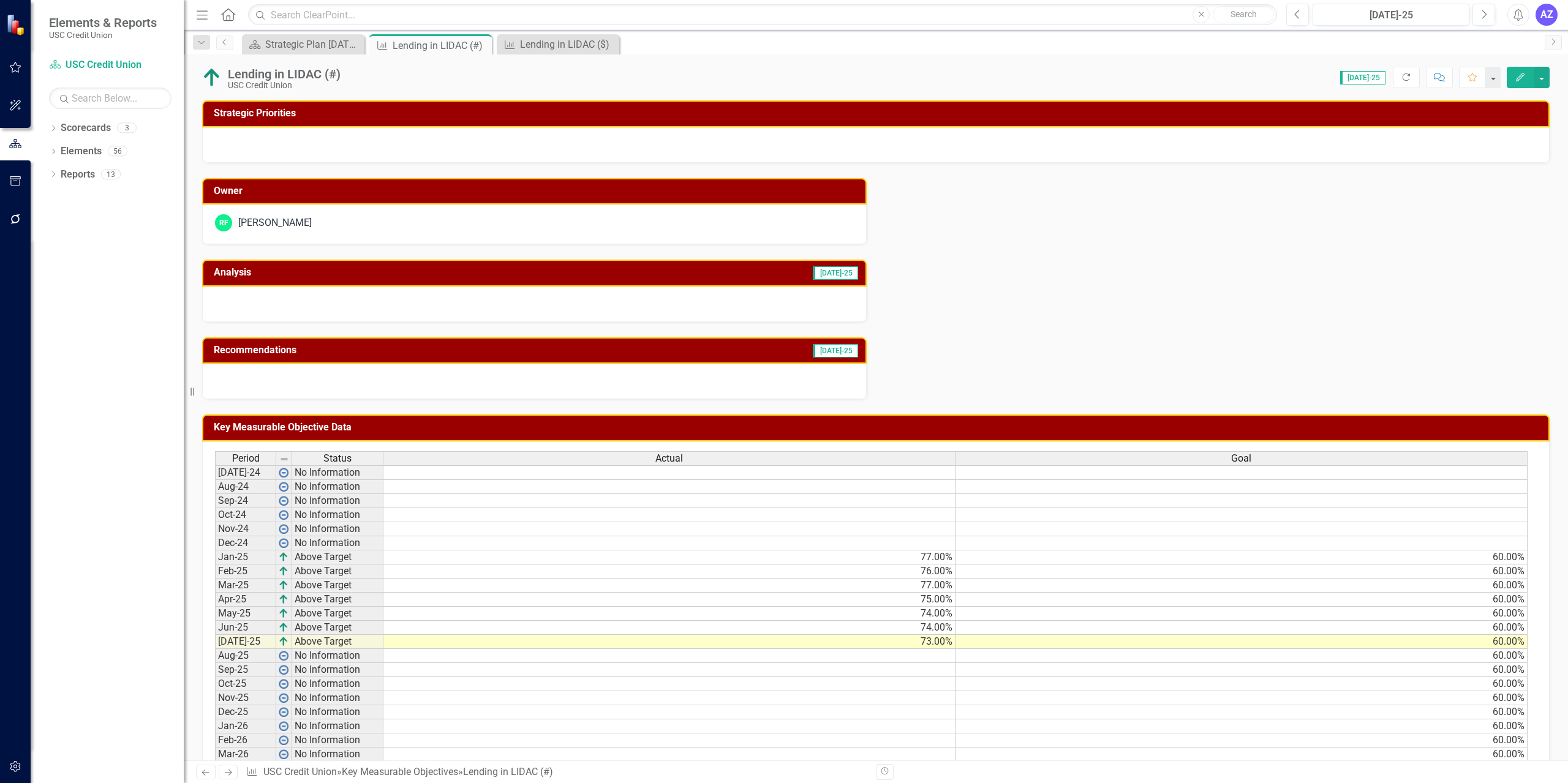
click at [782, 70] on div "Score: 0.00 [DATE]-25 Completed Refresh Comment Favorite Edit" at bounding box center [948, 77] width 1203 height 21
